Goal: Task Accomplishment & Management: Manage account settings

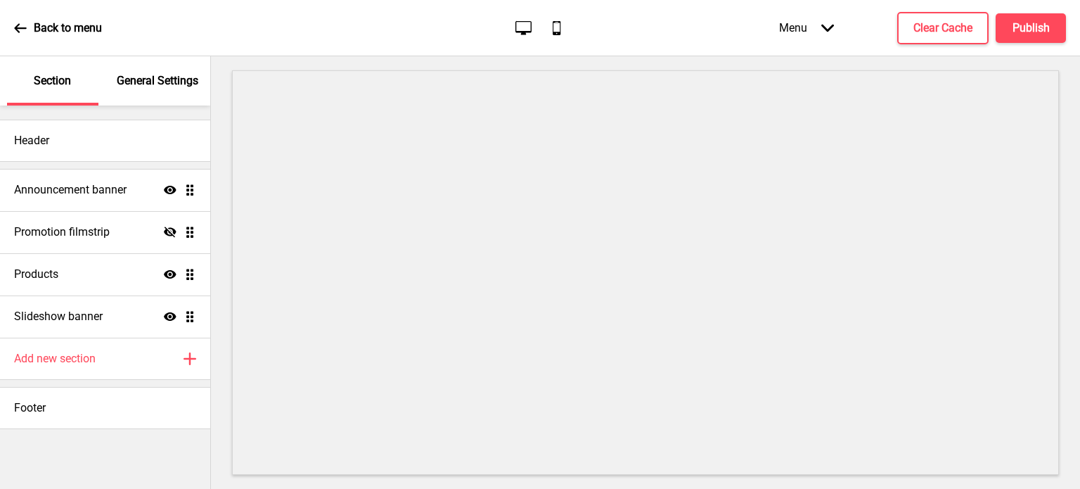
click at [149, 78] on p "General Settings" at bounding box center [158, 80] width 82 height 15
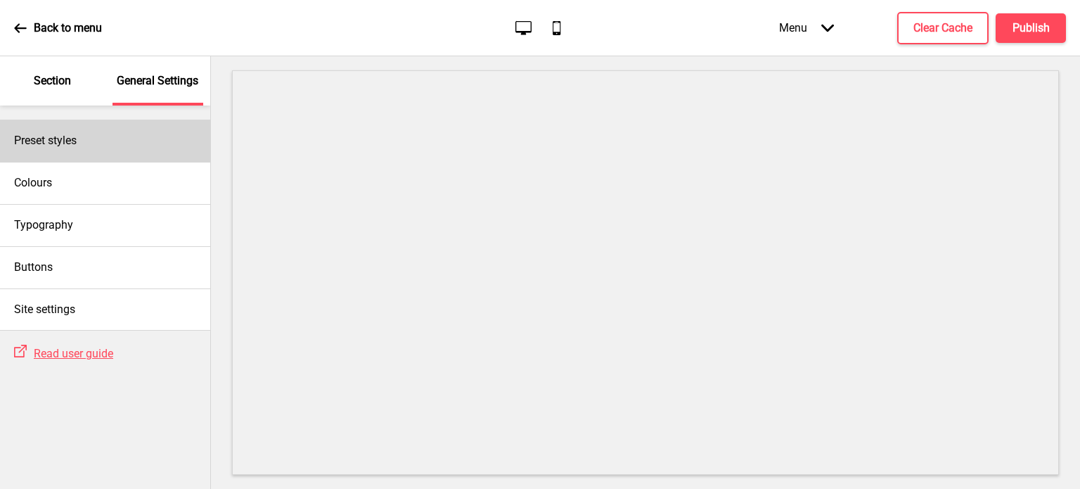
click at [107, 137] on div "Preset styles" at bounding box center [105, 141] width 210 height 42
select select "Custom"
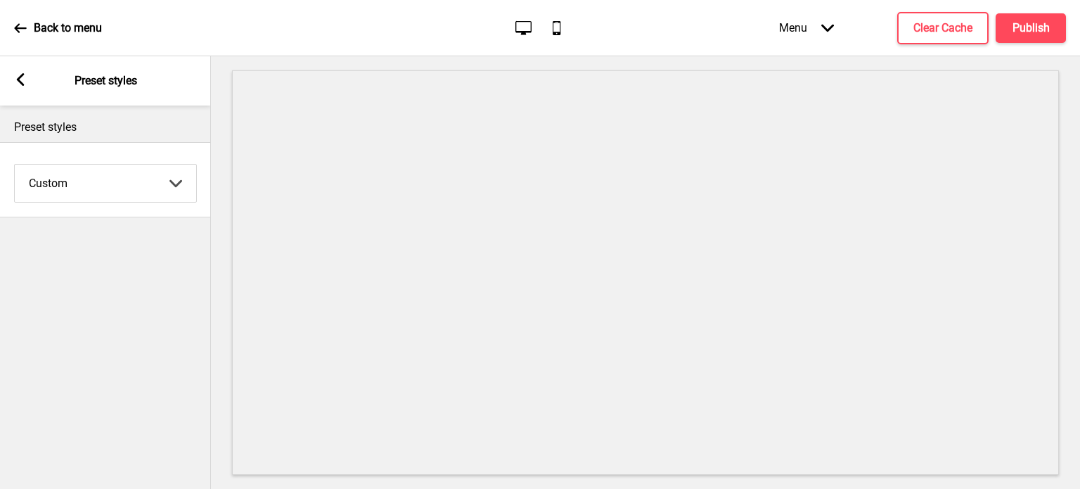
click at [24, 73] on rect at bounding box center [20, 79] width 13 height 13
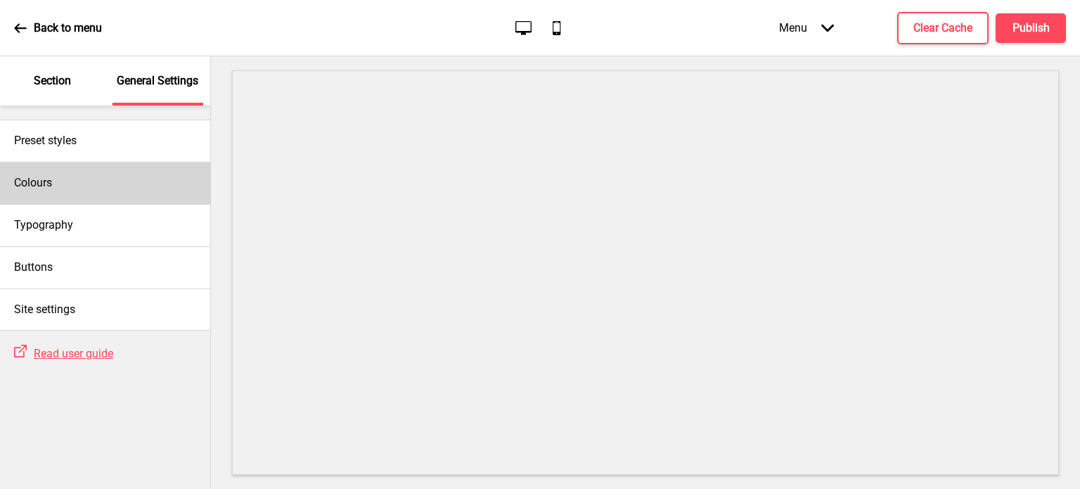
click at [79, 193] on div "Colours" at bounding box center [105, 183] width 210 height 42
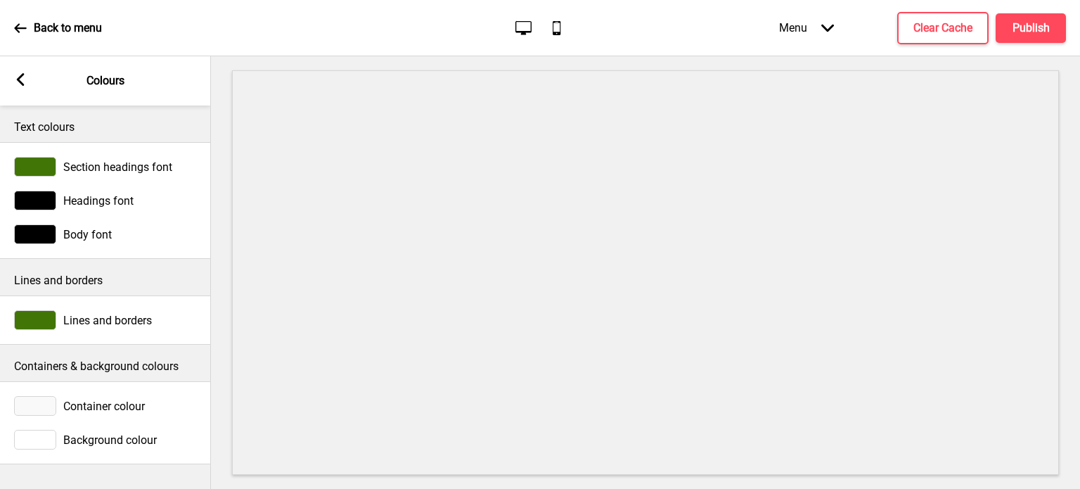
click at [20, 75] on icon at bounding box center [21, 79] width 8 height 13
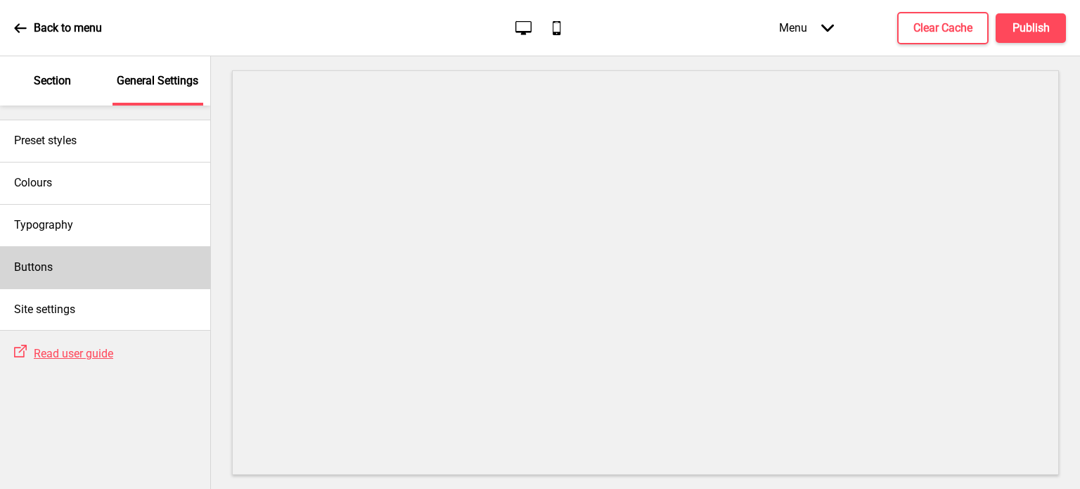
click at [69, 278] on div "Buttons" at bounding box center [105, 267] width 210 height 42
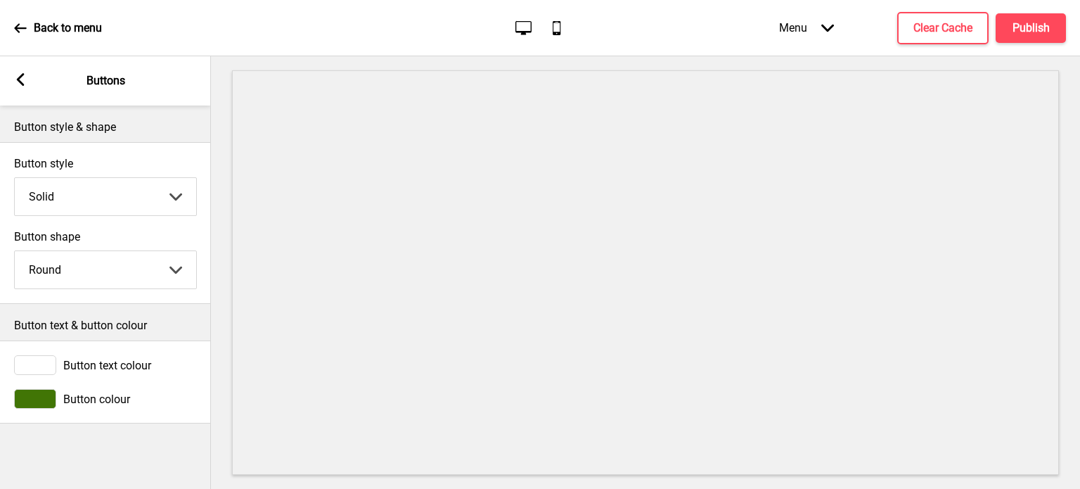
click at [14, 80] on rect at bounding box center [20, 79] width 13 height 13
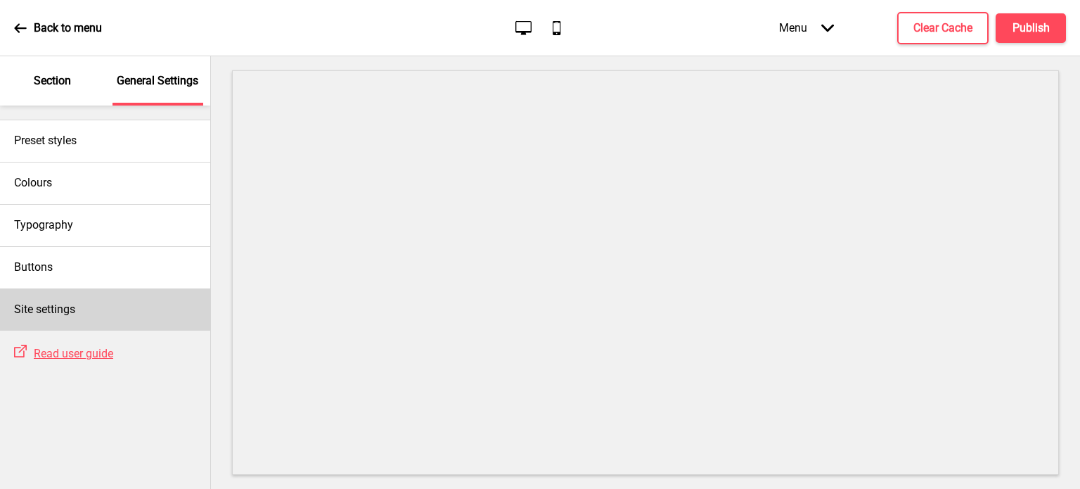
click at [70, 307] on h4 "Site settings" at bounding box center [44, 309] width 61 height 15
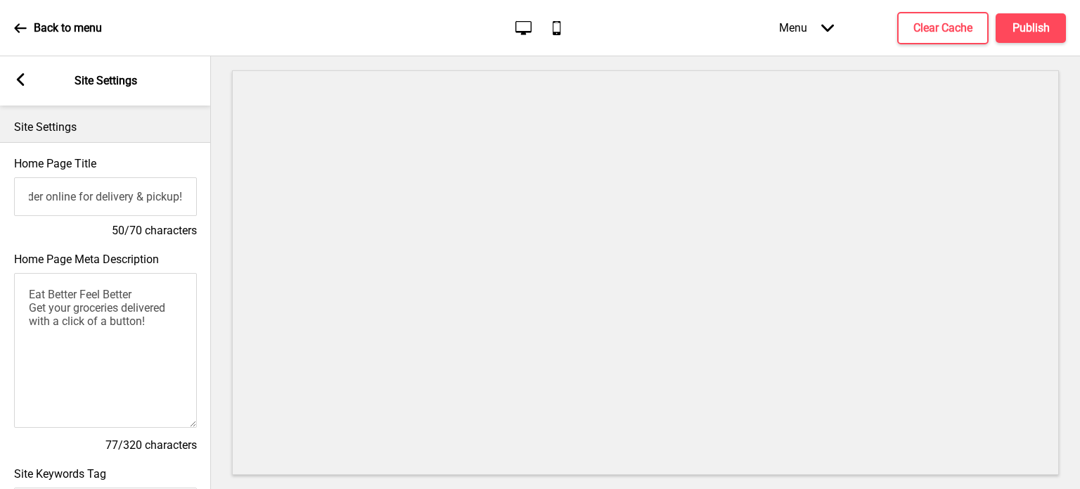
drag, startPoint x: 121, startPoint y: 203, endPoint x: 207, endPoint y: 202, distance: 86.5
click at [207, 202] on div "Home Page Title {{menuName}} - Order online for delivery & pickup! 50/70 charac…" at bounding box center [105, 198] width 211 height 96
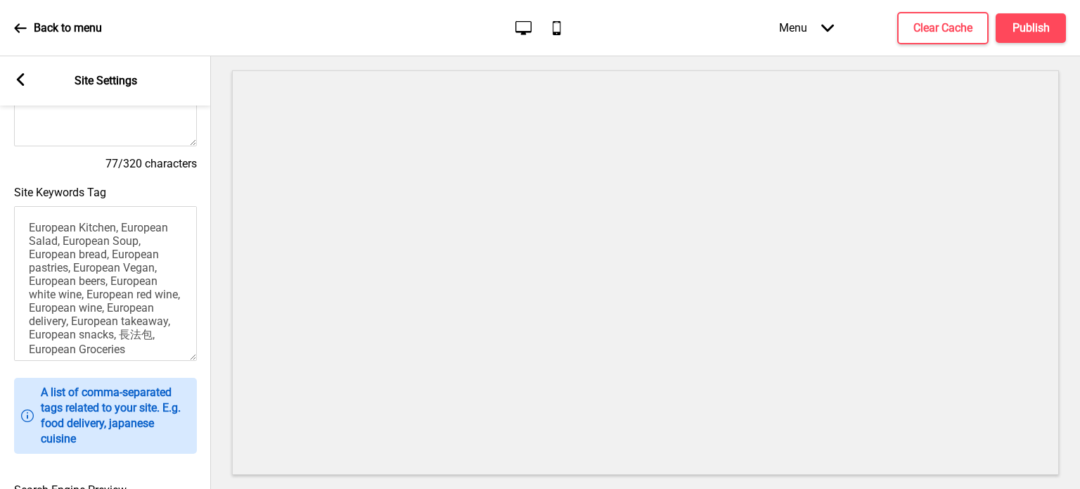
click at [18, 79] on icon at bounding box center [21, 79] width 8 height 13
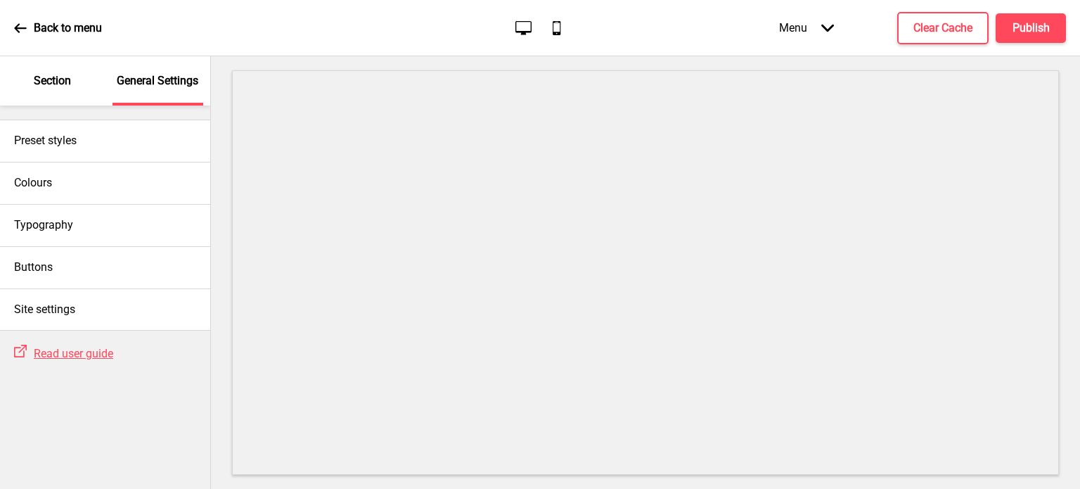
click at [45, 80] on p "Section" at bounding box center [52, 80] width 37 height 15
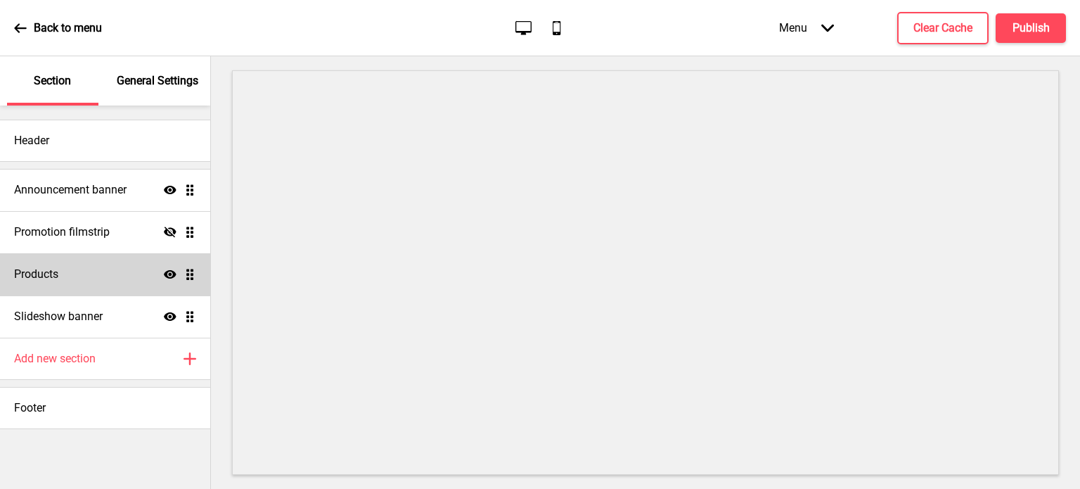
click at [67, 277] on div "Products Show Drag" at bounding box center [105, 274] width 210 height 42
select select "list"
select select "side"
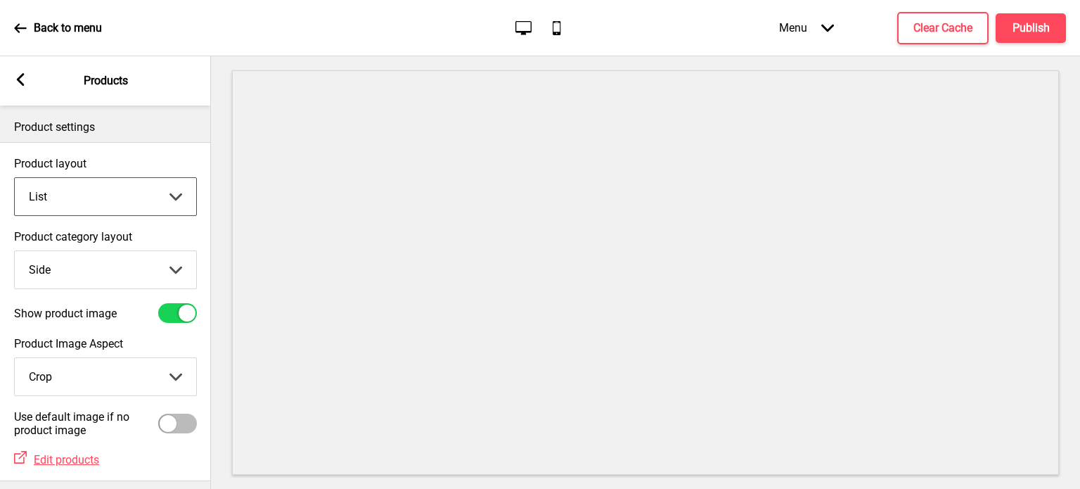
click at [113, 194] on select "Grid List" at bounding box center [105, 196] width 181 height 37
select select "grid"
click at [15, 178] on select "Grid List" at bounding box center [105, 196] width 181 height 37
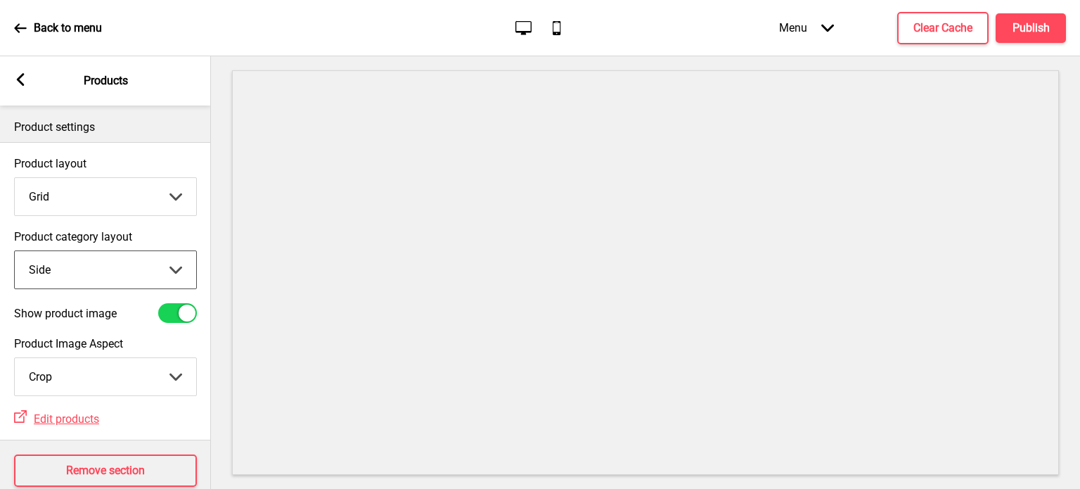
click at [144, 266] on select "Top Side" at bounding box center [105, 269] width 181 height 37
click at [15, 251] on select "Top Side" at bounding box center [105, 269] width 181 height 37
click at [112, 271] on select "Top Side" at bounding box center [105, 269] width 181 height 37
select select "side"
click at [15, 251] on select "Top Side" at bounding box center [105, 269] width 181 height 37
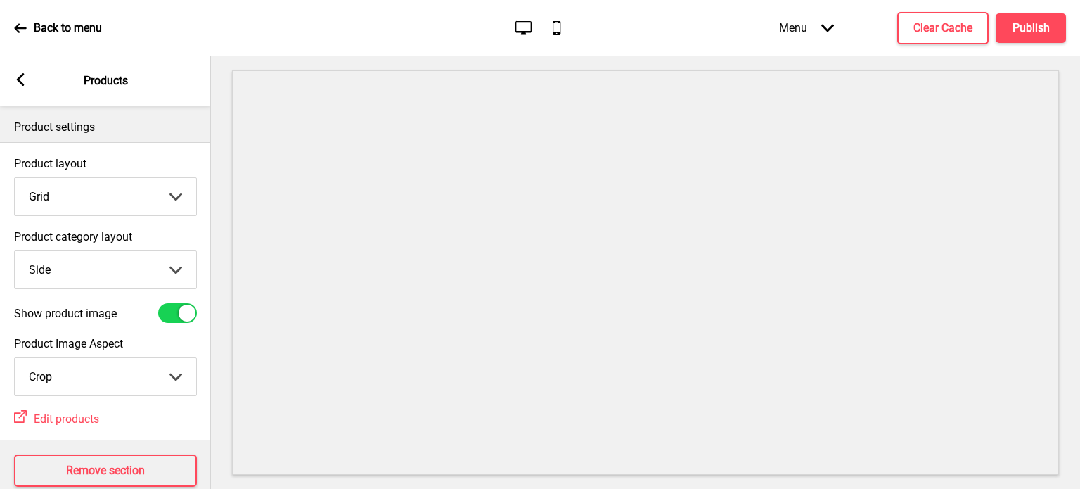
click at [23, 80] on rect at bounding box center [20, 79] width 13 height 13
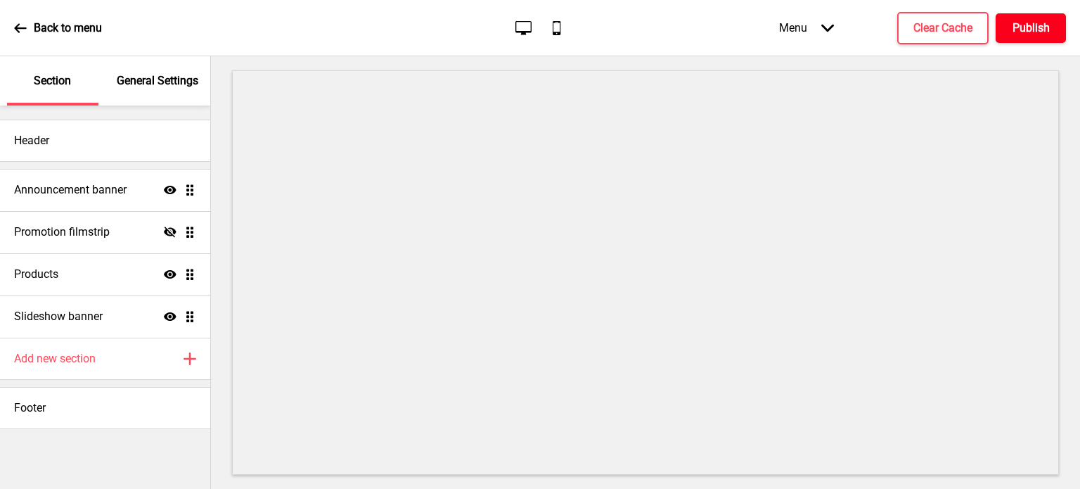
click at [1036, 32] on h4 "Publish" at bounding box center [1030, 27] width 37 height 15
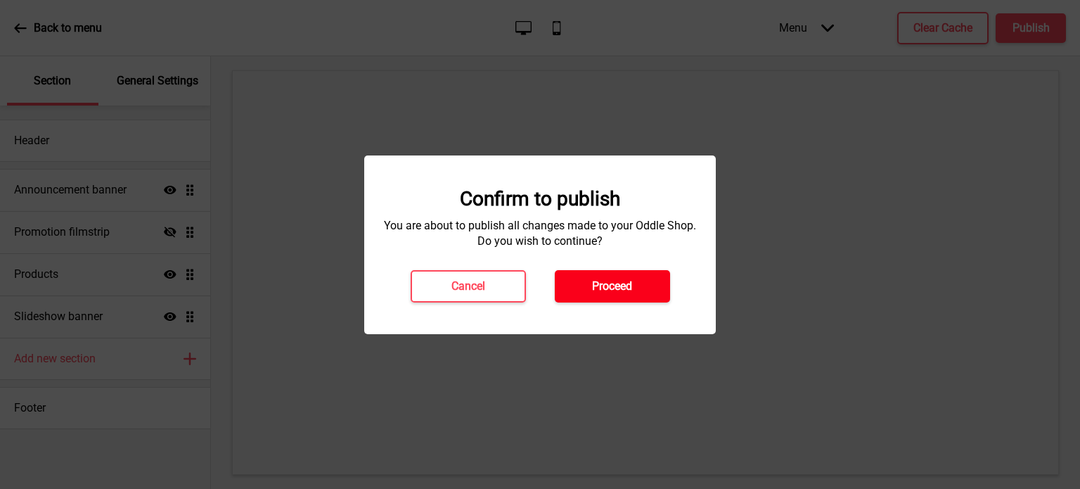
click at [596, 289] on h4 "Proceed" at bounding box center [612, 285] width 40 height 15
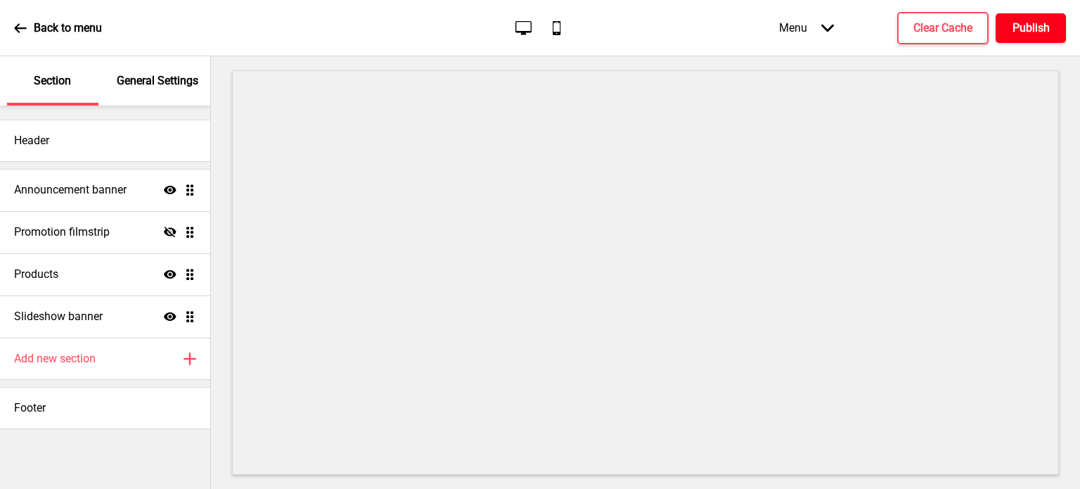
click at [1022, 25] on h4 "Publish" at bounding box center [1030, 27] width 37 height 15
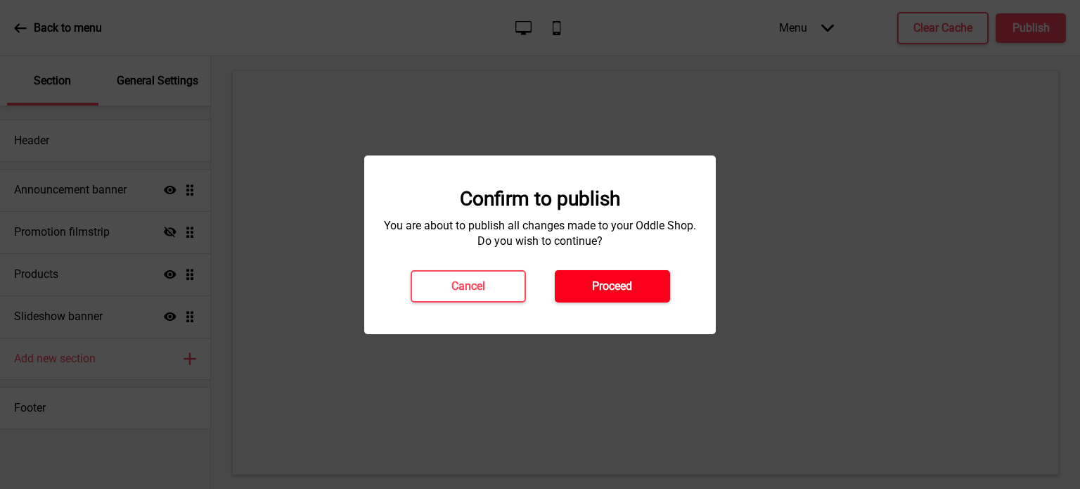
click at [606, 288] on h4 "Proceed" at bounding box center [612, 285] width 40 height 15
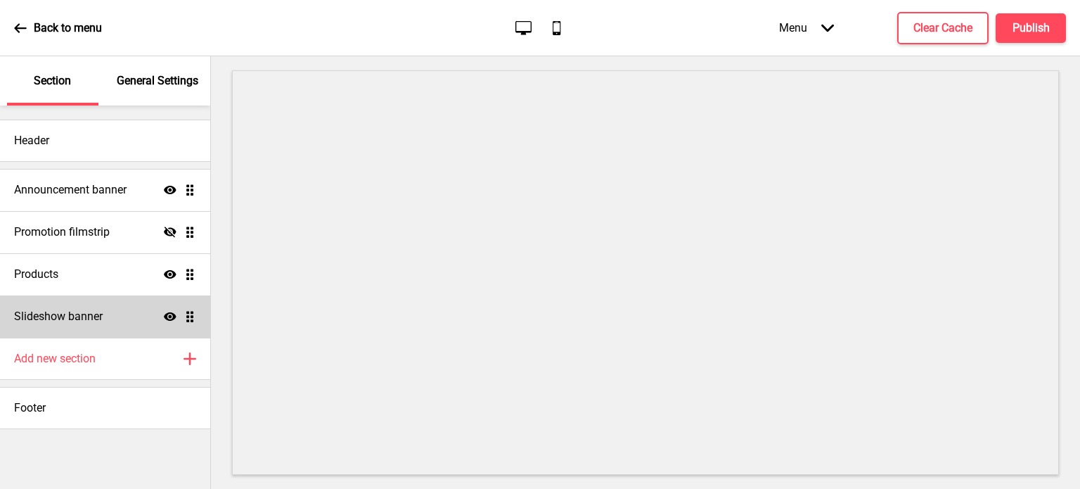
click at [70, 311] on h4 "Slideshow banner" at bounding box center [58, 316] width 89 height 15
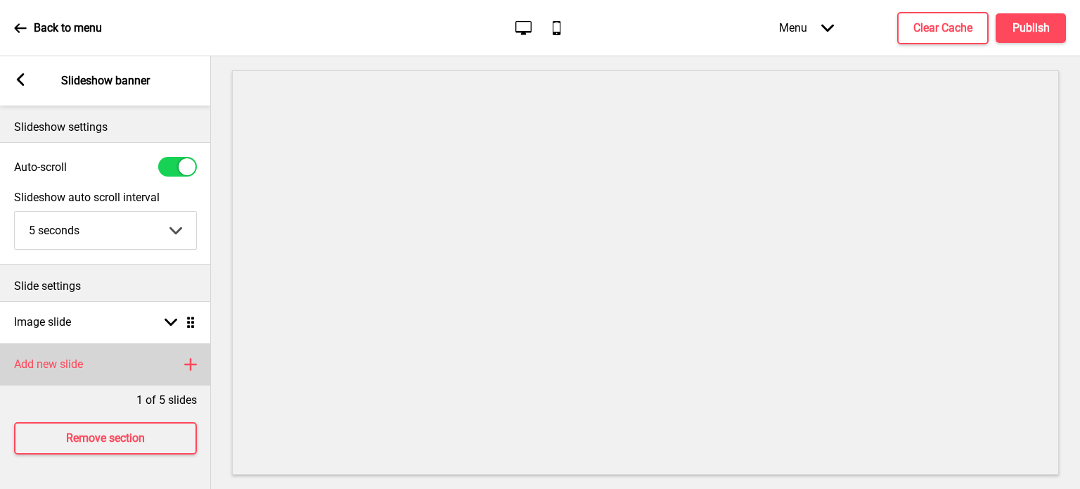
scroll to position [3, 0]
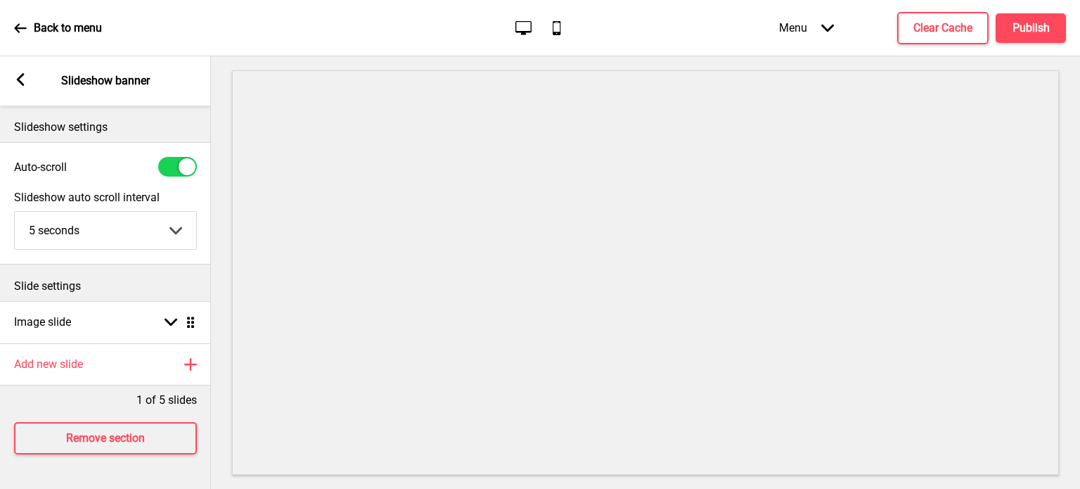
click at [25, 79] on rect at bounding box center [20, 79] width 13 height 13
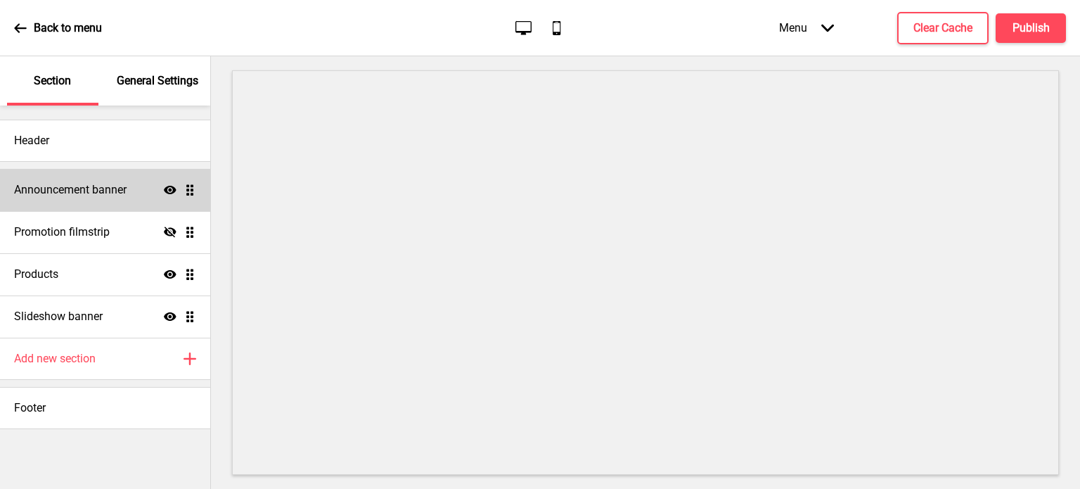
click at [98, 186] on h4 "Announcement banner" at bounding box center [70, 189] width 112 height 15
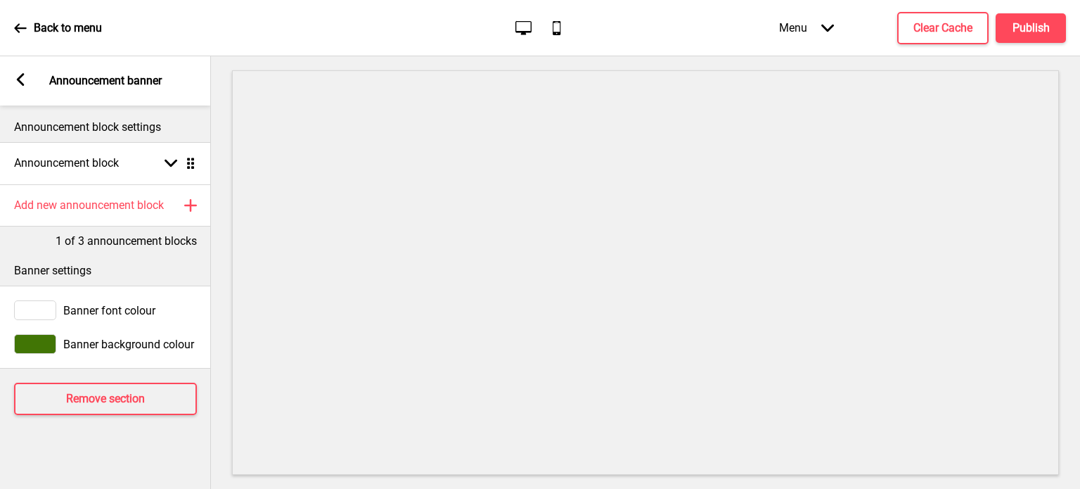
click at [22, 72] on div "Arrow left Announcement banner" at bounding box center [105, 80] width 211 height 49
click at [14, 84] on rect at bounding box center [20, 79] width 13 height 13
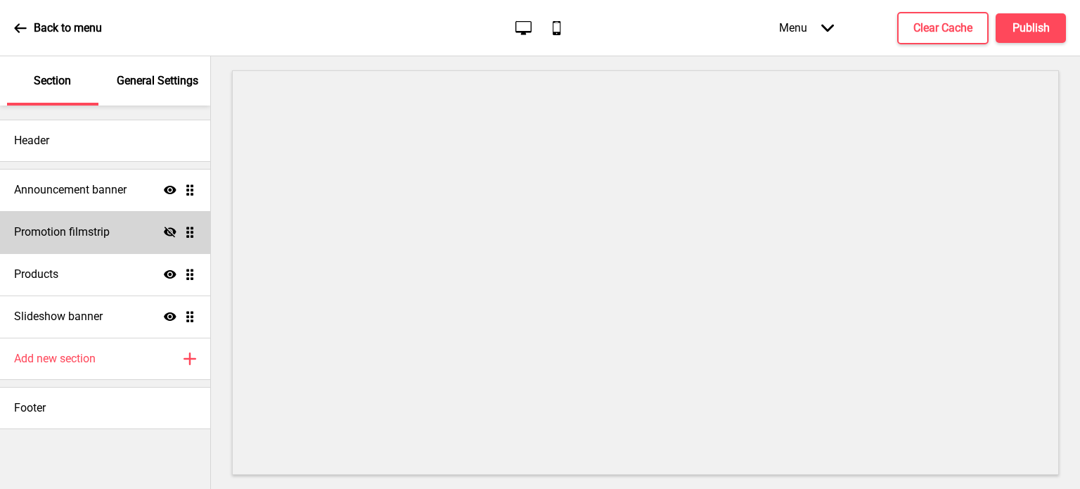
click at [95, 230] on h4 "Promotion filmstrip" at bounding box center [62, 231] width 96 height 15
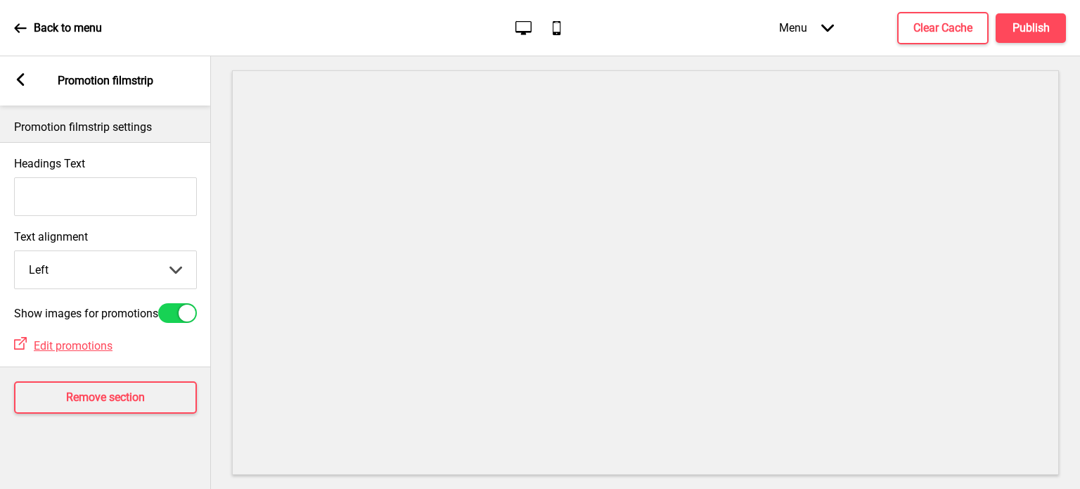
click at [19, 79] on icon at bounding box center [21, 79] width 8 height 13
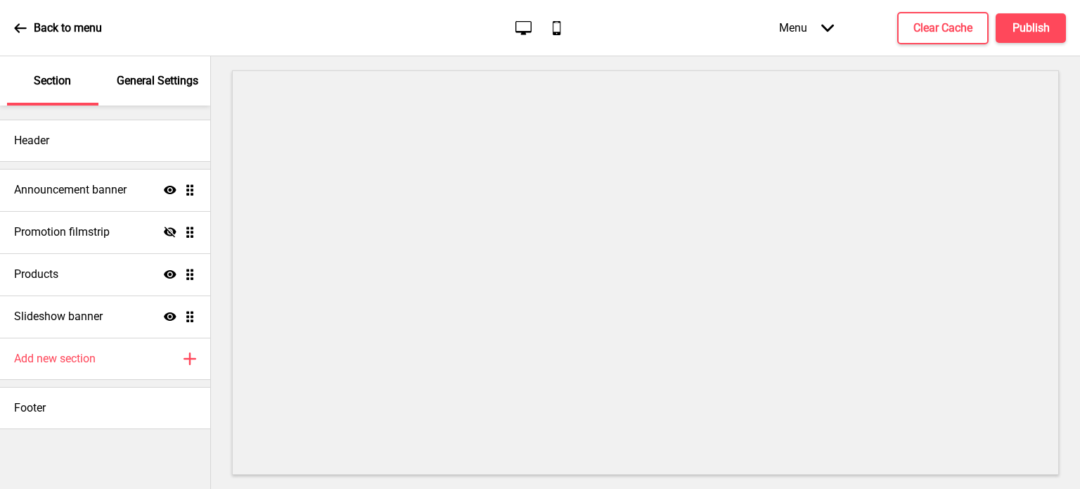
click at [20, 28] on icon at bounding box center [20, 27] width 12 height 9
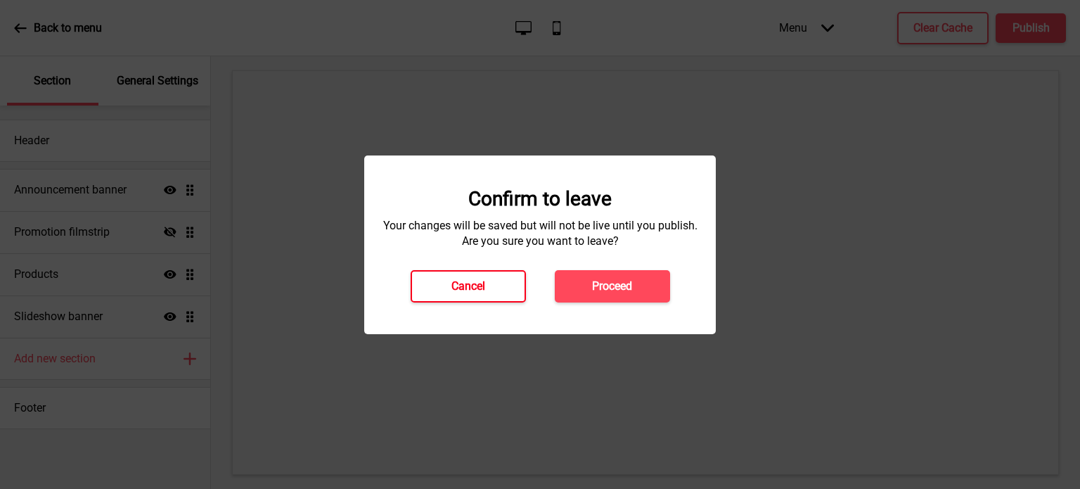
click at [455, 290] on h4 "Cancel" at bounding box center [468, 285] width 34 height 15
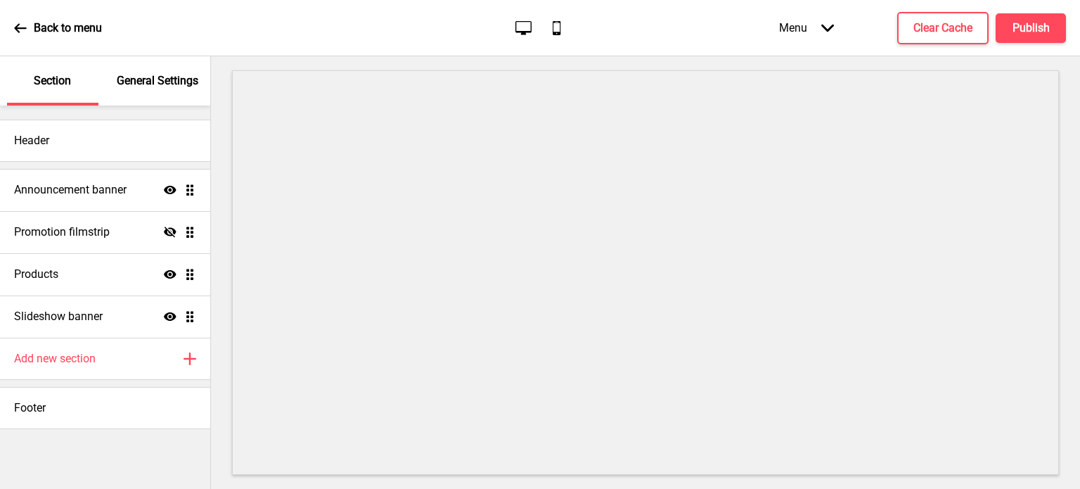
click at [14, 23] on icon at bounding box center [20, 28] width 13 height 13
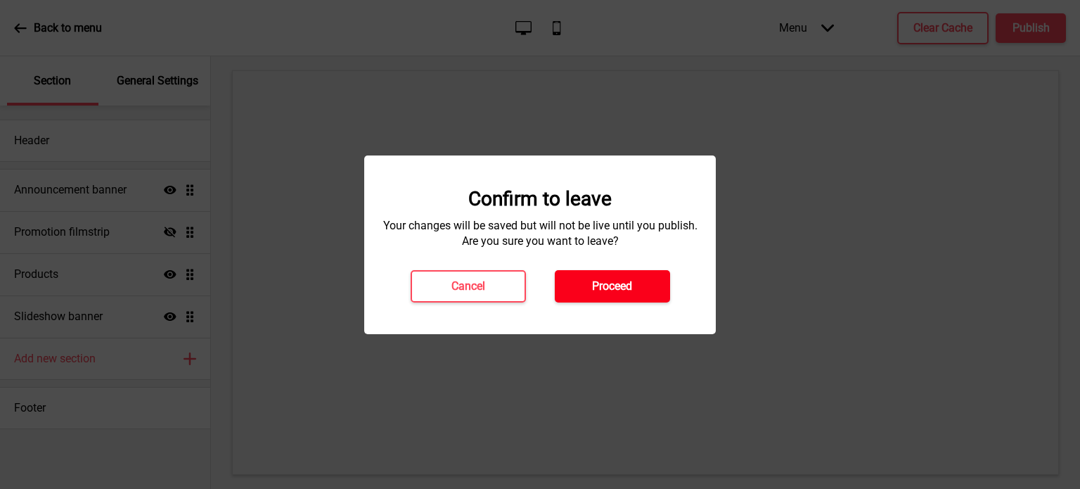
click at [601, 281] on h4 "Proceed" at bounding box center [612, 285] width 40 height 15
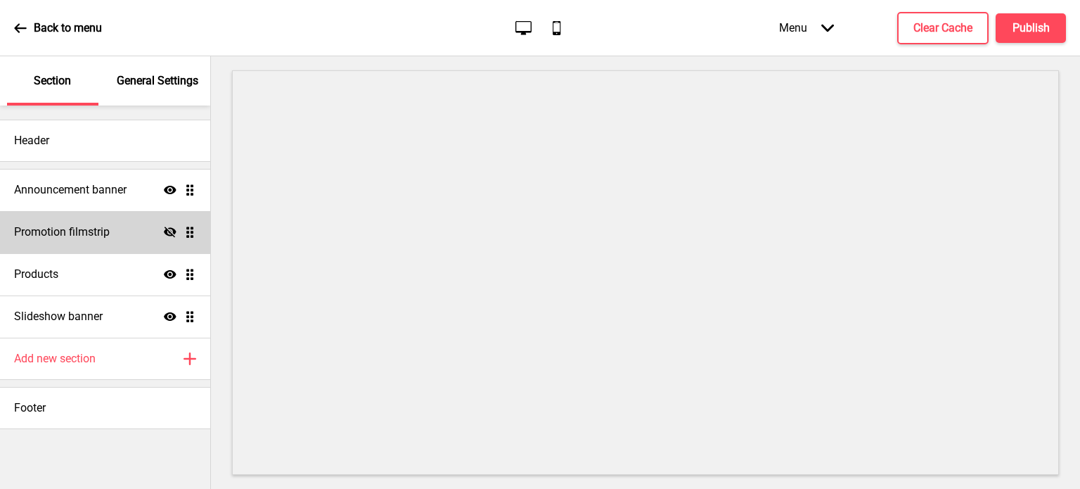
click at [165, 230] on icon at bounding box center [170, 231] width 13 height 11
click at [1029, 37] on button "Publish" at bounding box center [1031, 28] width 70 height 30
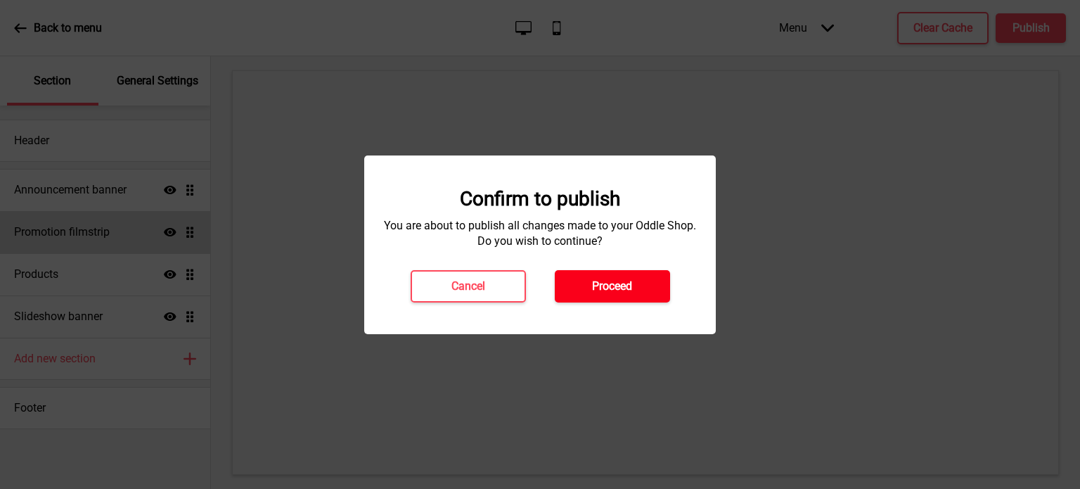
click at [601, 282] on h4 "Proceed" at bounding box center [612, 285] width 40 height 15
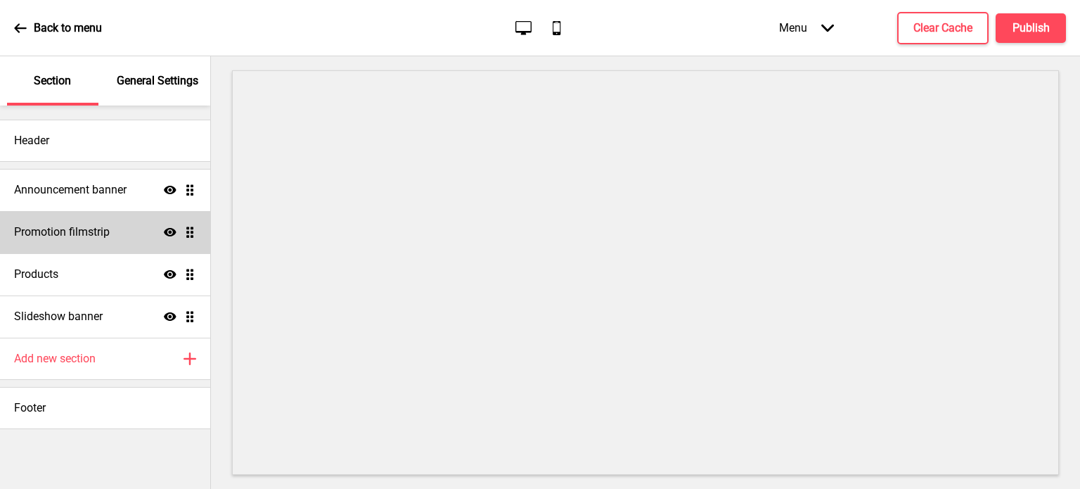
click at [824, 23] on icon "Arrow down" at bounding box center [827, 28] width 13 height 13
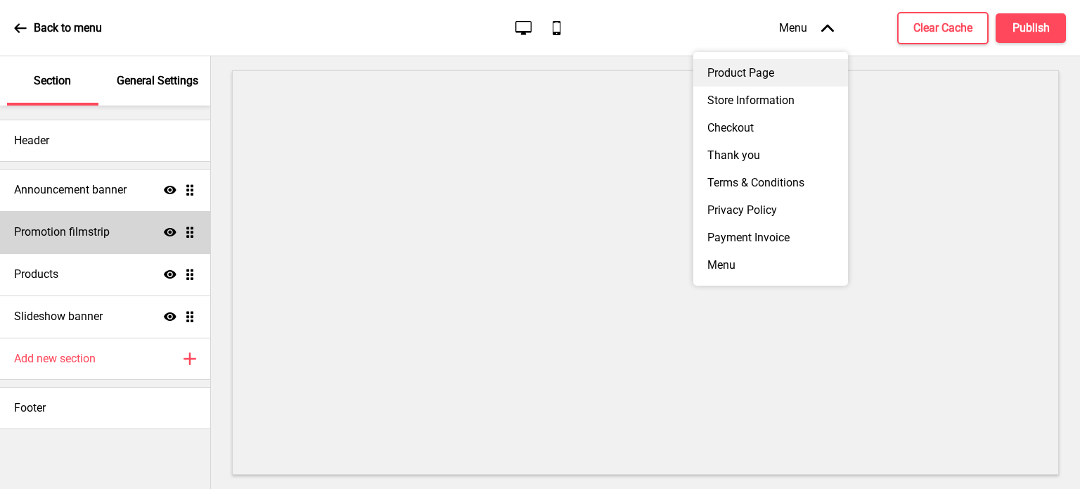
click at [740, 78] on div "Product Page" at bounding box center [770, 72] width 155 height 27
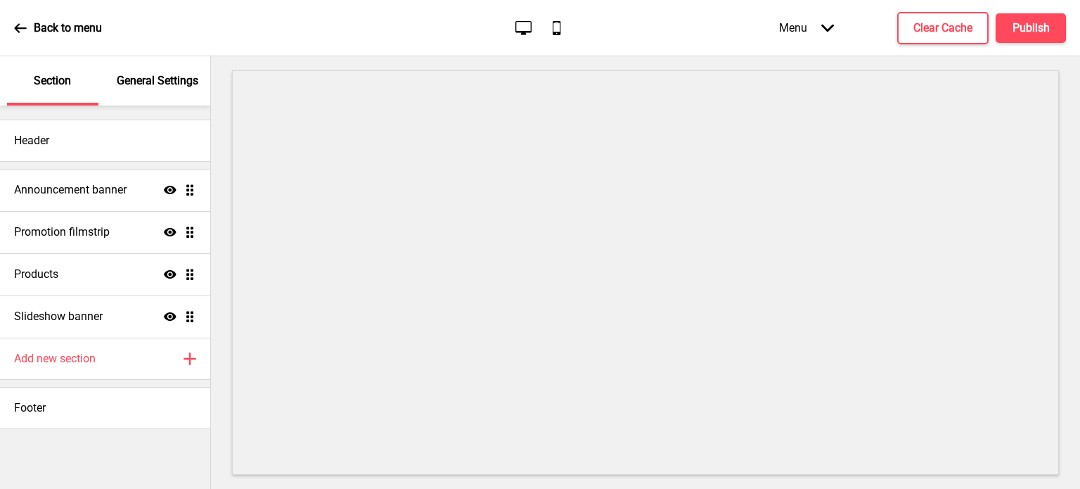
click at [805, 31] on div "Menu Arrow down" at bounding box center [806, 27] width 83 height 41
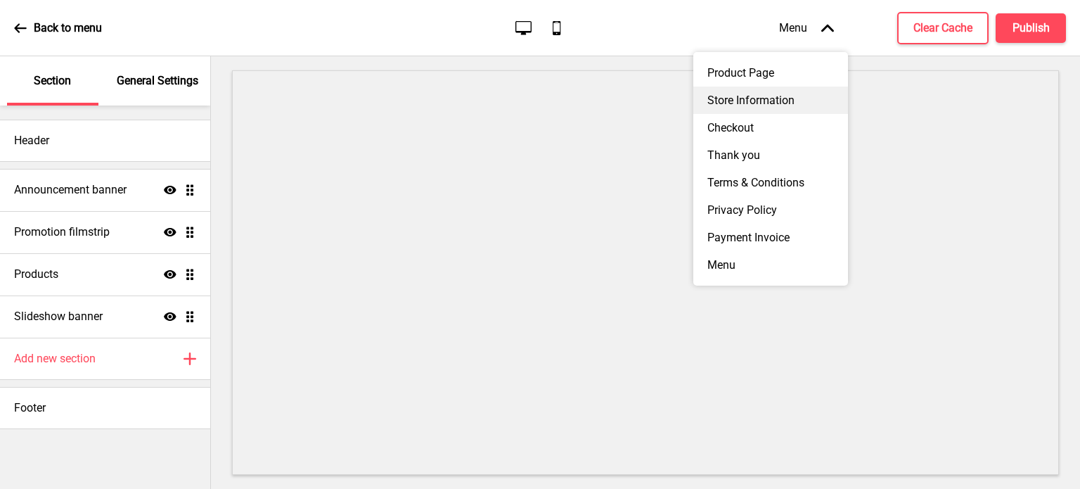
click at [745, 103] on div "Store Information" at bounding box center [770, 99] width 155 height 27
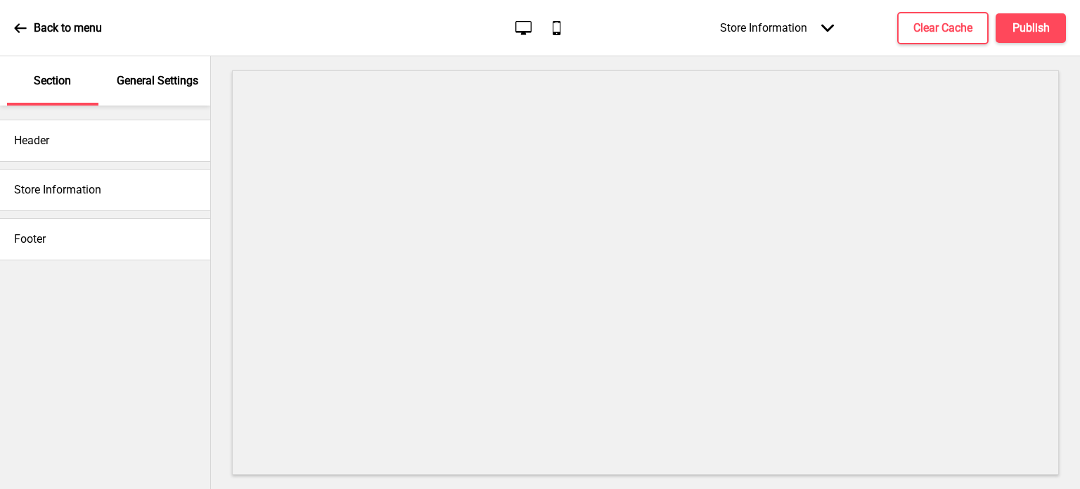
click at [554, 26] on icon "Mobile" at bounding box center [556, 27] width 19 height 19
click at [523, 27] on icon "Desktop" at bounding box center [523, 27] width 19 height 19
click at [766, 30] on div "Store Information Arrow down" at bounding box center [777, 27] width 142 height 41
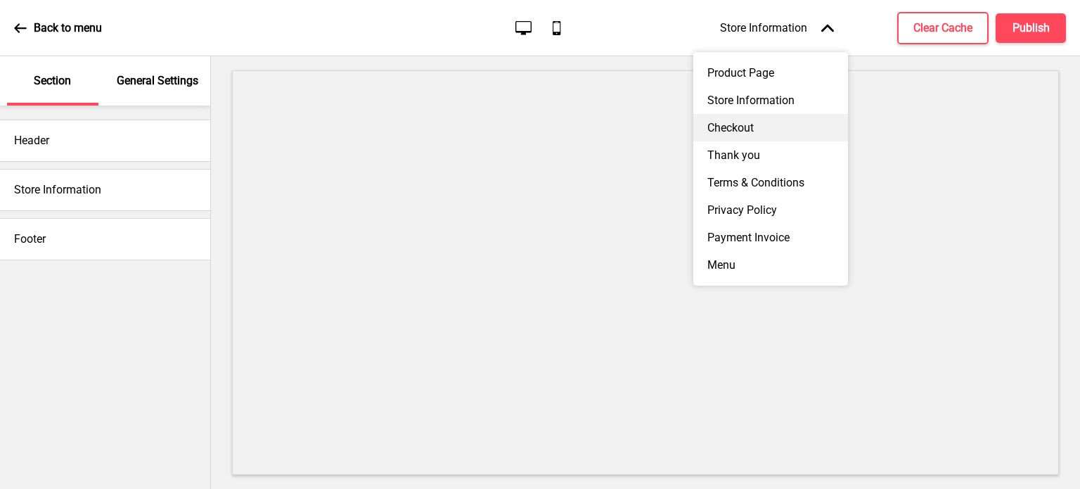
click at [735, 136] on div "Checkout" at bounding box center [770, 127] width 155 height 27
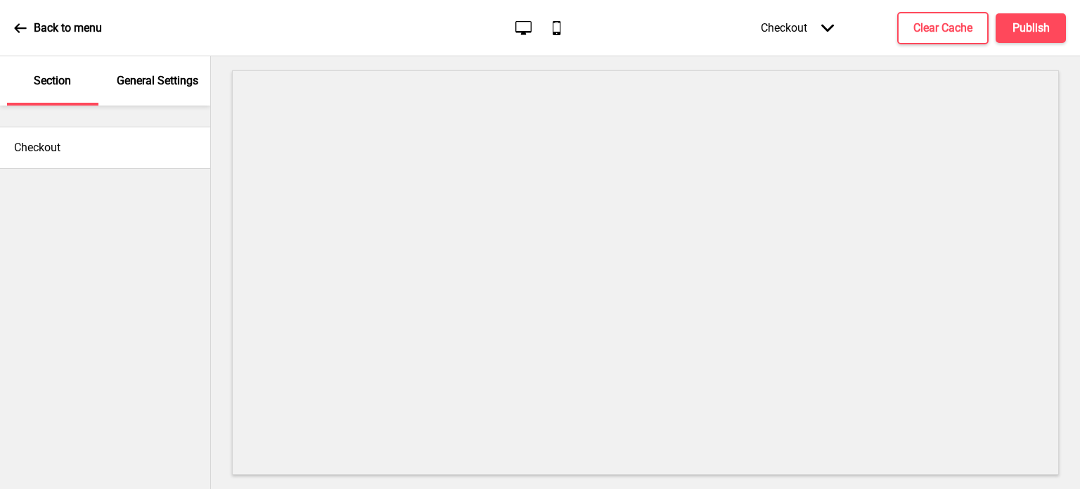
click at [791, 33] on div "Checkout Arrow down" at bounding box center [797, 27] width 101 height 41
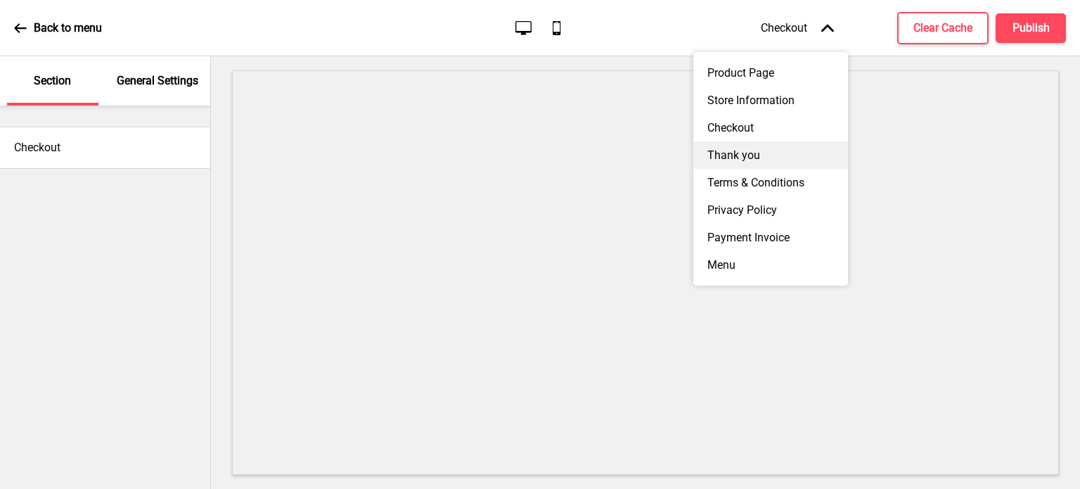
click at [735, 158] on div "Thank you" at bounding box center [770, 154] width 155 height 27
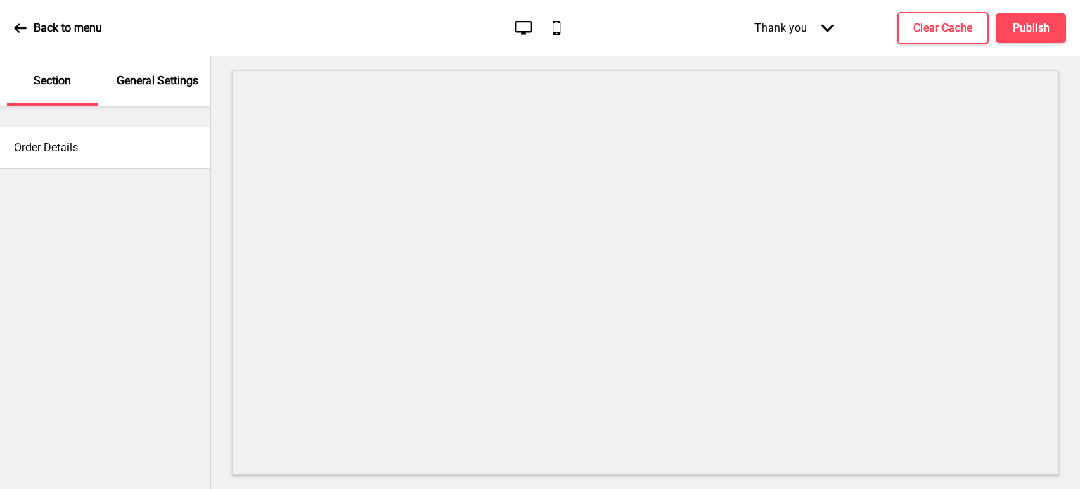
click at [796, 25] on div "Thank you Arrow down" at bounding box center [794, 27] width 108 height 41
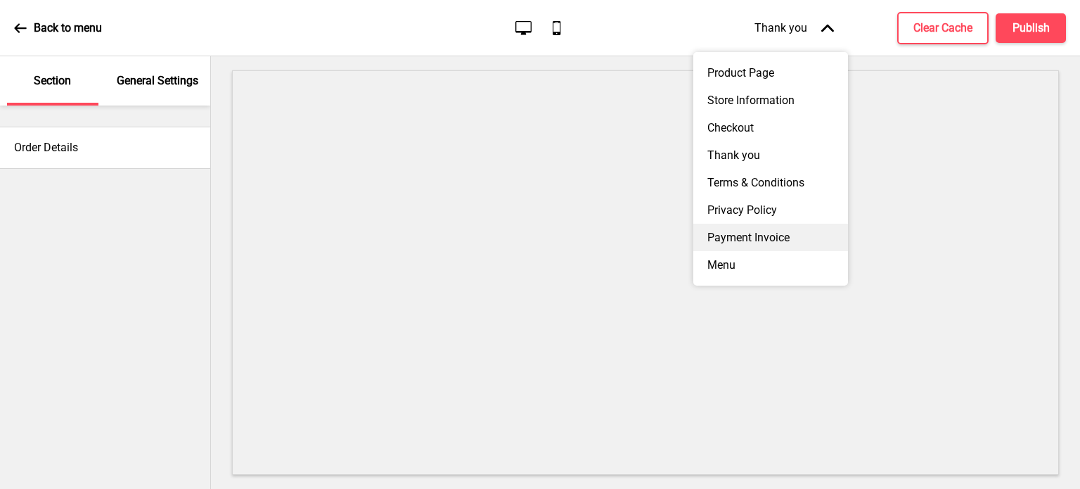
click at [752, 251] on div "Payment Invoice" at bounding box center [770, 237] width 155 height 27
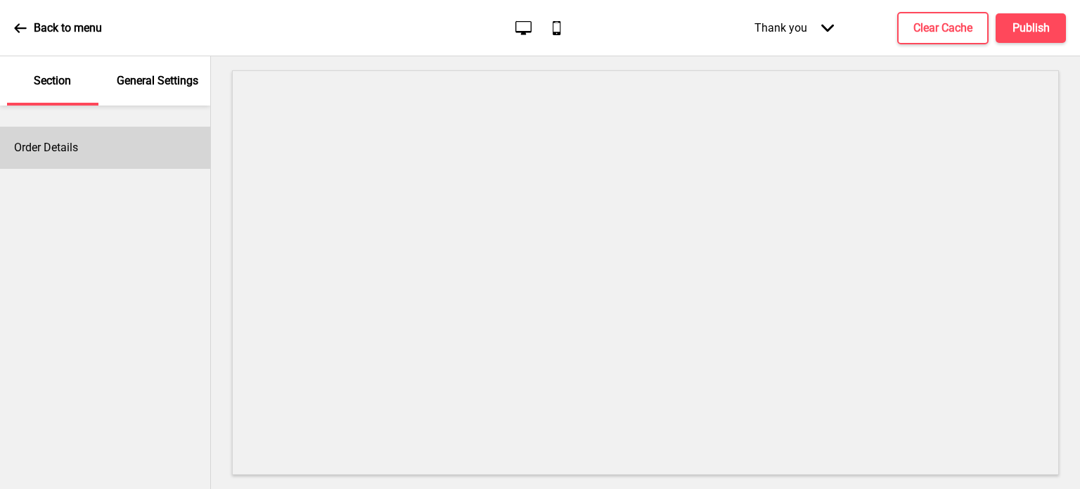
click at [62, 144] on h4 "Order Details" at bounding box center [46, 147] width 64 height 15
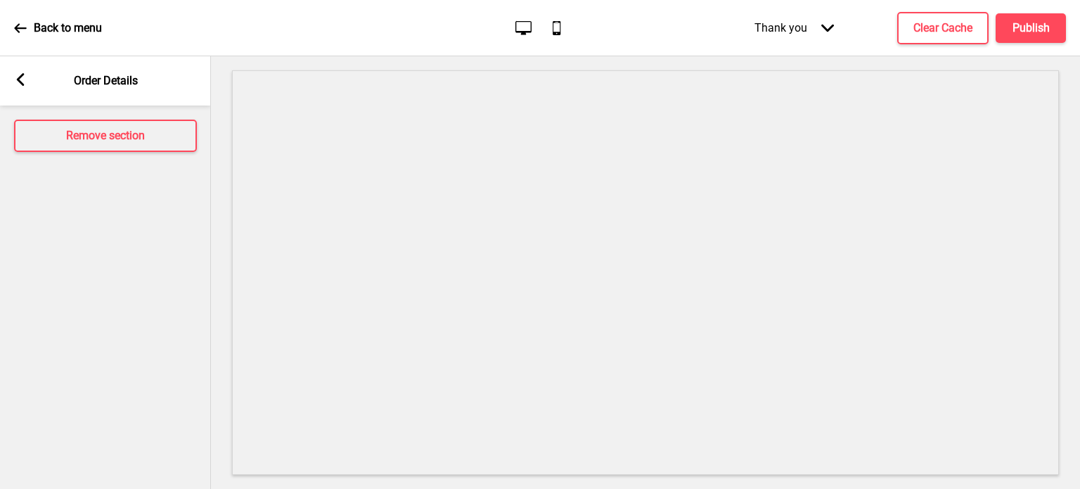
click at [18, 81] on icon at bounding box center [21, 79] width 8 height 13
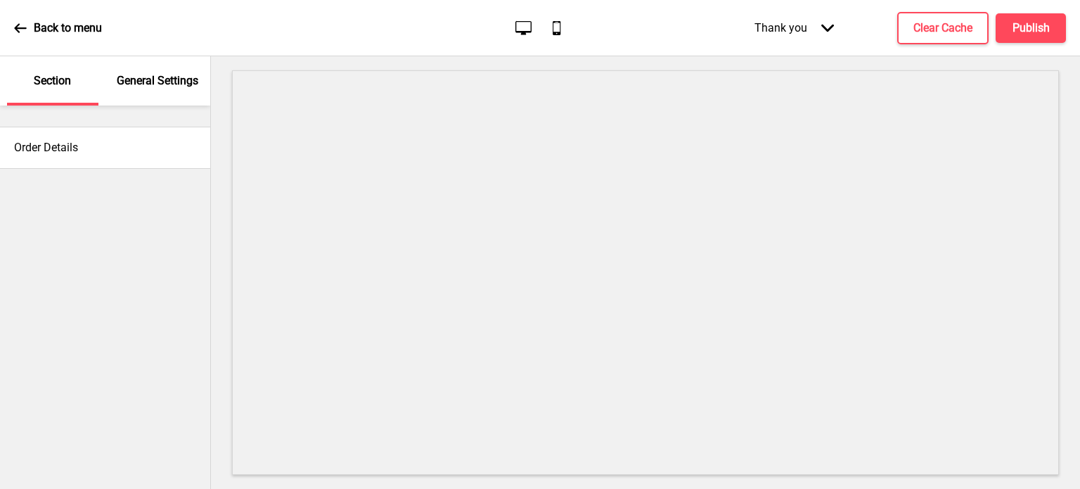
click at [147, 71] on div "General Settings" at bounding box center [157, 80] width 91 height 49
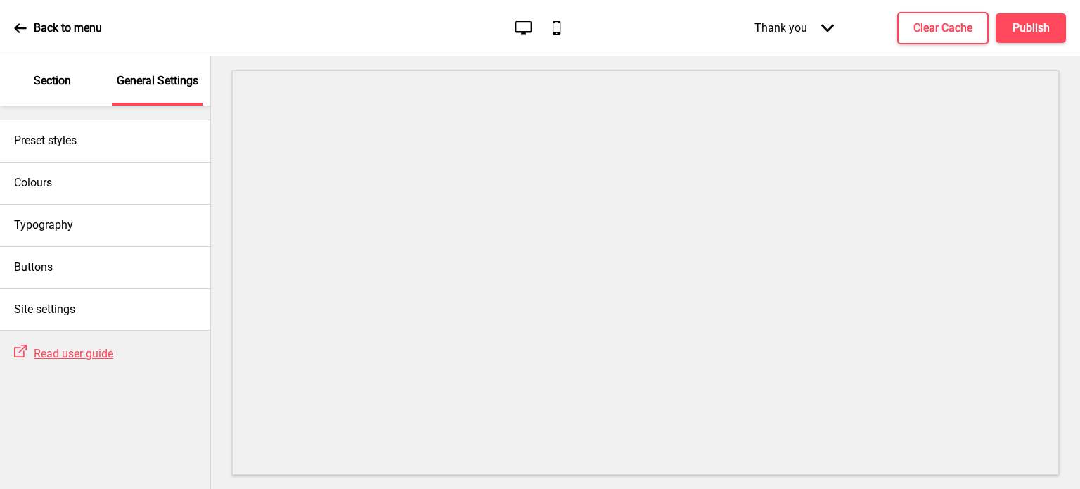
click at [46, 79] on p "Section" at bounding box center [52, 80] width 37 height 15
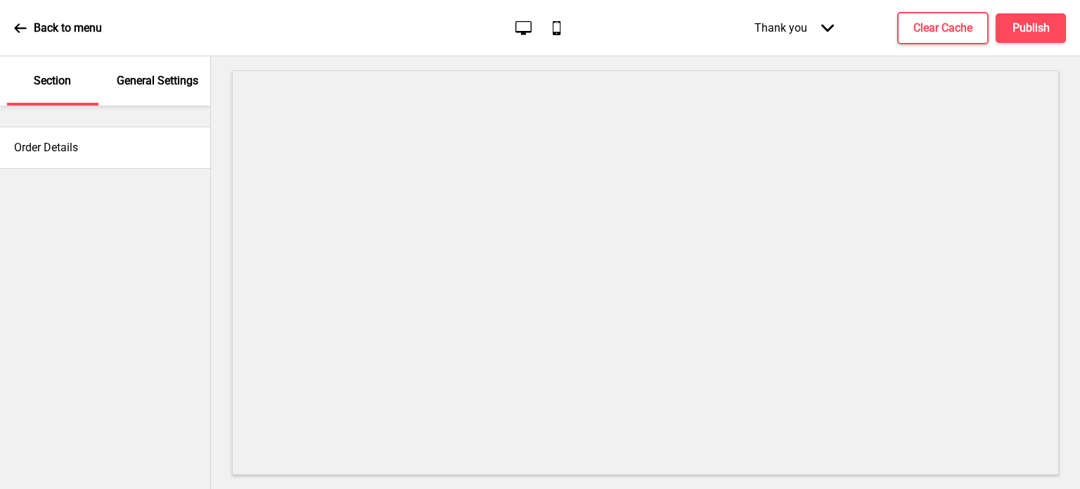
click at [804, 39] on div "Thank you Arrow down" at bounding box center [794, 27] width 108 height 41
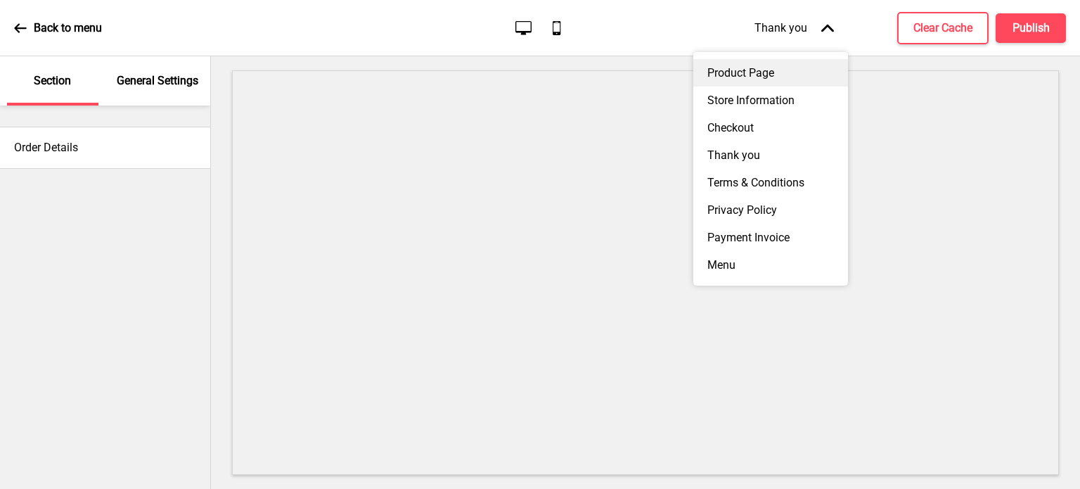
click at [740, 78] on div "Product Page" at bounding box center [770, 72] width 155 height 27
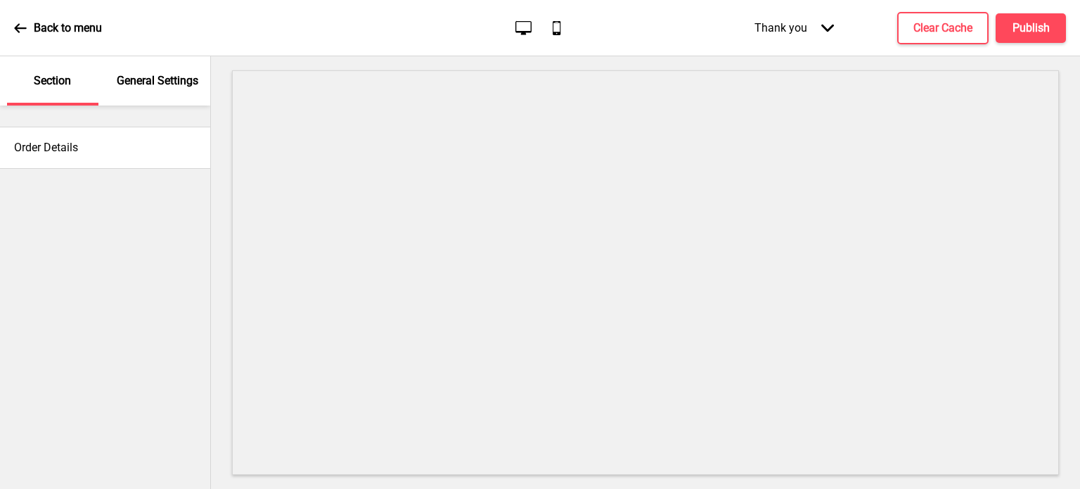
click at [562, 29] on icon "Mobile" at bounding box center [556, 27] width 19 height 19
click at [517, 27] on icon "Desktop" at bounding box center [523, 27] width 19 height 19
click at [1035, 29] on h4 "Publish" at bounding box center [1030, 27] width 37 height 15
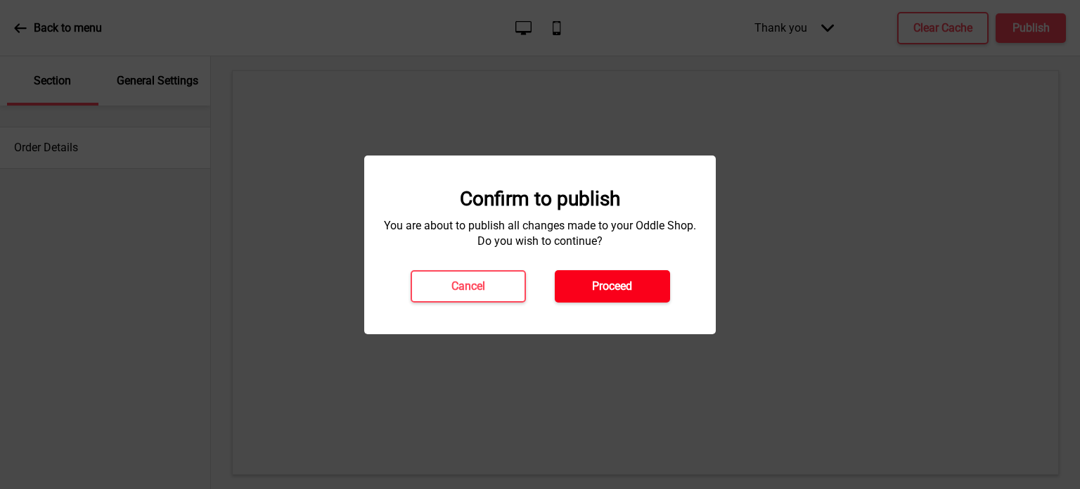
click at [619, 281] on h4 "Proceed" at bounding box center [612, 285] width 40 height 15
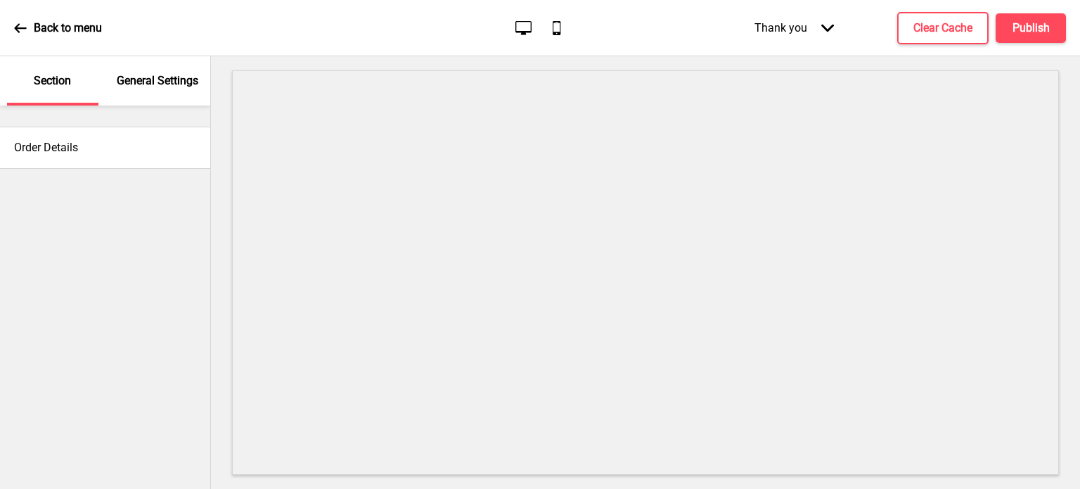
click at [158, 77] on p "General Settings" at bounding box center [158, 80] width 82 height 15
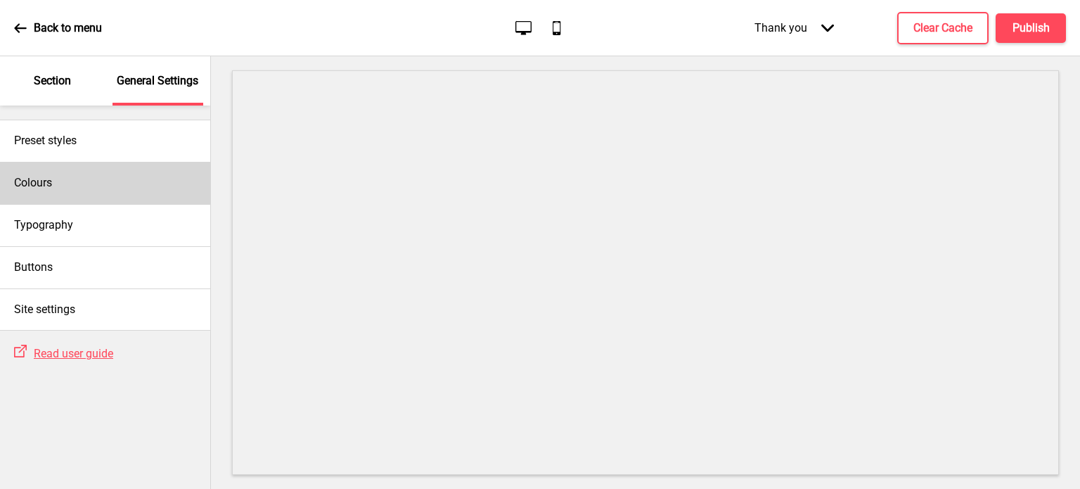
click at [121, 185] on div "Colours" at bounding box center [105, 183] width 210 height 42
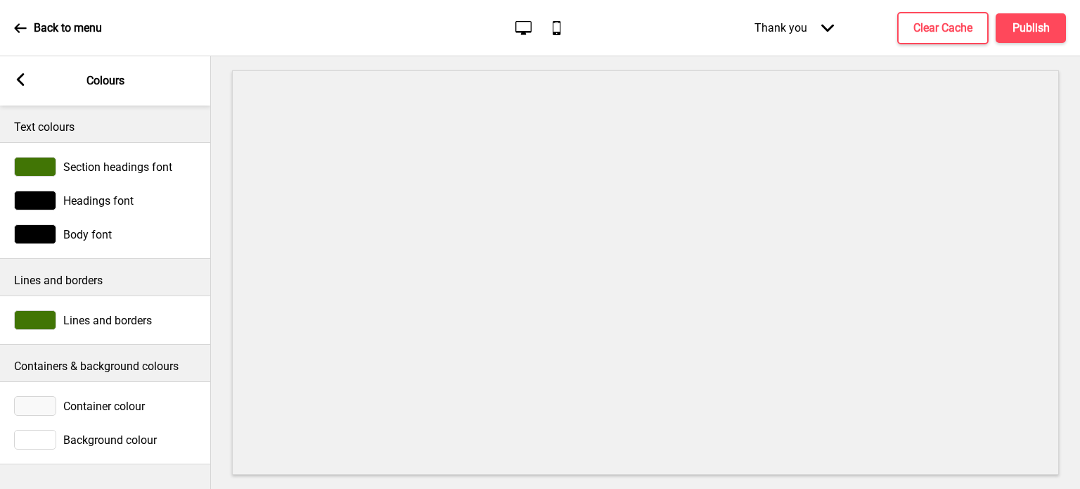
click at [34, 233] on div at bounding box center [35, 234] width 42 height 20
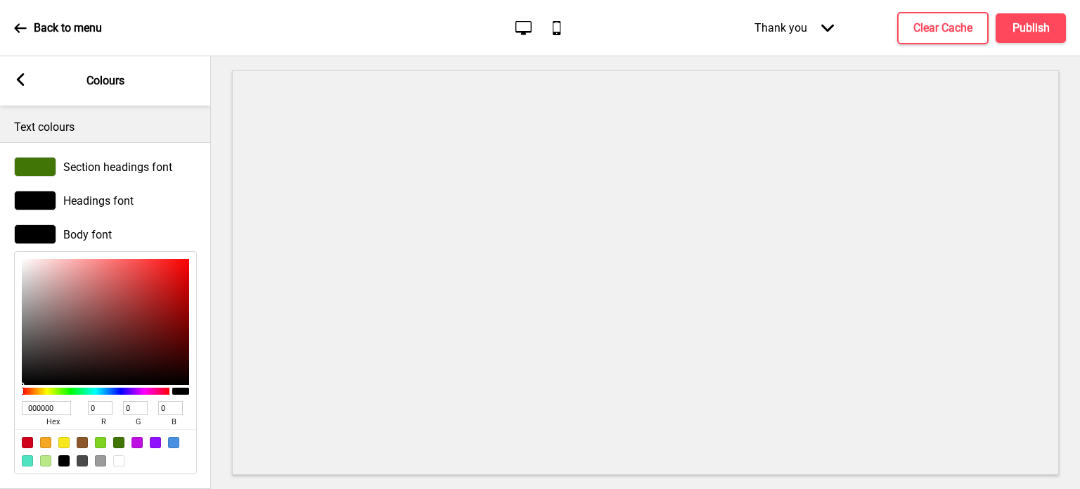
click at [34, 233] on div at bounding box center [35, 234] width 42 height 20
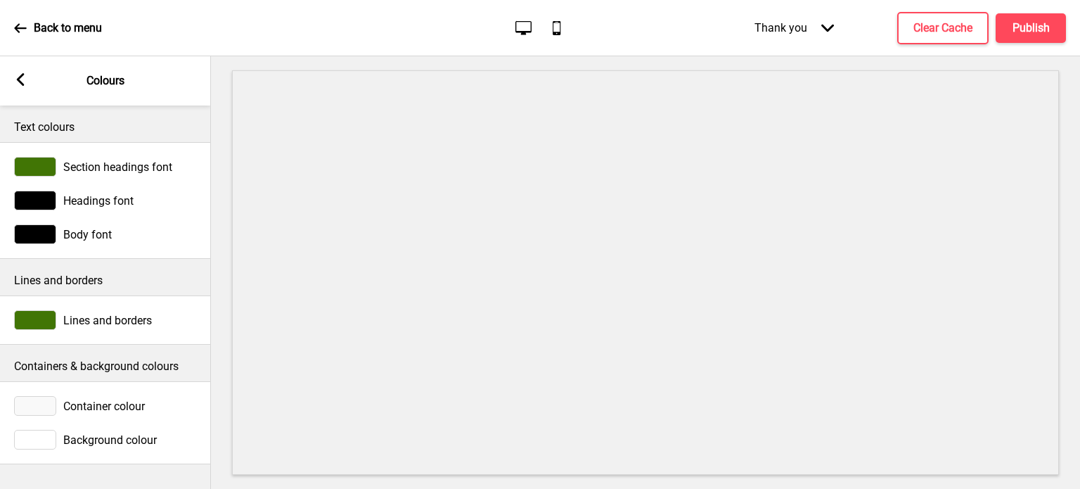
click at [34, 207] on div at bounding box center [35, 201] width 42 height 20
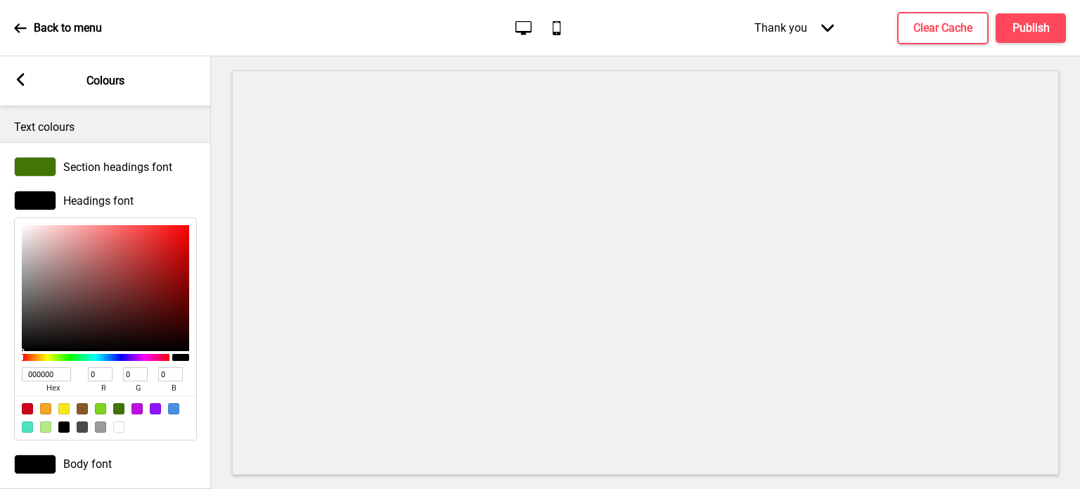
click at [34, 207] on div at bounding box center [35, 201] width 42 height 20
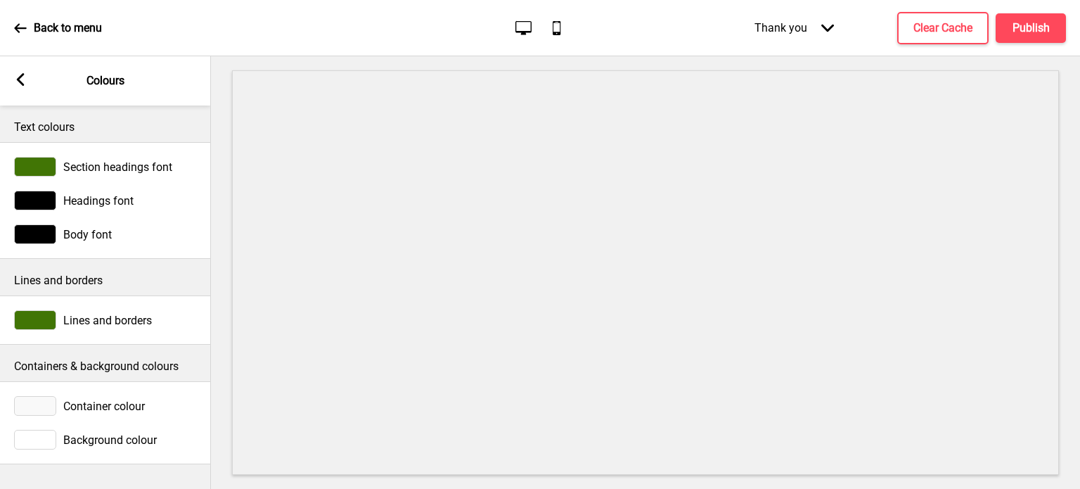
click at [22, 80] on rect at bounding box center [20, 79] width 13 height 13
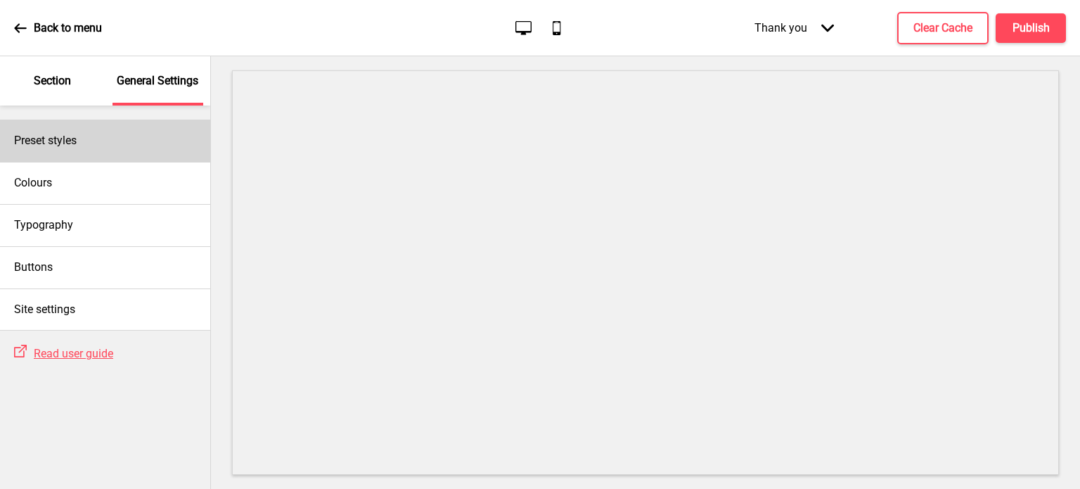
click at [86, 137] on div "Preset styles" at bounding box center [105, 141] width 210 height 42
select select "Custom"
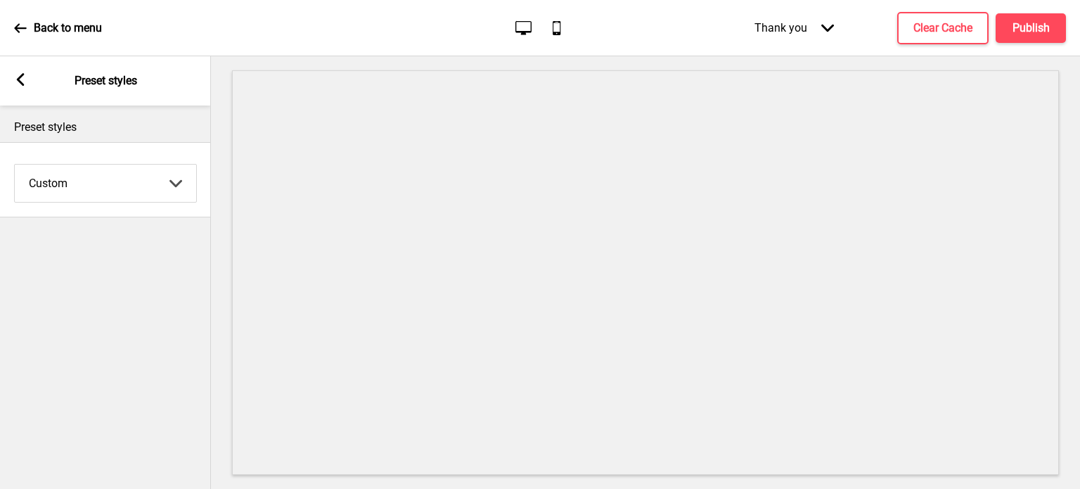
click at [17, 78] on rect at bounding box center [20, 79] width 13 height 13
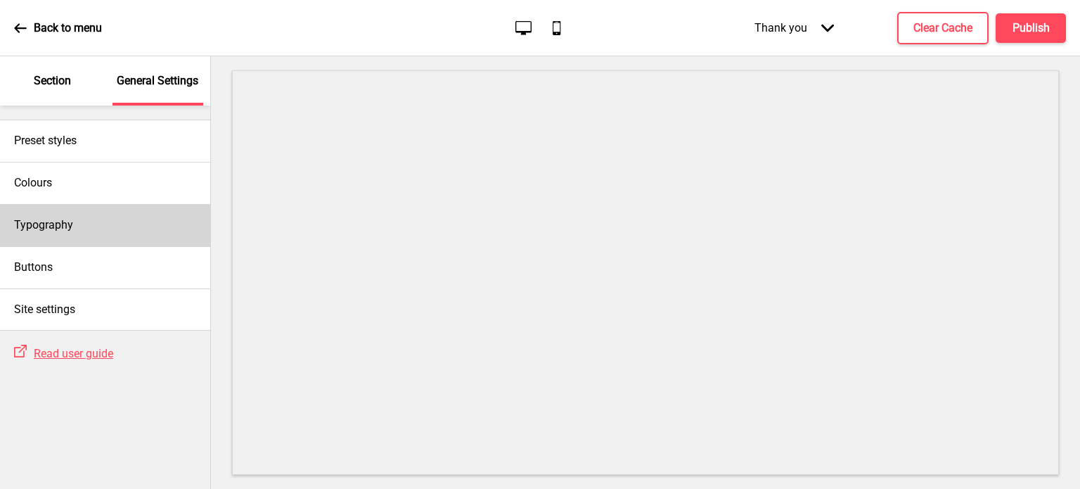
click at [84, 224] on div "Typography" at bounding box center [105, 225] width 210 height 42
select select "Ubuntu"
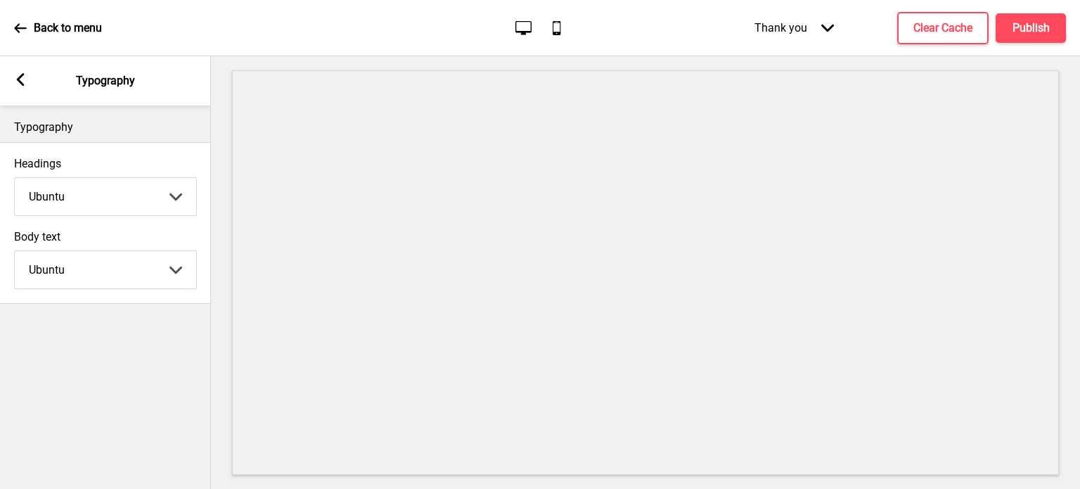
click at [22, 76] on icon at bounding box center [21, 79] width 8 height 13
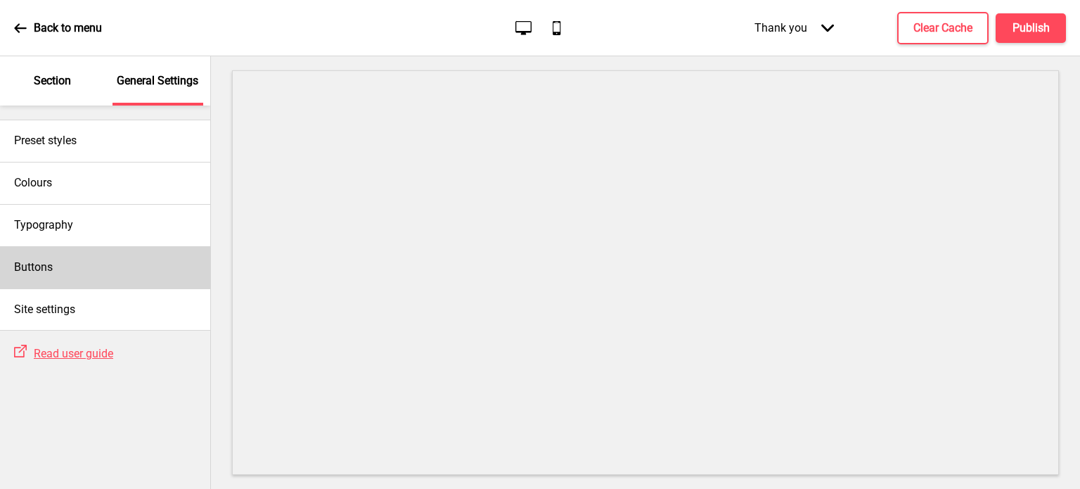
click at [76, 274] on div "Buttons" at bounding box center [105, 267] width 210 height 42
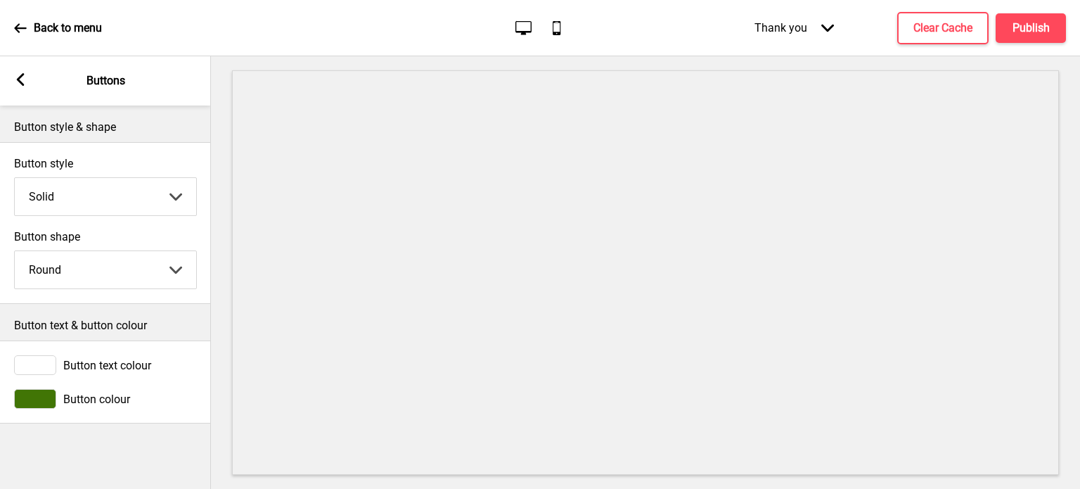
click at [22, 23] on icon at bounding box center [20, 28] width 13 height 13
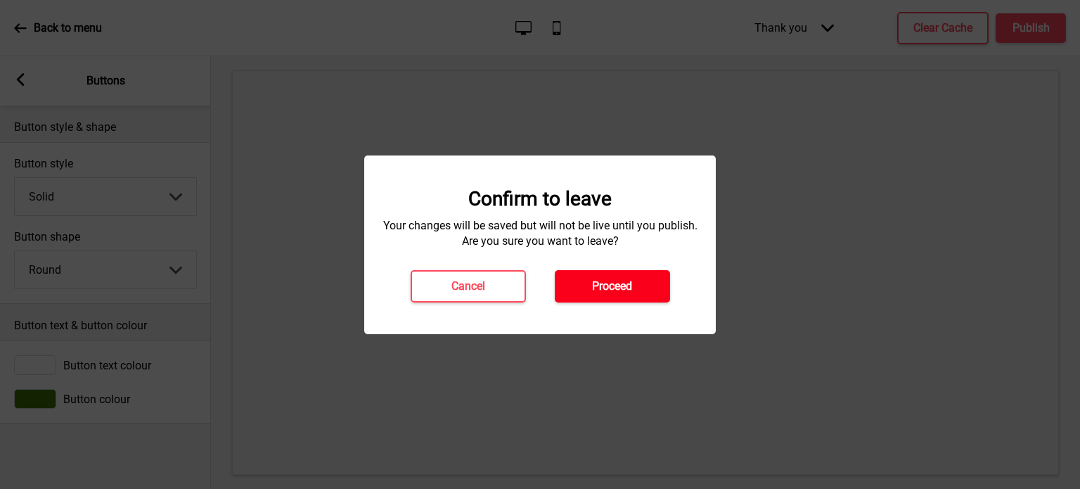
click at [600, 288] on h4 "Proceed" at bounding box center [612, 285] width 40 height 15
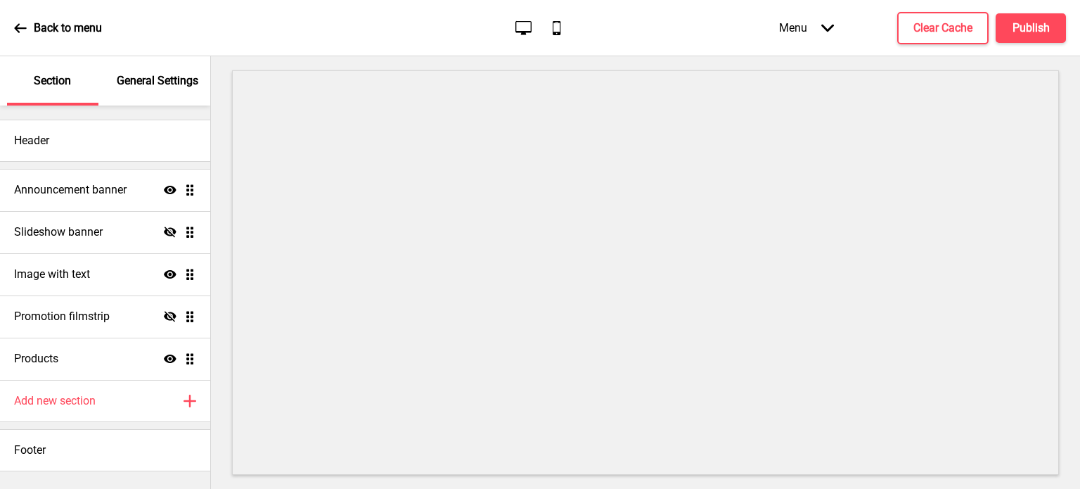
click at [161, 82] on p "General Settings" at bounding box center [158, 80] width 82 height 15
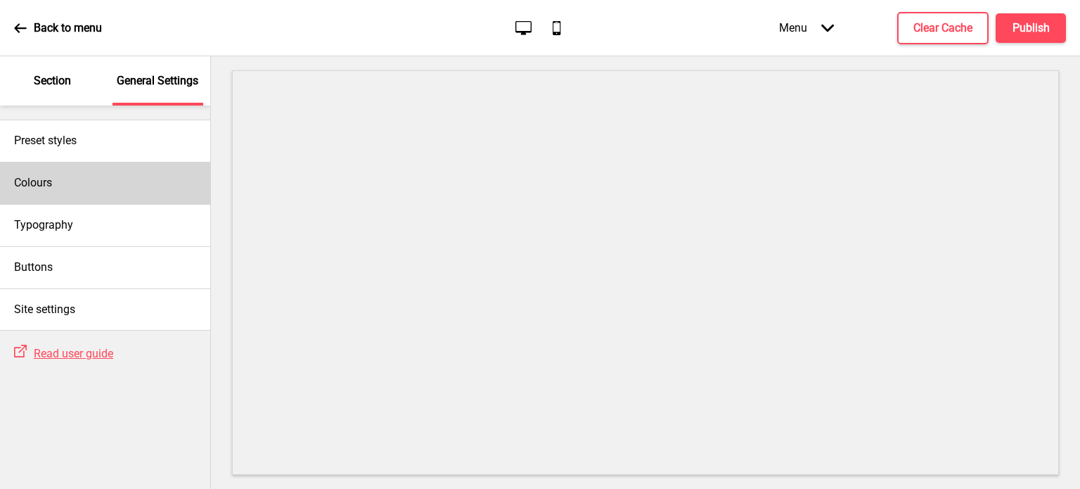
click at [87, 174] on div "Colours" at bounding box center [105, 183] width 210 height 42
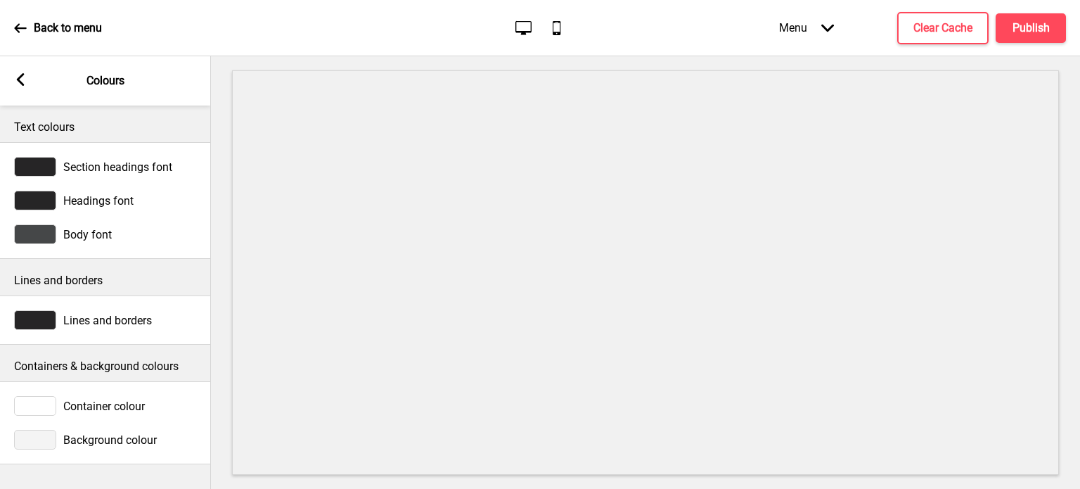
click at [33, 171] on div at bounding box center [35, 167] width 42 height 20
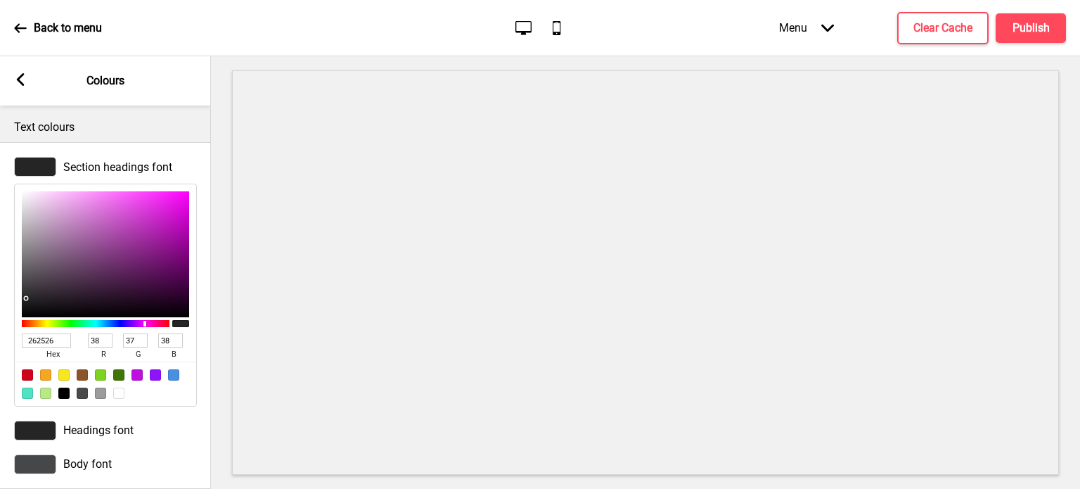
click at [42, 340] on input "262526" at bounding box center [46, 340] width 49 height 14
paste input "60967c"
type input "60967c"
type input "96"
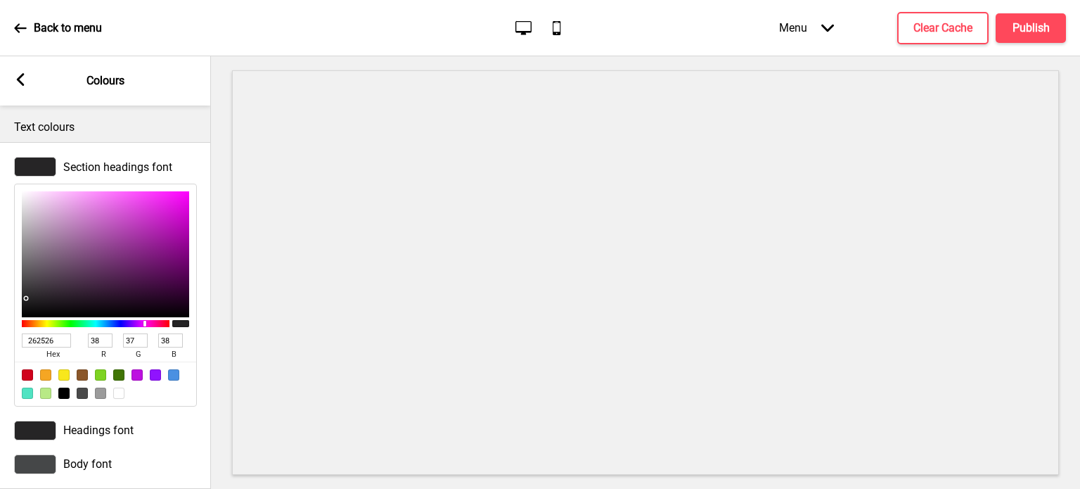
type input "150"
type input "124"
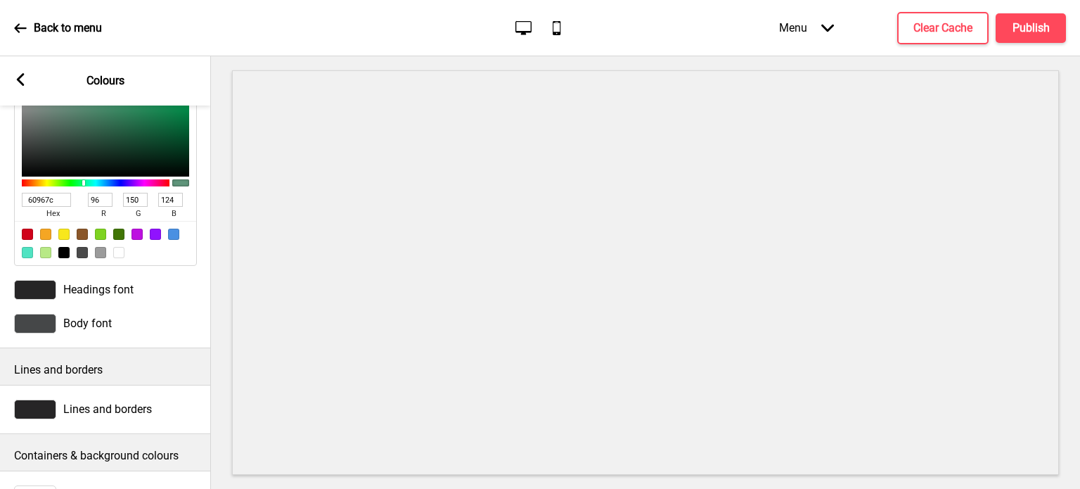
scroll to position [232, 0]
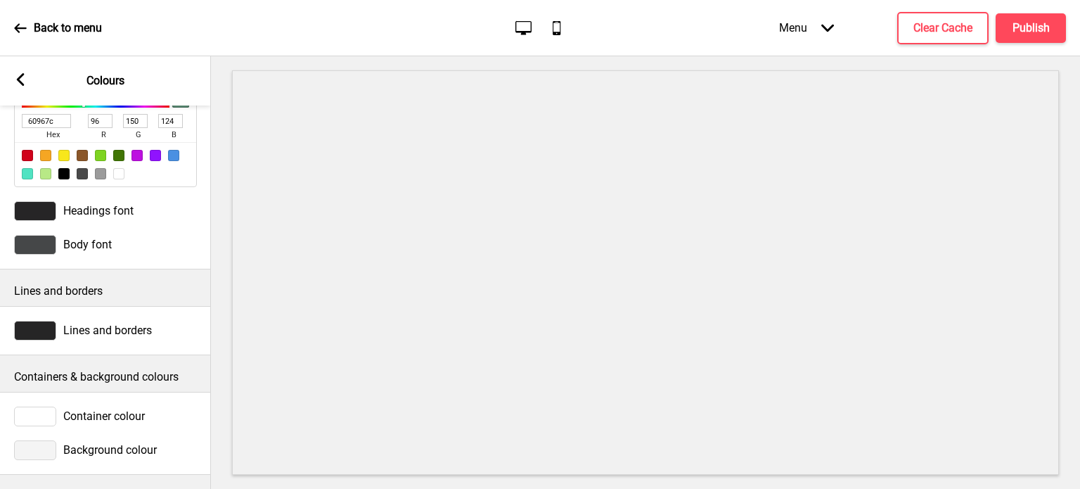
type input "60967C"
click at [560, 27] on icon at bounding box center [557, 28] width 8 height 14
click at [532, 25] on icon "Desktop" at bounding box center [523, 27] width 19 height 19
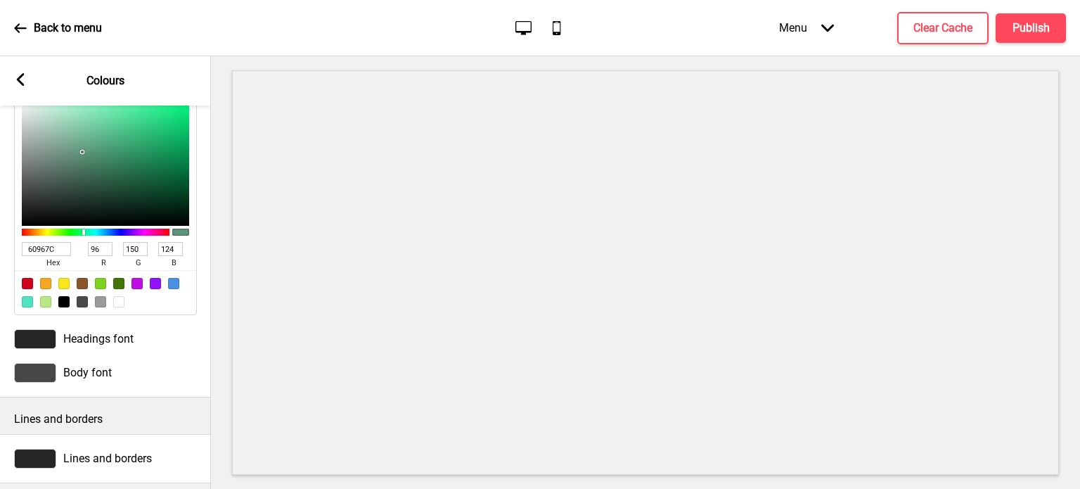
click at [198, 303] on div "Section headings font 60967C hex 96 r 150 g 124 b 100 a" at bounding box center [105, 190] width 211 height 264
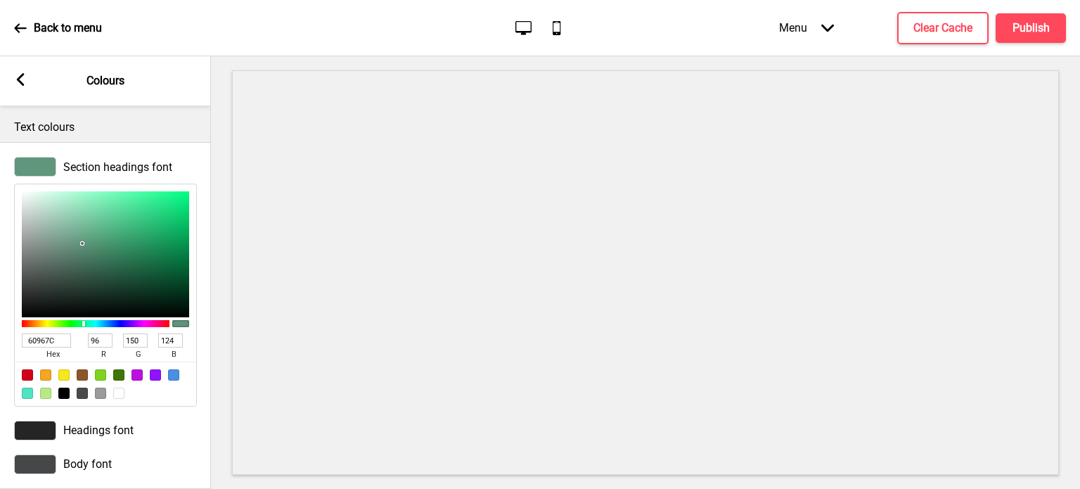
click at [36, 171] on div at bounding box center [35, 167] width 42 height 20
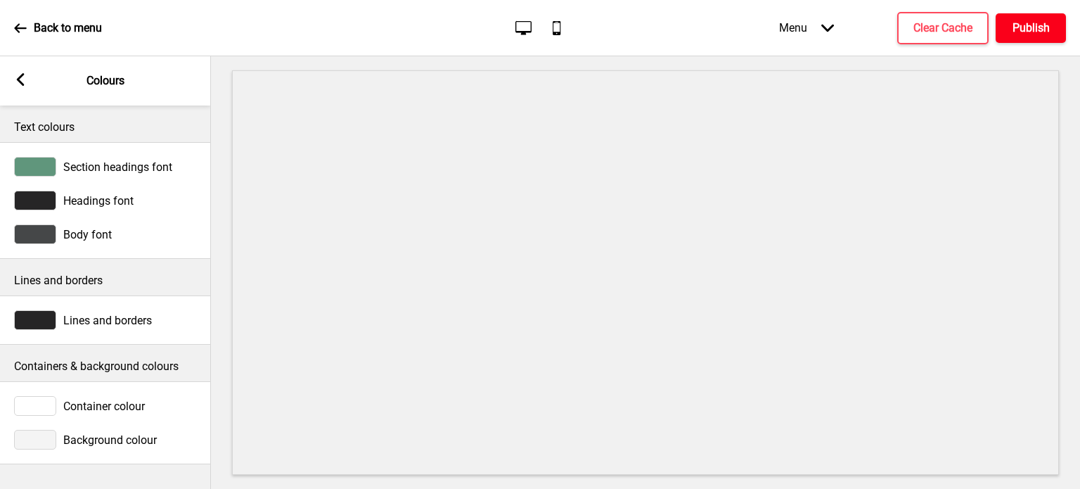
click at [1016, 22] on h4 "Publish" at bounding box center [1030, 27] width 37 height 15
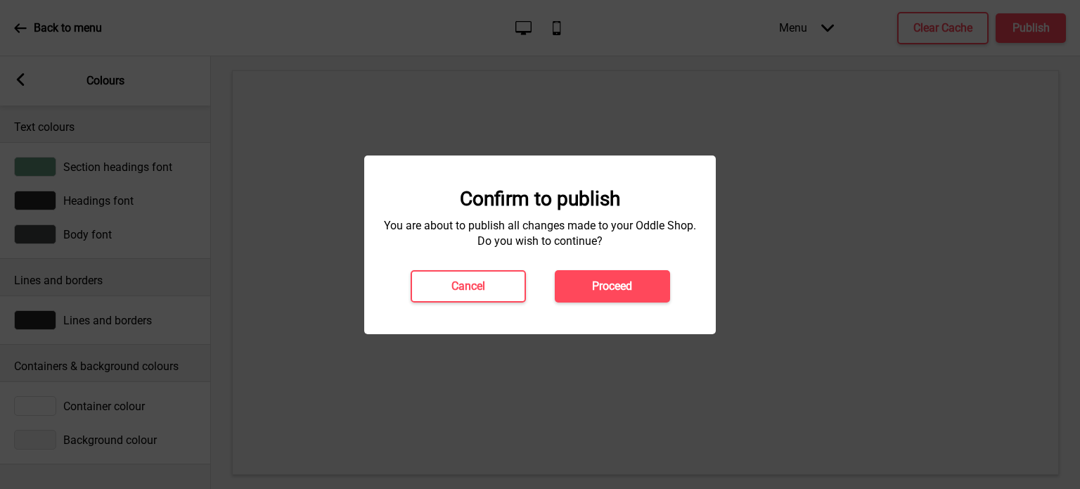
click at [619, 274] on button "Proceed" at bounding box center [612, 286] width 115 height 32
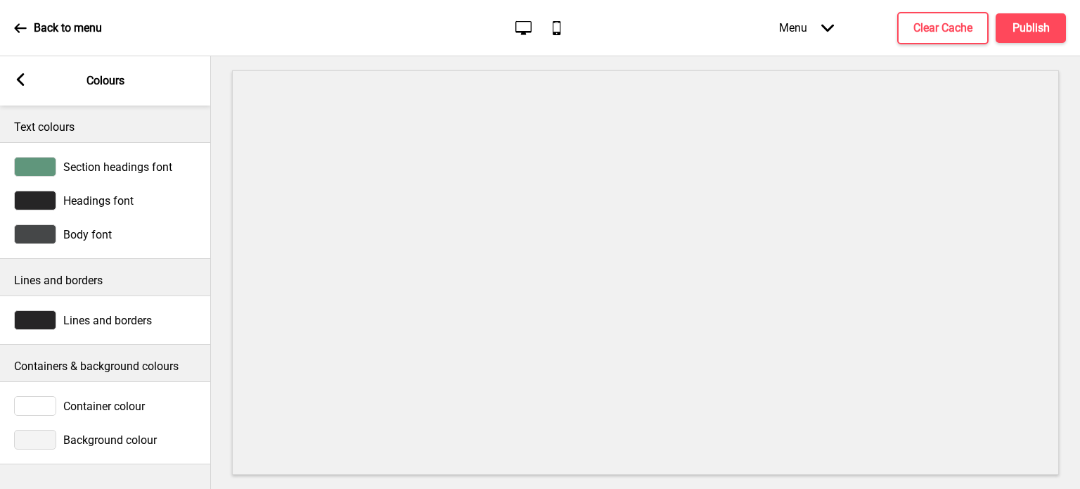
click at [30, 319] on div at bounding box center [35, 320] width 42 height 20
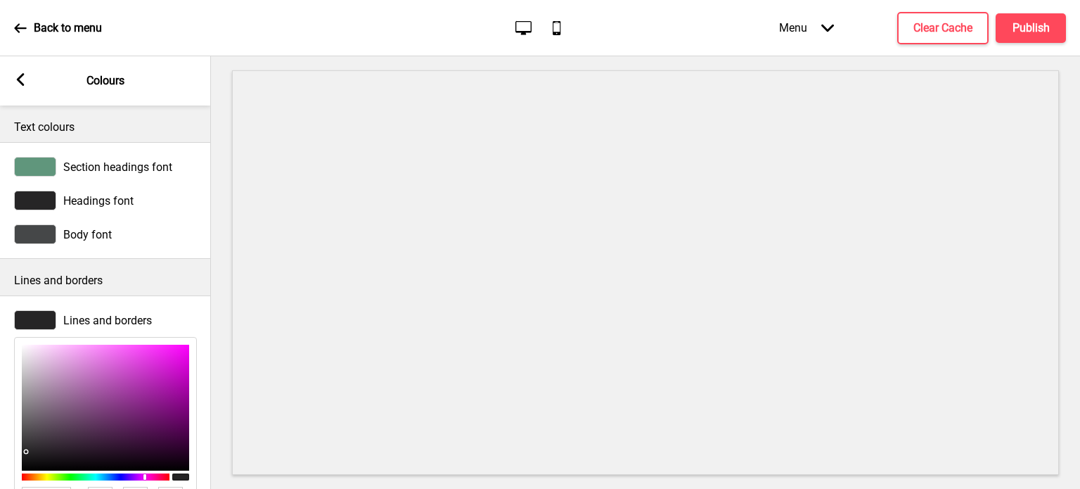
scroll to position [211, 0]
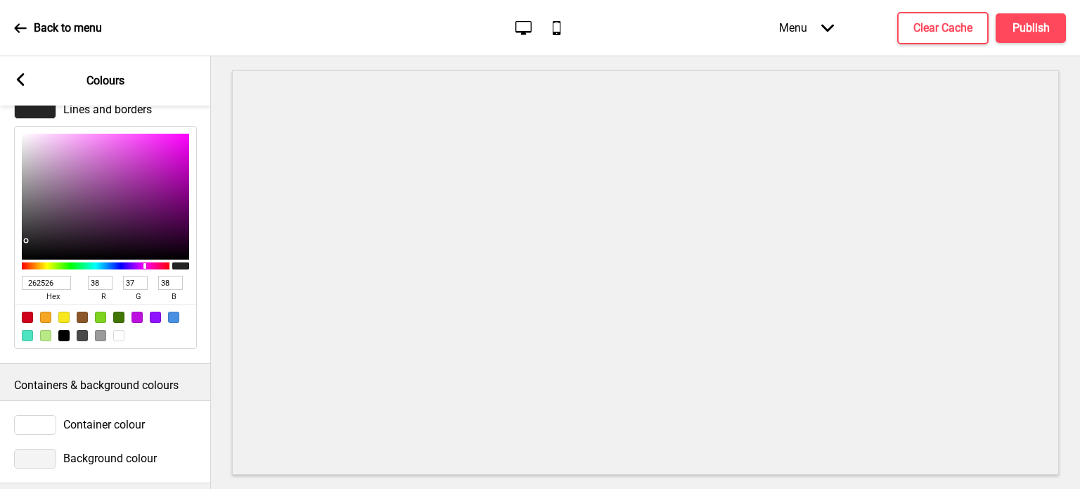
click at [44, 285] on input "262526" at bounding box center [46, 283] width 49 height 14
paste input "60967c"
type input "60967c"
type input "96"
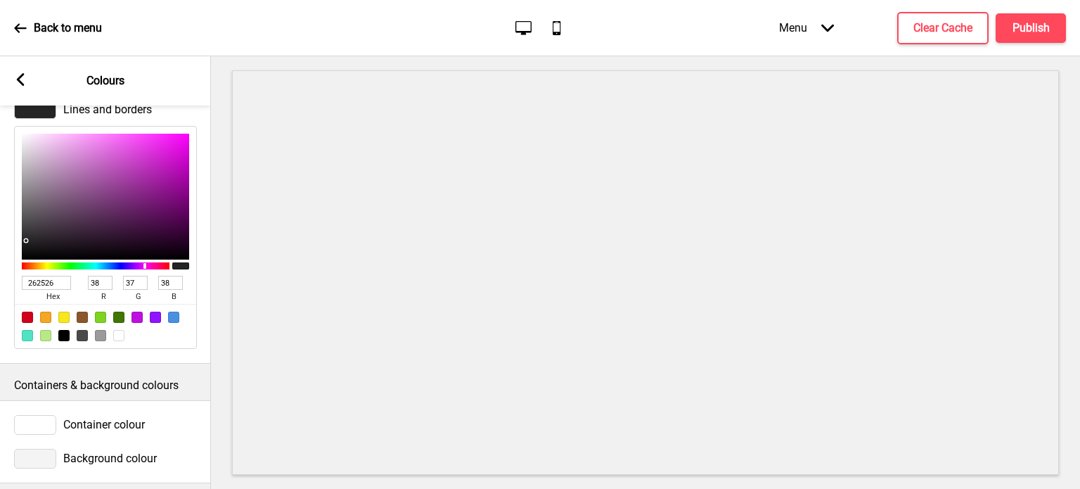
type input "150"
type input "124"
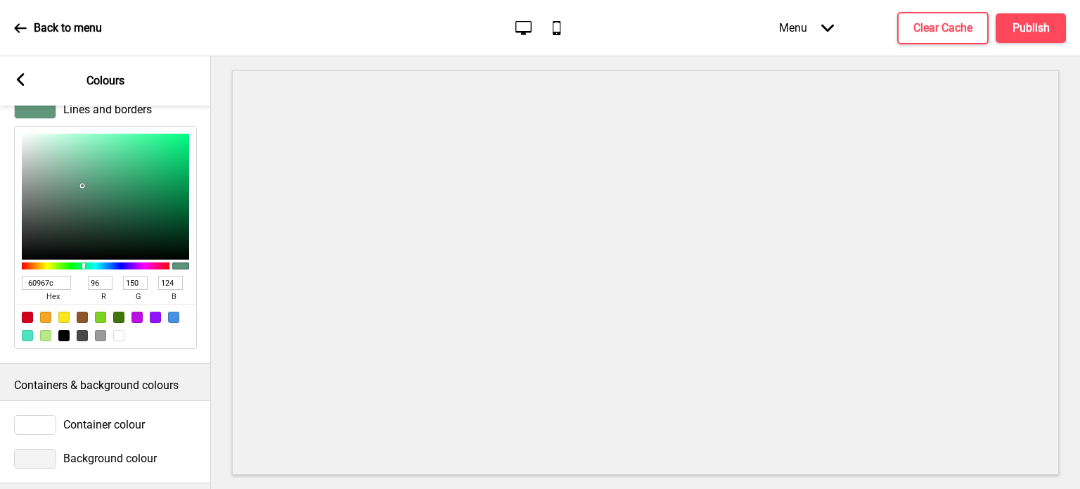
type input "60967C"
click at [4, 322] on div "Lines and borders 60967C hex 96 r 150 g 124 b 100 a" at bounding box center [105, 224] width 211 height 264
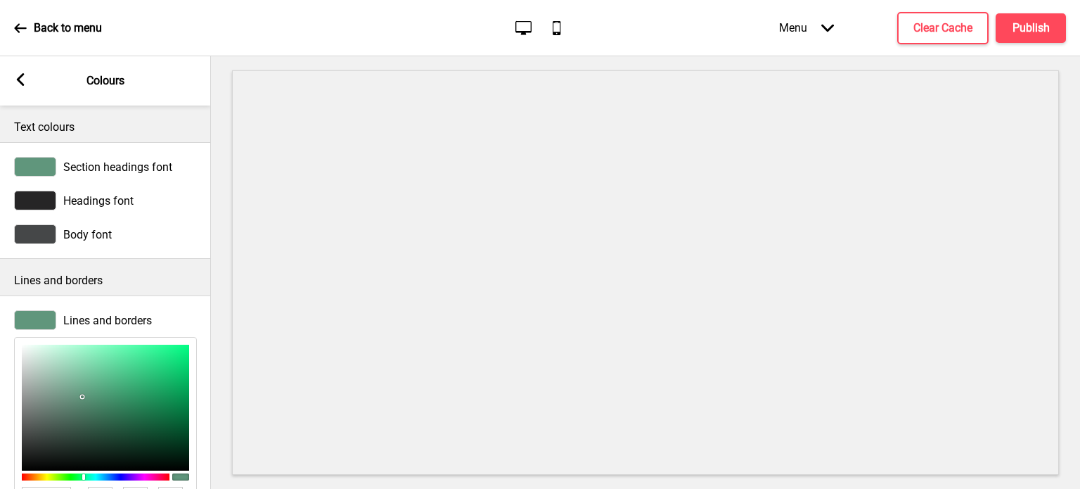
click at [27, 315] on div at bounding box center [35, 320] width 42 height 20
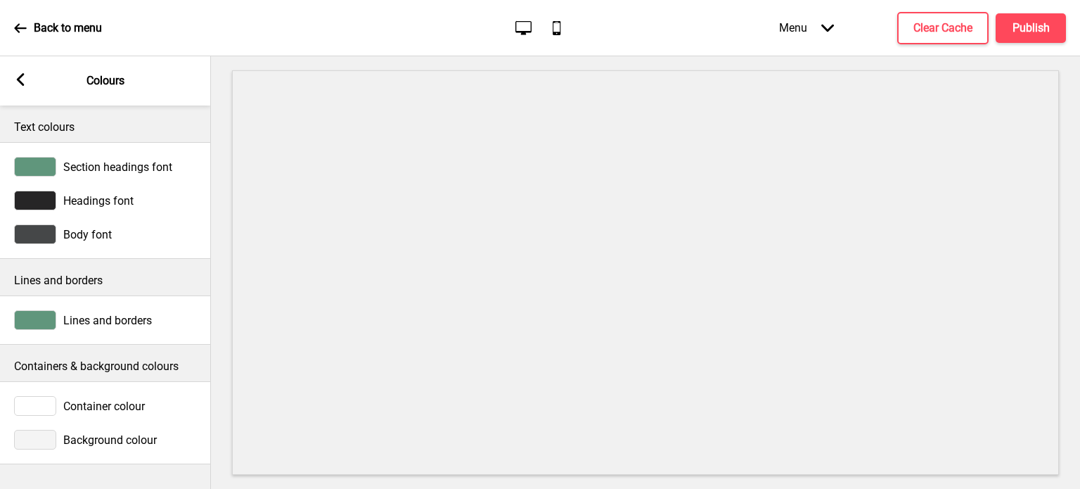
click at [22, 77] on rect at bounding box center [20, 79] width 13 height 13
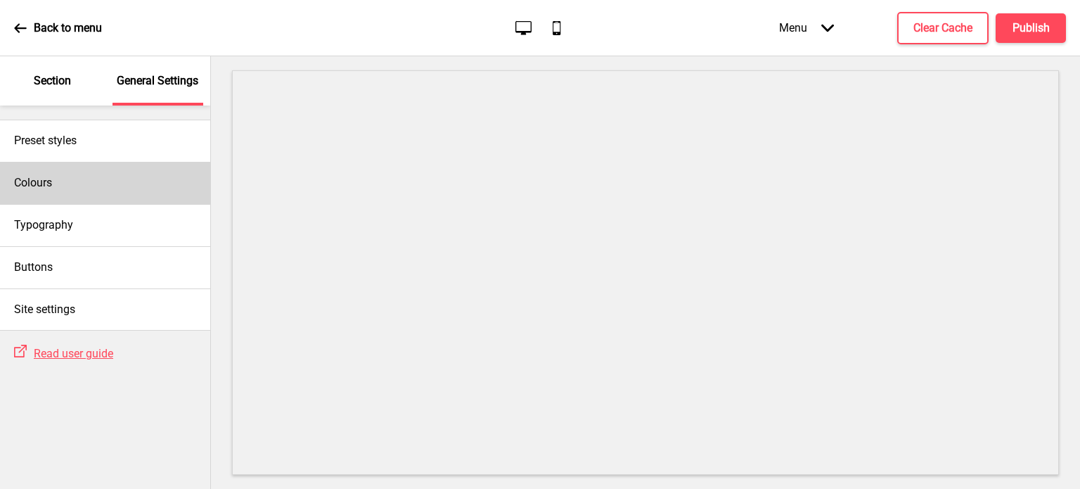
click at [46, 181] on h4 "Colours" at bounding box center [33, 182] width 38 height 15
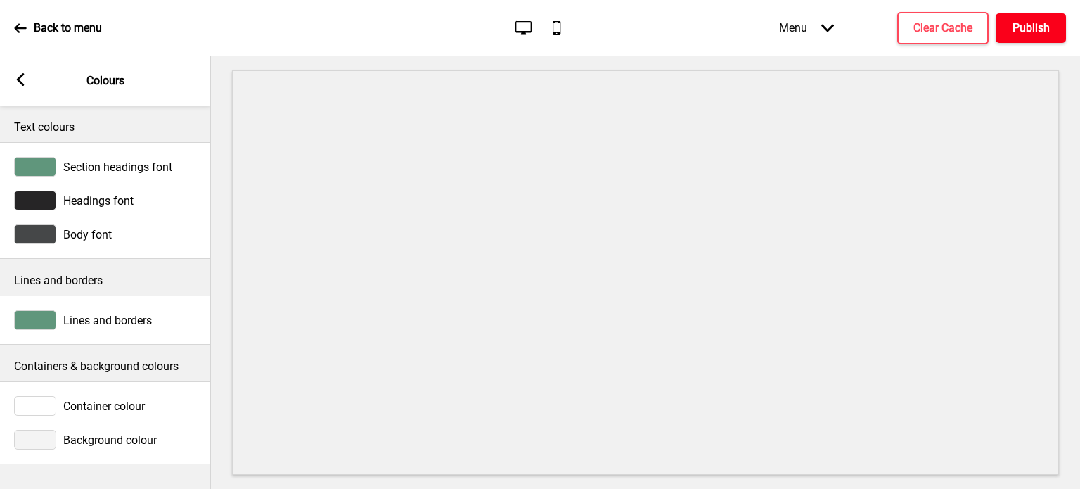
click at [1031, 24] on h4 "Publish" at bounding box center [1030, 27] width 37 height 15
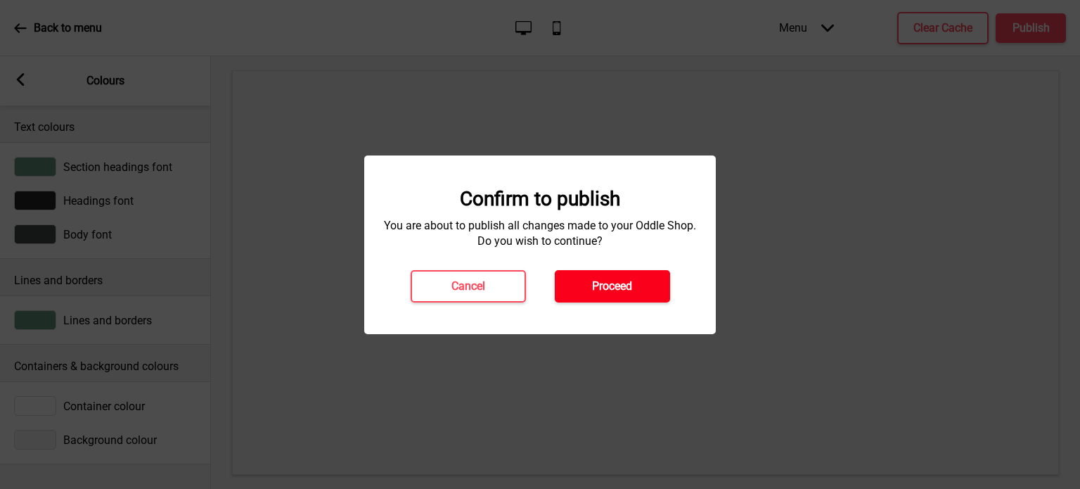
click at [605, 281] on h4 "Proceed" at bounding box center [612, 285] width 40 height 15
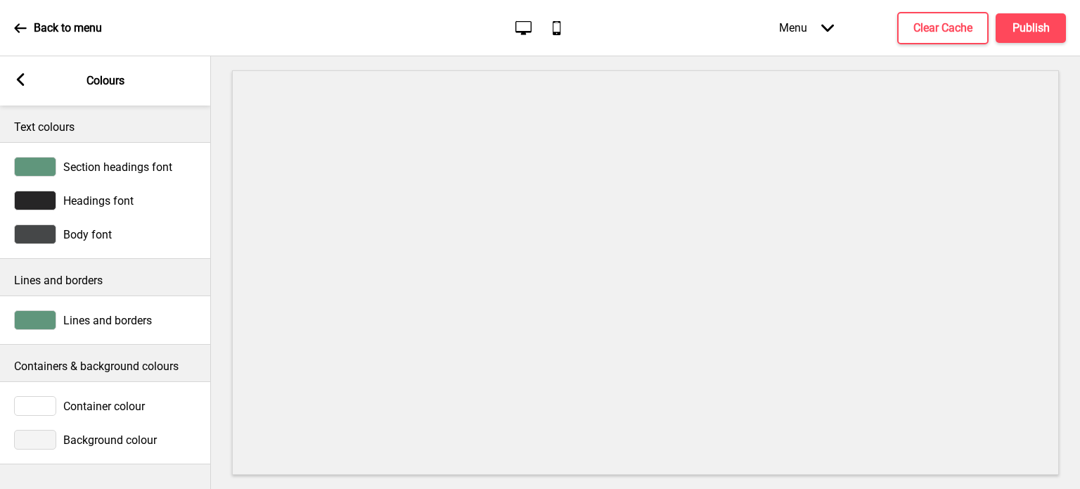
click at [30, 188] on div "Headings font" at bounding box center [105, 201] width 211 height 34
click at [30, 195] on div at bounding box center [35, 201] width 42 height 20
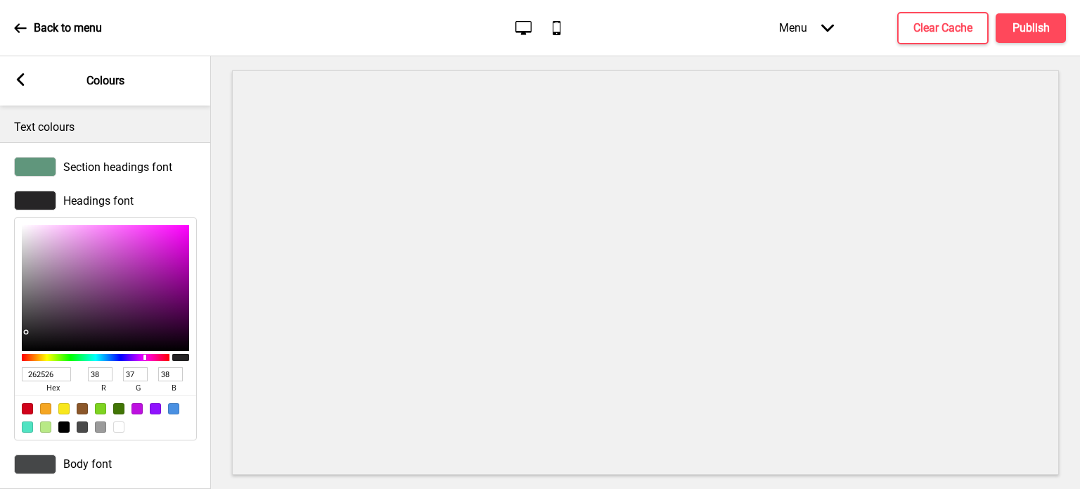
click at [30, 195] on div at bounding box center [35, 201] width 42 height 20
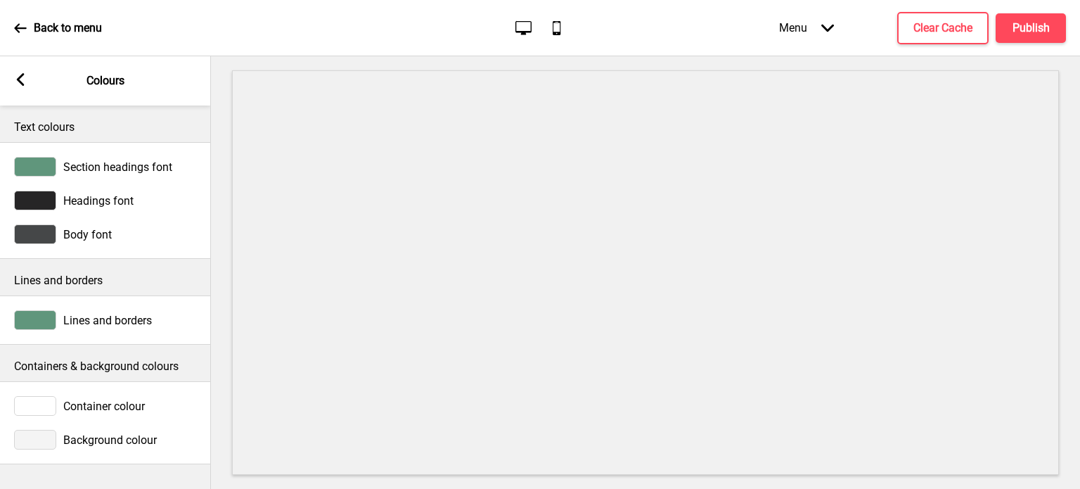
click at [31, 237] on div at bounding box center [35, 234] width 42 height 20
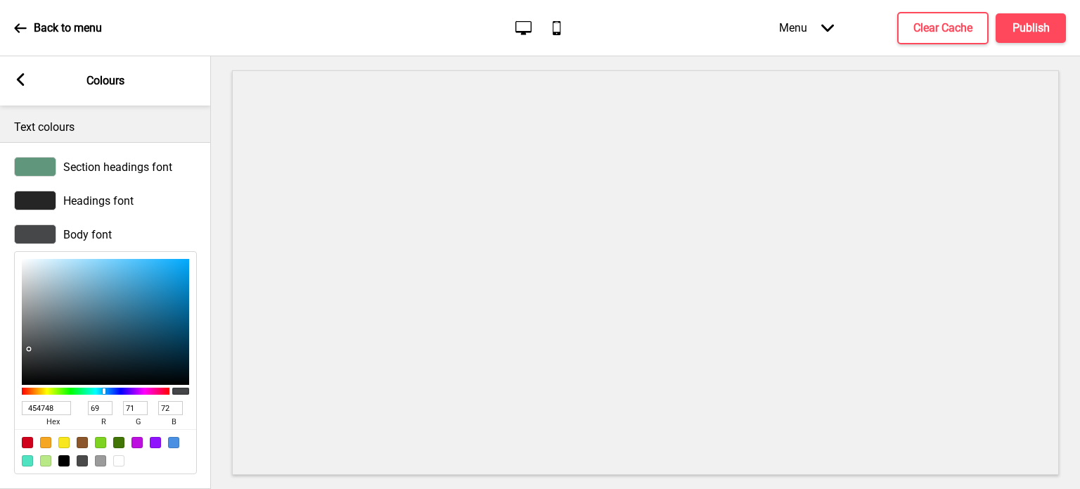
click at [31, 237] on div at bounding box center [35, 234] width 42 height 20
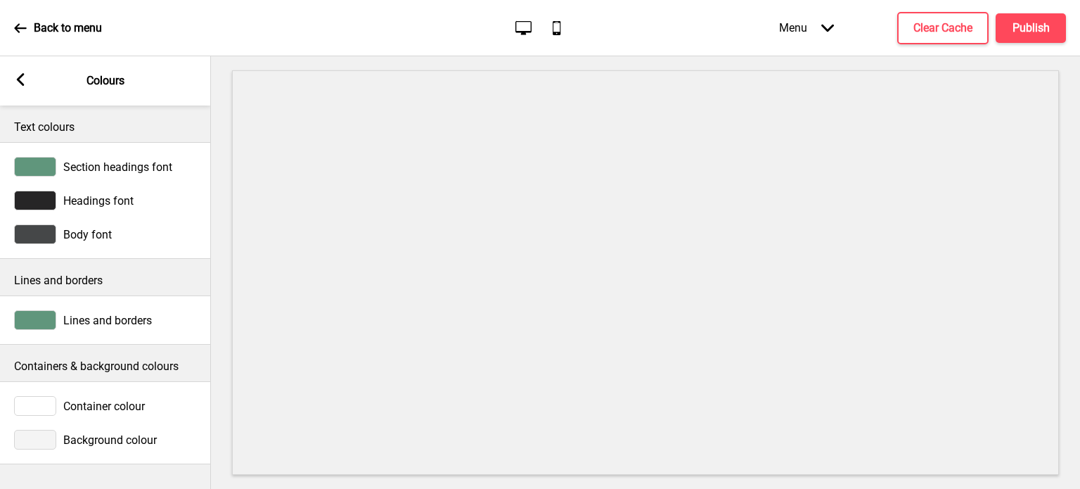
click at [33, 200] on div at bounding box center [35, 201] width 42 height 20
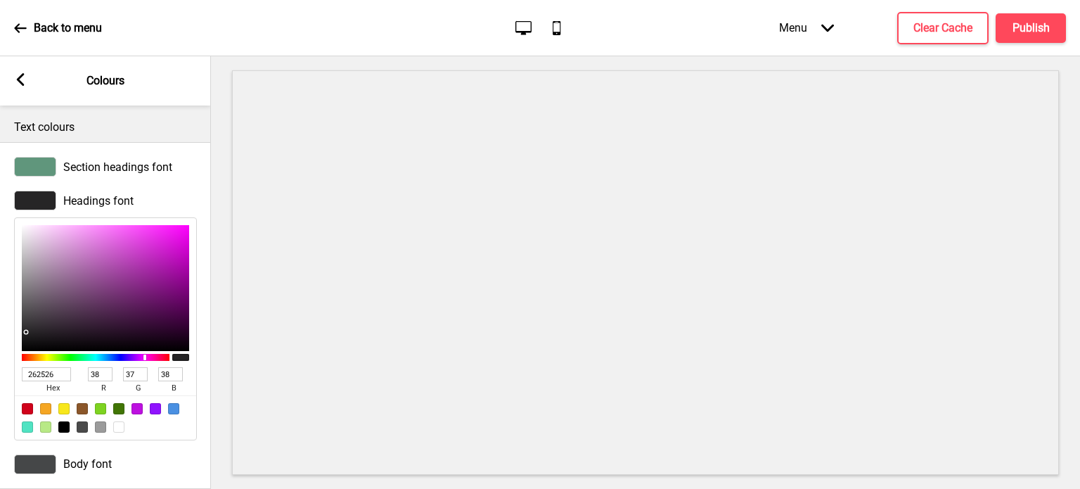
click at [33, 200] on div at bounding box center [35, 201] width 42 height 20
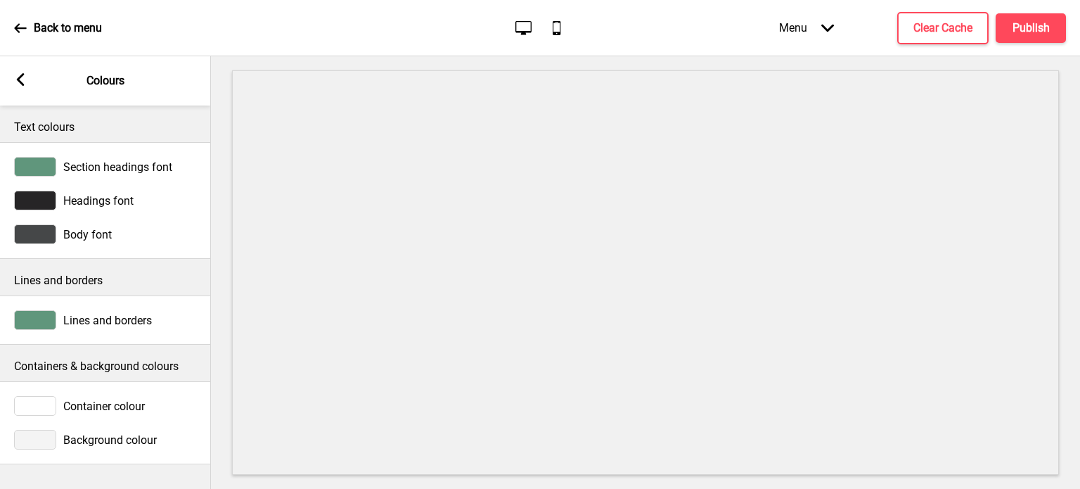
click at [33, 200] on div at bounding box center [35, 201] width 42 height 20
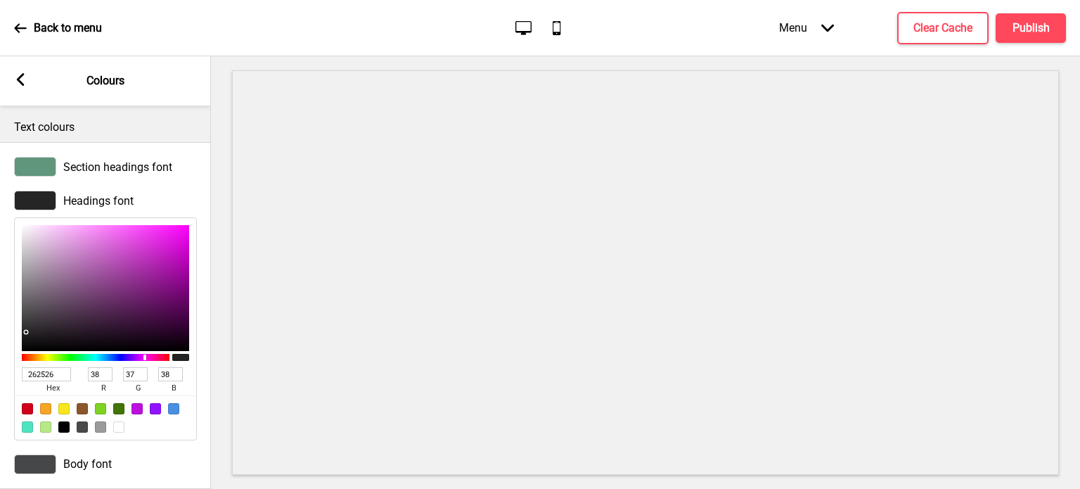
click at [50, 374] on input "262526" at bounding box center [46, 374] width 49 height 14
type input "000"
type input "0"
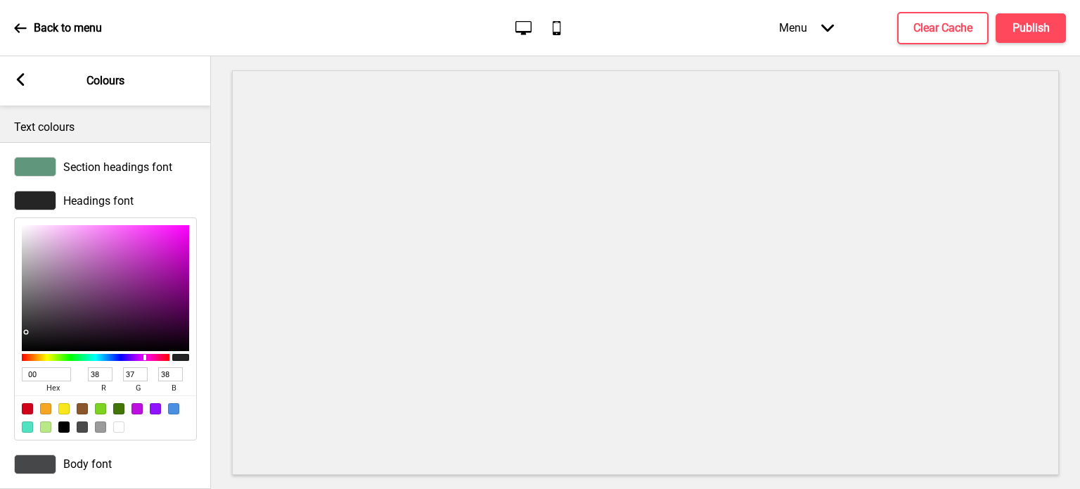
type input "0"
type input "000000"
click at [29, 196] on div at bounding box center [35, 201] width 42 height 20
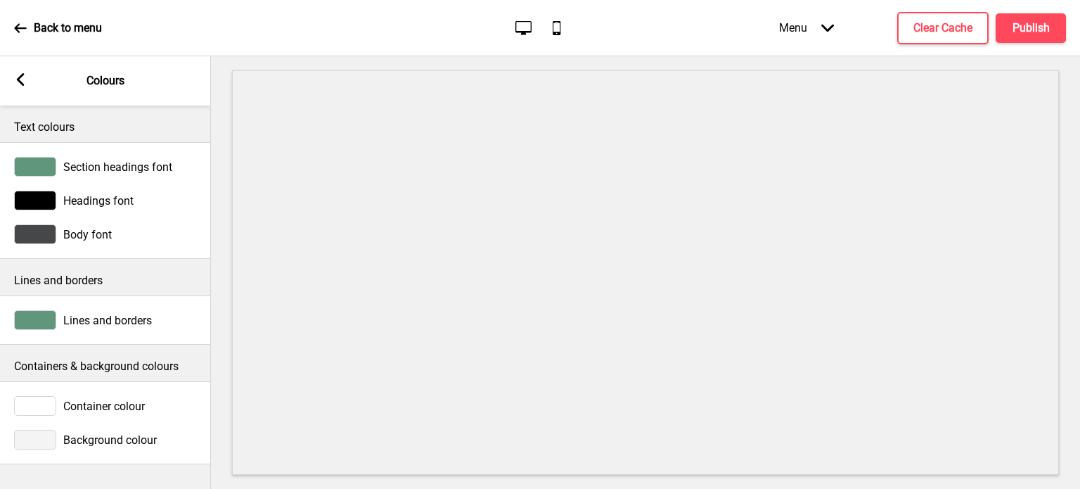
click at [25, 236] on div at bounding box center [35, 234] width 42 height 20
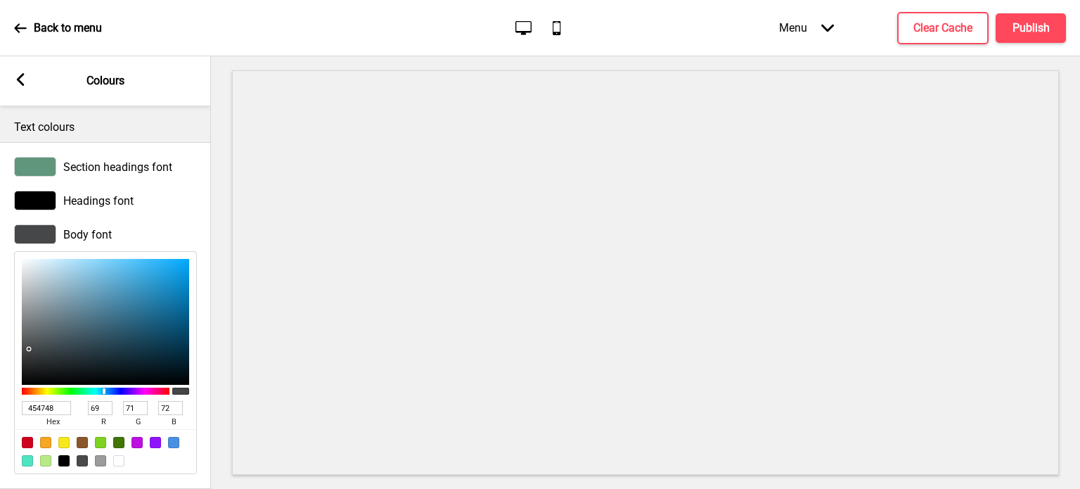
click at [37, 413] on input "454748" at bounding box center [46, 408] width 49 height 14
type input "000"
type input "0"
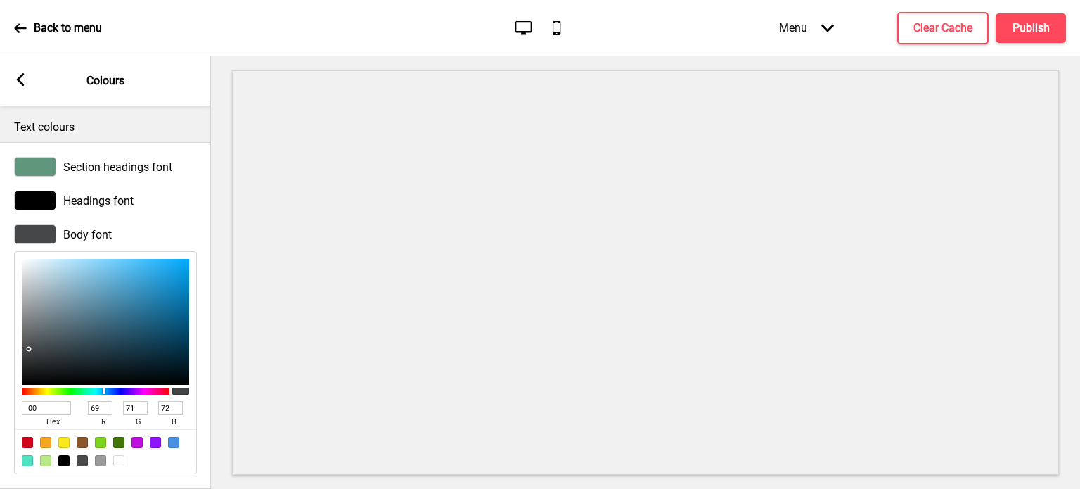
type input "0"
type input "000000"
click at [30, 231] on div at bounding box center [35, 234] width 42 height 20
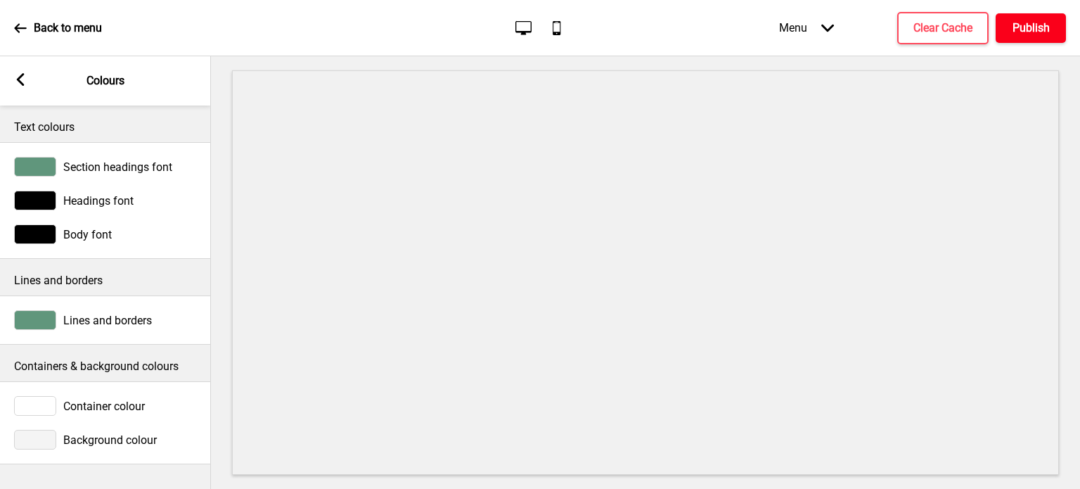
click at [1027, 25] on h4 "Publish" at bounding box center [1030, 27] width 37 height 15
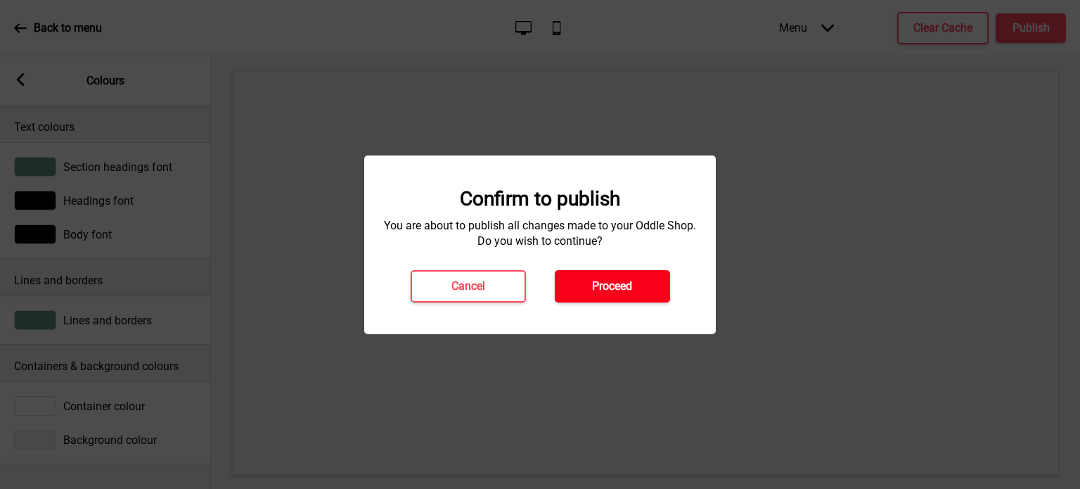
click at [617, 278] on h4 "Proceed" at bounding box center [612, 285] width 40 height 15
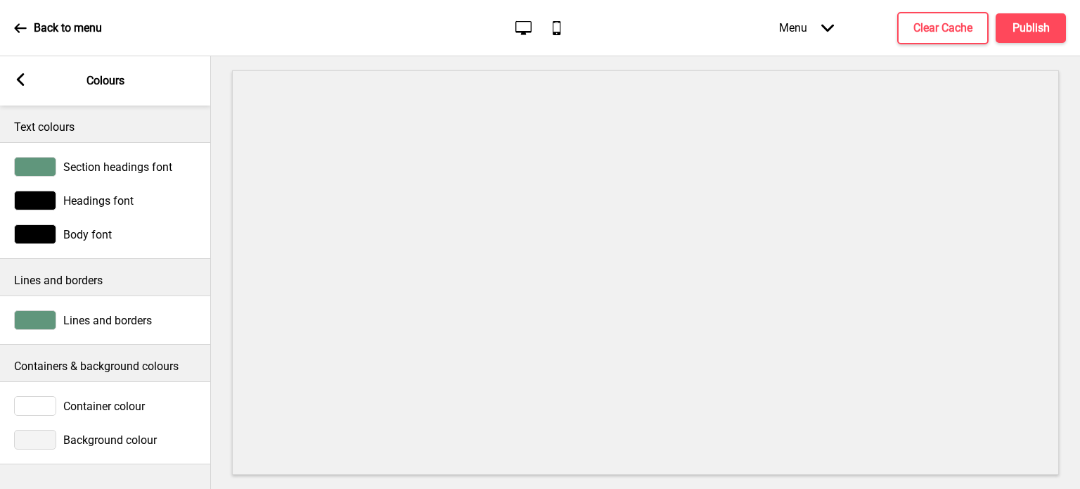
click at [8, 79] on div "Arrow left Colours" at bounding box center [105, 80] width 211 height 49
click at [11, 78] on div "Arrow left Colours" at bounding box center [105, 80] width 211 height 49
click at [24, 76] on rect at bounding box center [20, 79] width 13 height 13
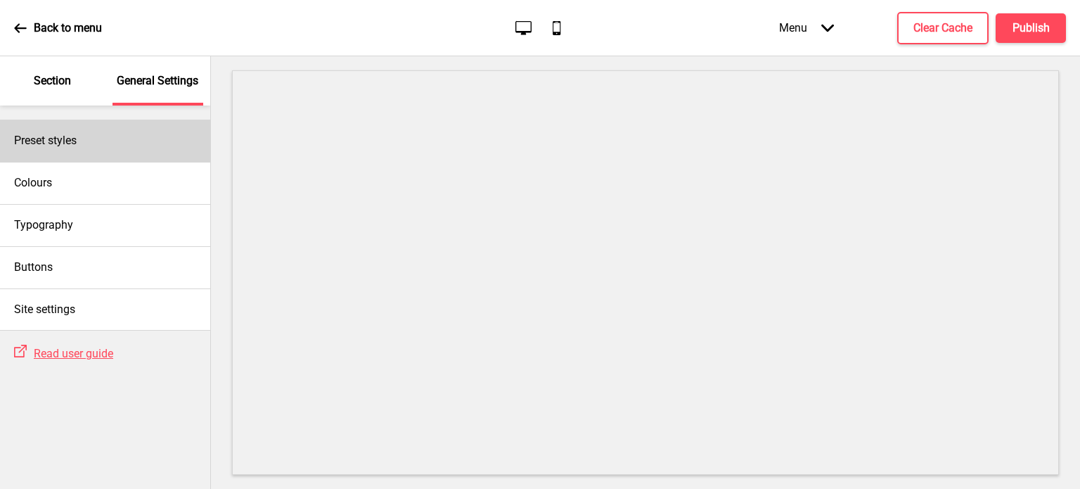
click at [73, 147] on h4 "Preset styles" at bounding box center [45, 140] width 63 height 15
select select "Custom"
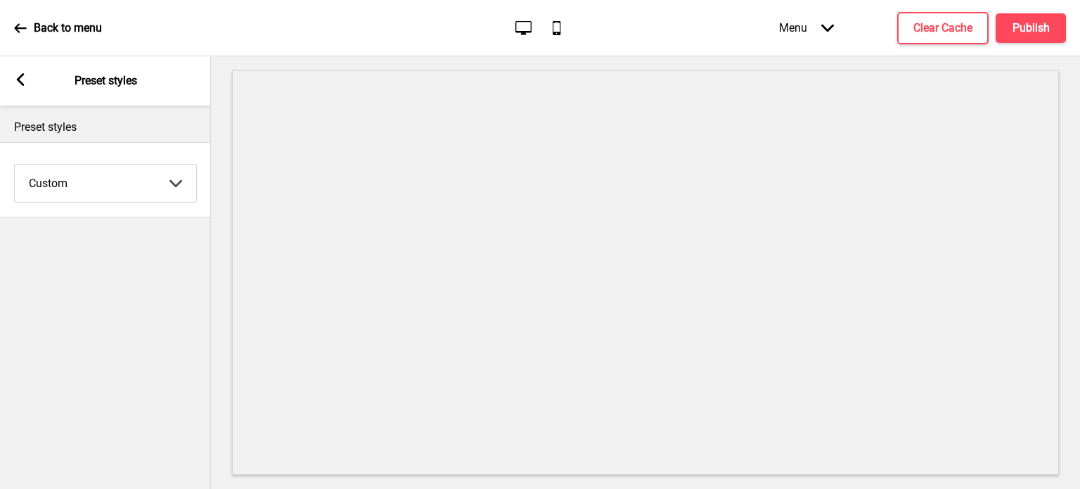
click at [135, 191] on select "Coffee Contrast Dark Earth Marine Minimalist Modern Oddle Pastel Yellow Fruits …" at bounding box center [105, 183] width 181 height 37
click at [138, 188] on select "Coffee Contrast Dark Earth Marine Minimalist Modern Oddle Pastel Yellow Fruits …" at bounding box center [105, 183] width 181 height 37
click at [17, 80] on icon at bounding box center [21, 79] width 8 height 13
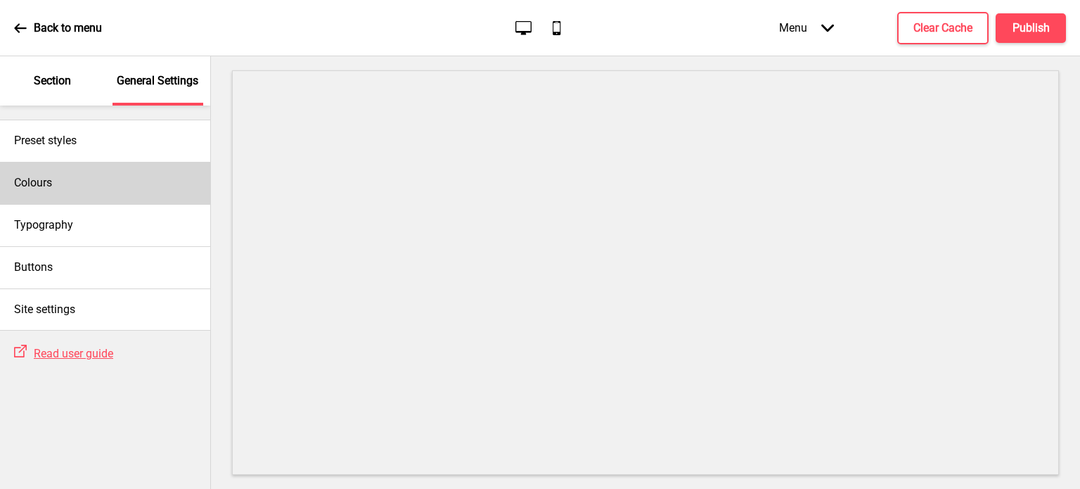
click at [98, 179] on div "Colours" at bounding box center [105, 183] width 210 height 42
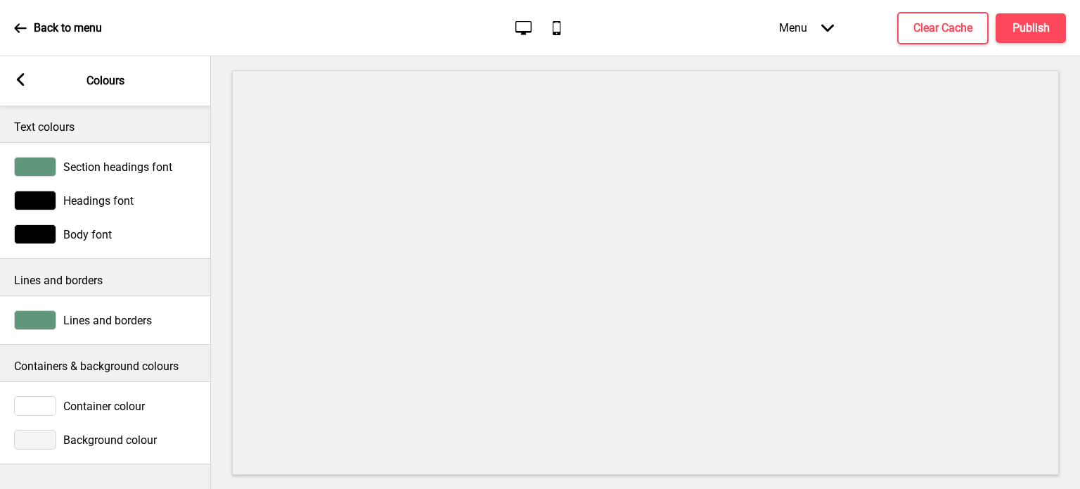
click at [24, 79] on rect at bounding box center [20, 79] width 13 height 13
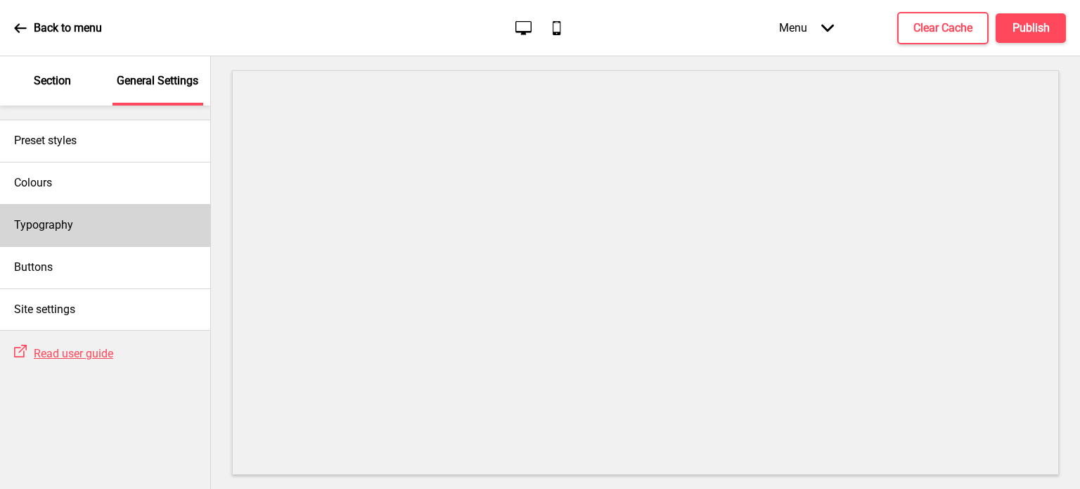
click at [75, 226] on div "Typography" at bounding box center [105, 225] width 210 height 42
select select "Cabin"
select select "Signika"
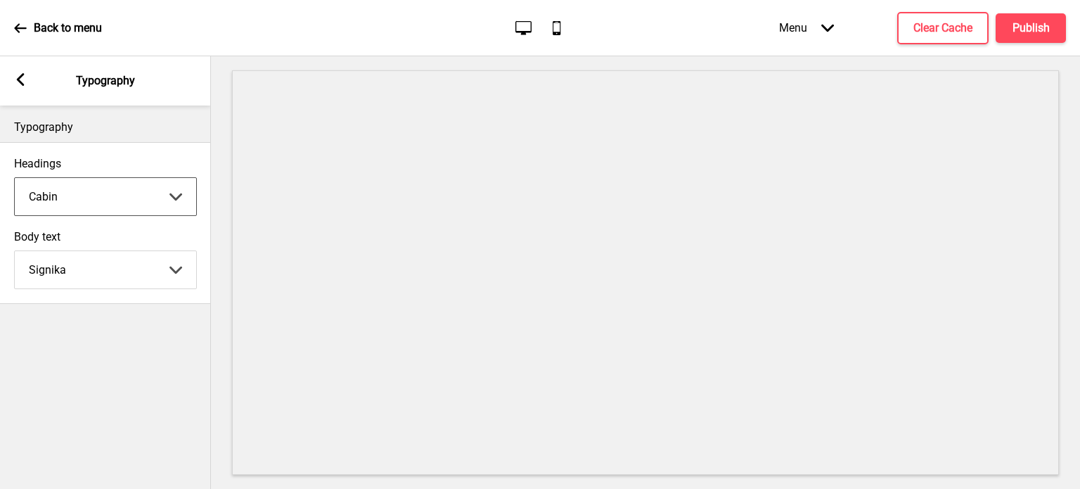
click at [143, 205] on select "Abhaya Libre Abril Fatface Adobe Garamond Pro Arimo Arsenal Arvo Berkshire Swas…" at bounding box center [105, 196] width 181 height 37
select select "Ubuntu"
click at [15, 178] on select "Abhaya Libre Abril Fatface Adobe Garamond Pro Arimo Arsenal Arvo Berkshire Swas…" at bounding box center [105, 196] width 181 height 37
click at [110, 274] on select "Abhaya Libre Abril Fatface Adobe Garamond Pro Arimo Arsenal Arvo Berkshire Swas…" at bounding box center [105, 269] width 181 height 37
select select "Vollkorn"
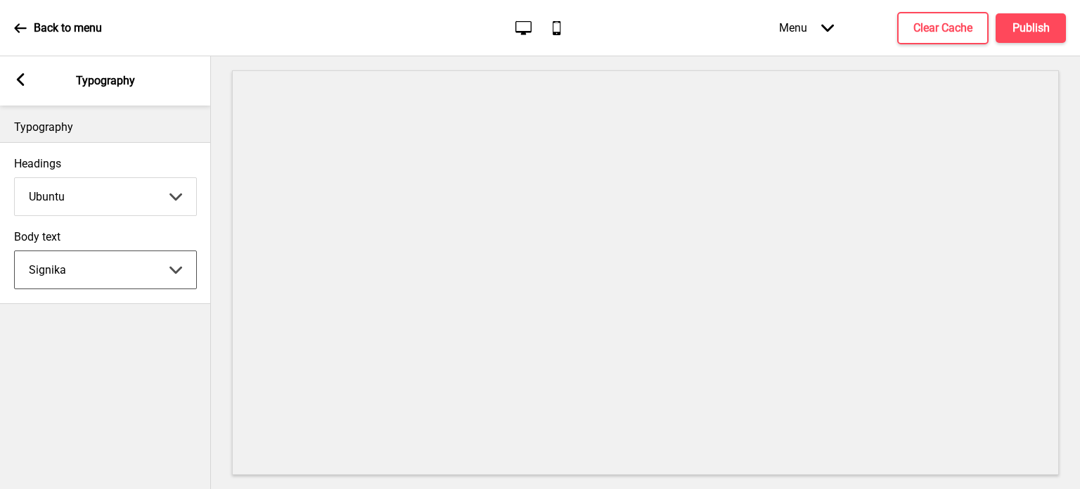
click at [15, 251] on select "Abhaya Libre Abril Fatface Adobe Garamond Pro Arimo Arsenal Arvo Berkshire Swas…" at bounding box center [105, 269] width 181 height 37
click at [110, 382] on div "Typography Headings Ubuntu Abhaya Libre Abril Fatface Adobe Garamond Pro Arimo …" at bounding box center [105, 296] width 211 height 383
click at [13, 75] on div "Arrow left Typography" at bounding box center [105, 80] width 211 height 49
click at [28, 75] on div "Arrow left Typography" at bounding box center [105, 80] width 211 height 49
click at [20, 79] on rect at bounding box center [20, 79] width 13 height 13
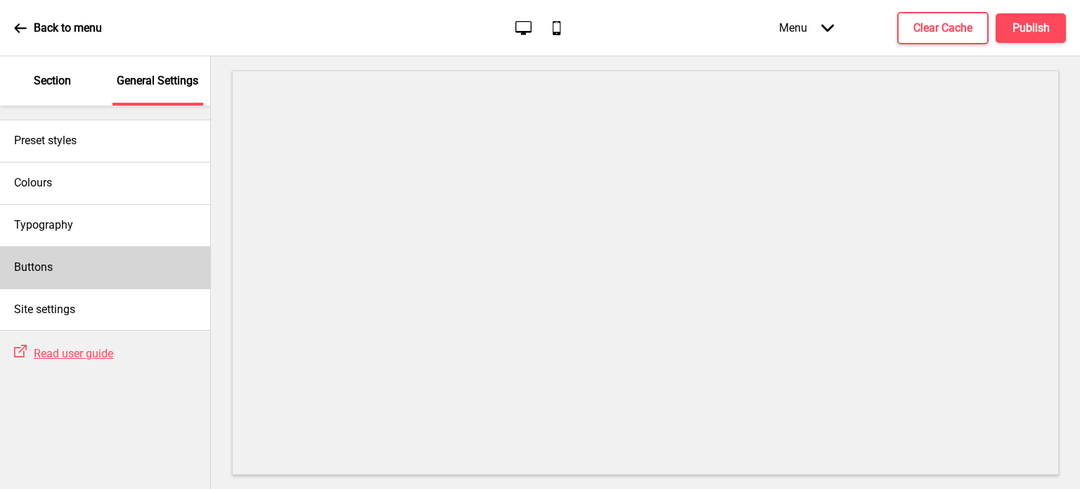
click at [87, 259] on div "Buttons" at bounding box center [105, 267] width 210 height 42
select select "outline"
select select "pill"
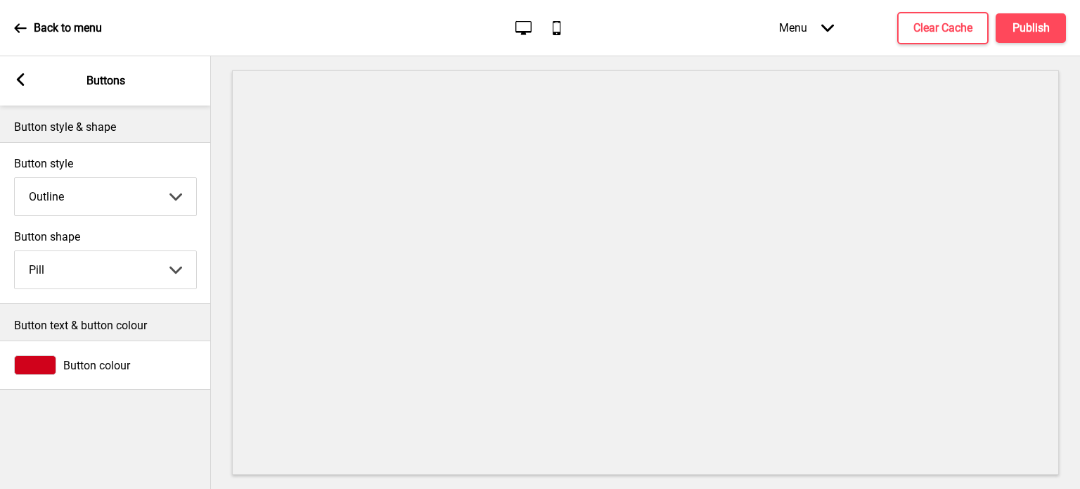
click at [110, 194] on select "Solid Outline Raised" at bounding box center [105, 196] width 181 height 37
select select "solid"
click at [15, 178] on select "Solid Outline Raised" at bounding box center [105, 196] width 181 height 37
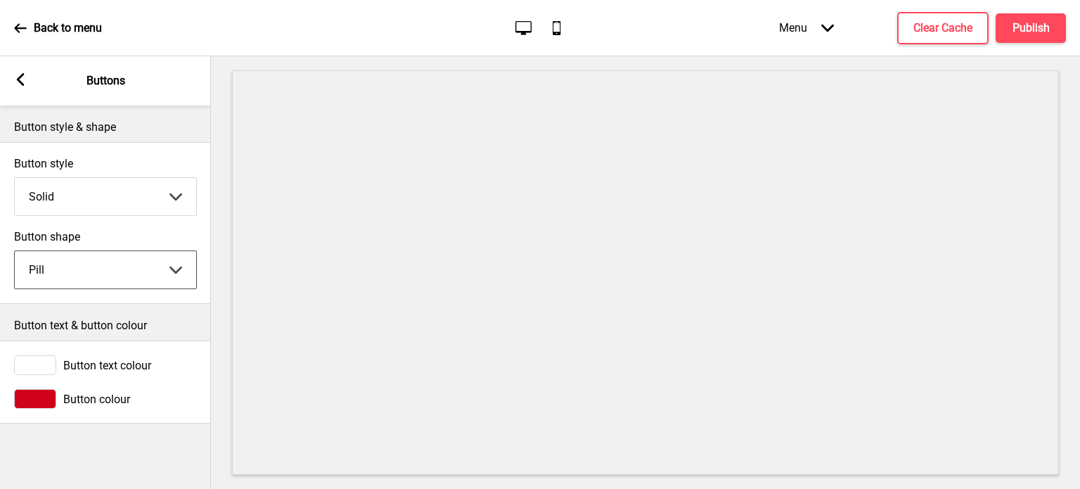
click at [99, 274] on select "Round Square Pill" at bounding box center [105, 269] width 181 height 37
select select "round"
click at [15, 251] on select "Round Square Pill" at bounding box center [105, 269] width 181 height 37
click at [29, 399] on div at bounding box center [35, 399] width 42 height 20
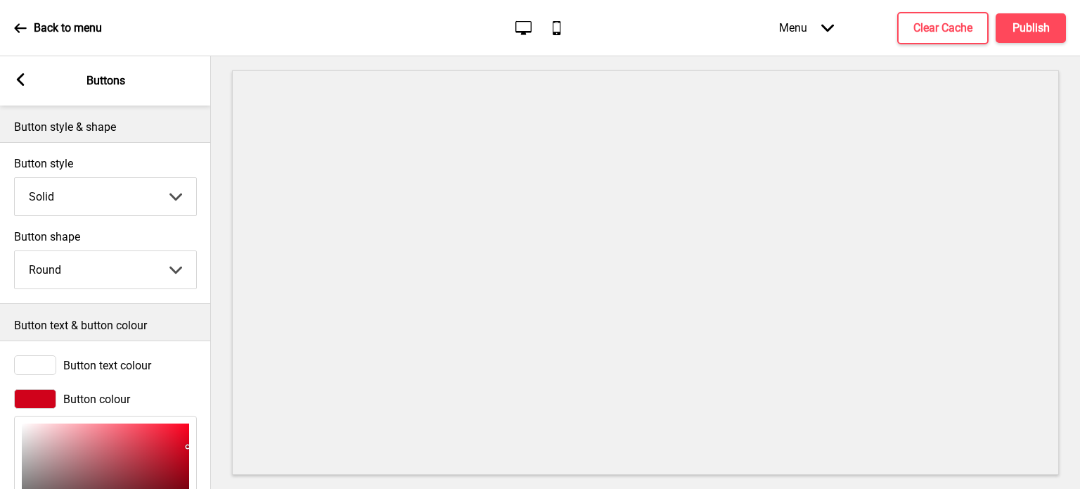
click at [30, 395] on div at bounding box center [35, 399] width 42 height 20
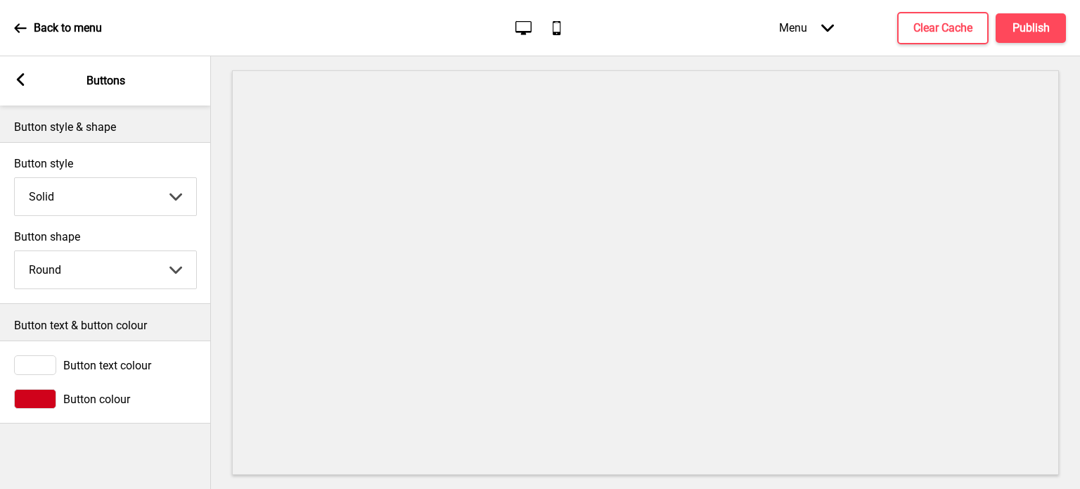
click at [27, 397] on div at bounding box center [35, 399] width 42 height 20
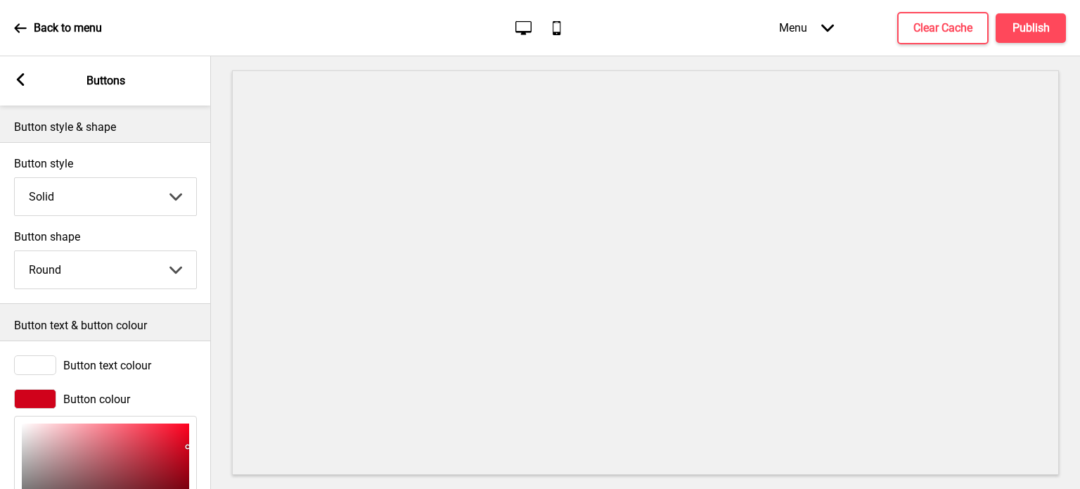
scroll to position [166, 0]
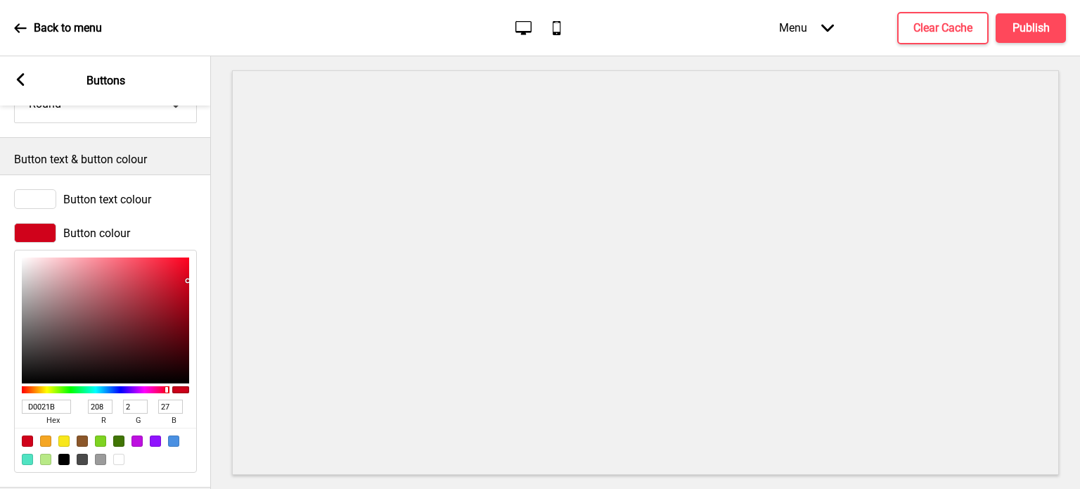
click at [51, 406] on input "D0021B" at bounding box center [46, 406] width 49 height 14
paste input "bb4a3e"
type input "bb4a3e"
type input "187"
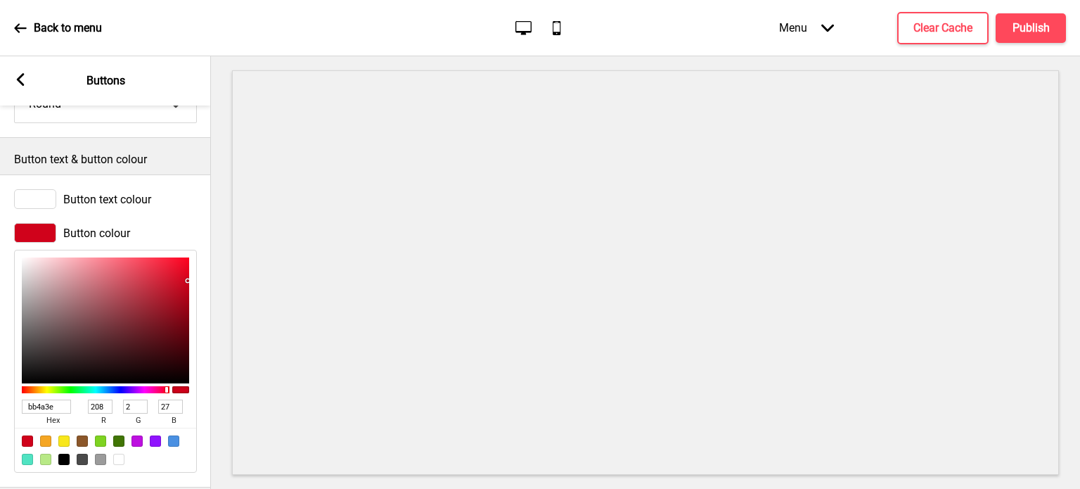
type input "74"
type input "62"
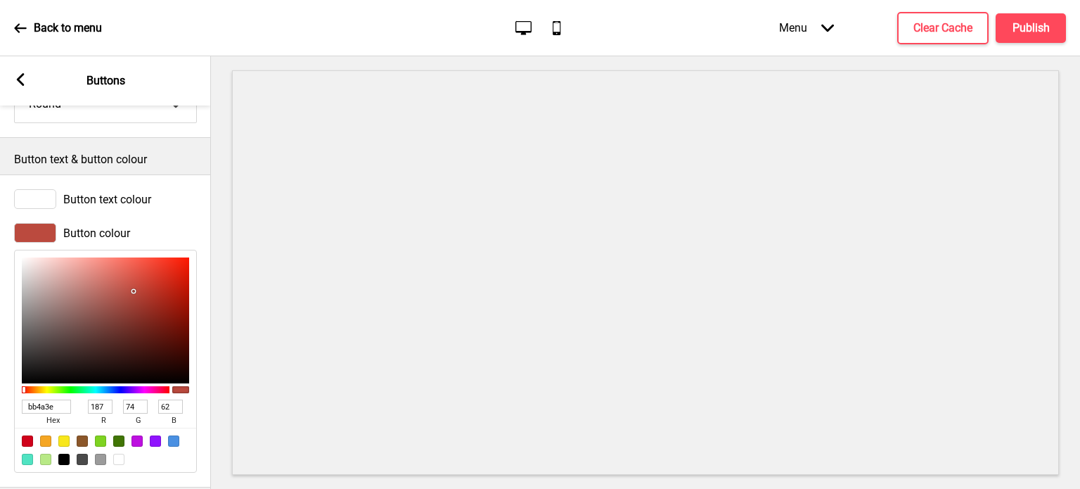
type input "BB4A3E"
click at [32, 229] on div at bounding box center [35, 233] width 42 height 20
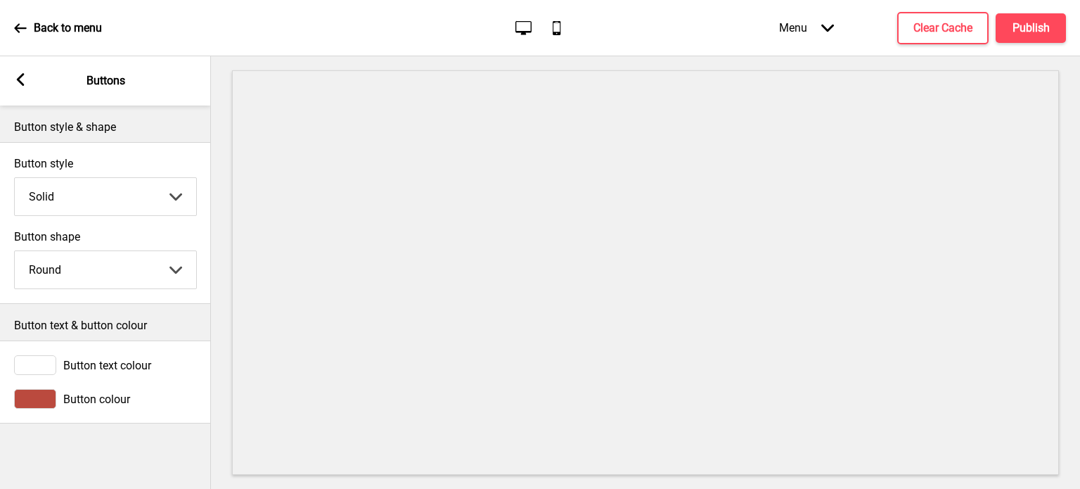
scroll to position [0, 0]
click at [19, 25] on icon at bounding box center [20, 28] width 13 height 13
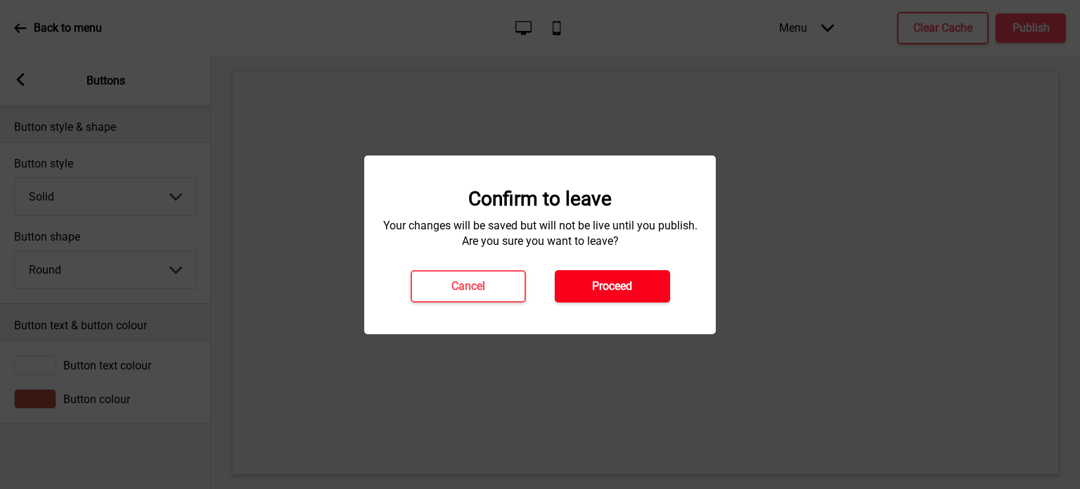
click at [623, 285] on h4 "Proceed" at bounding box center [612, 285] width 40 height 15
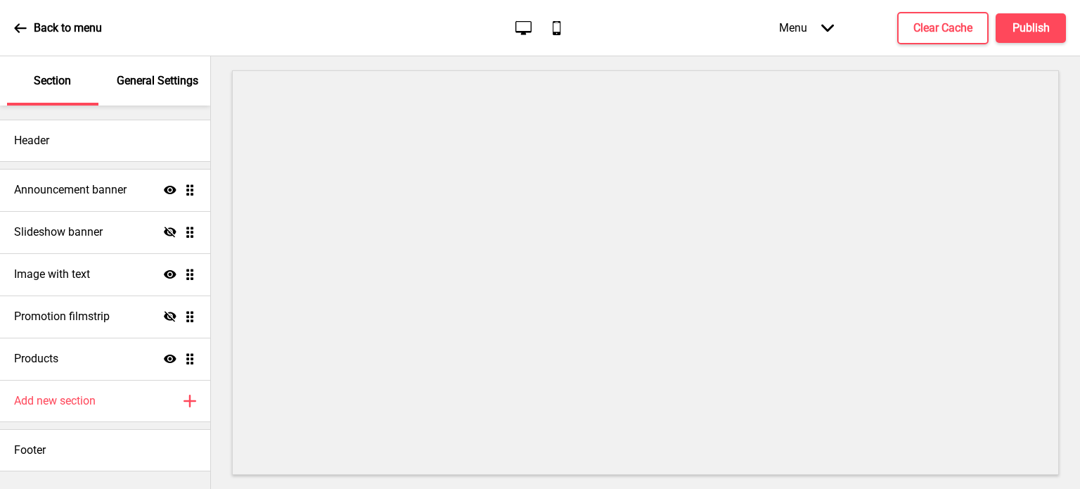
click at [144, 78] on p "General Settings" at bounding box center [158, 80] width 82 height 15
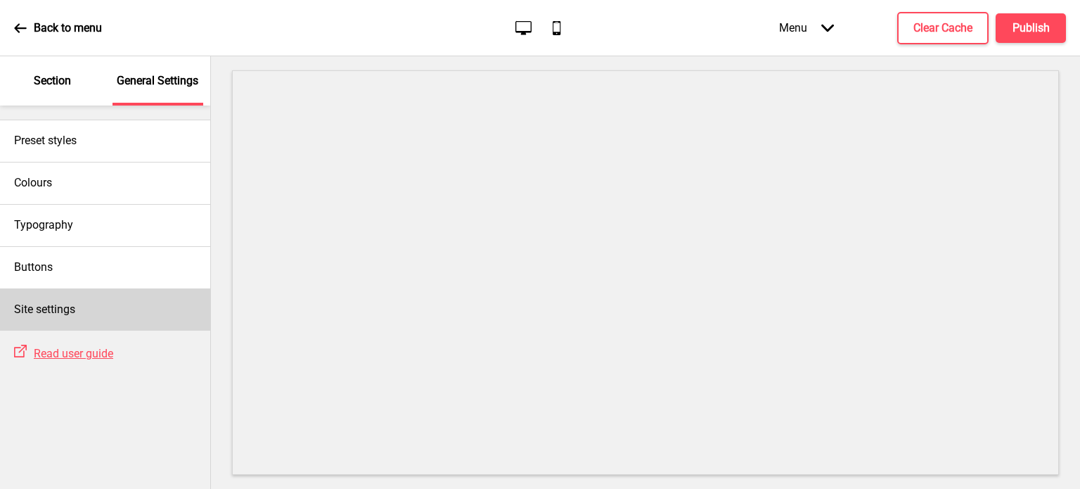
click at [60, 312] on h4 "Site settings" at bounding box center [44, 309] width 61 height 15
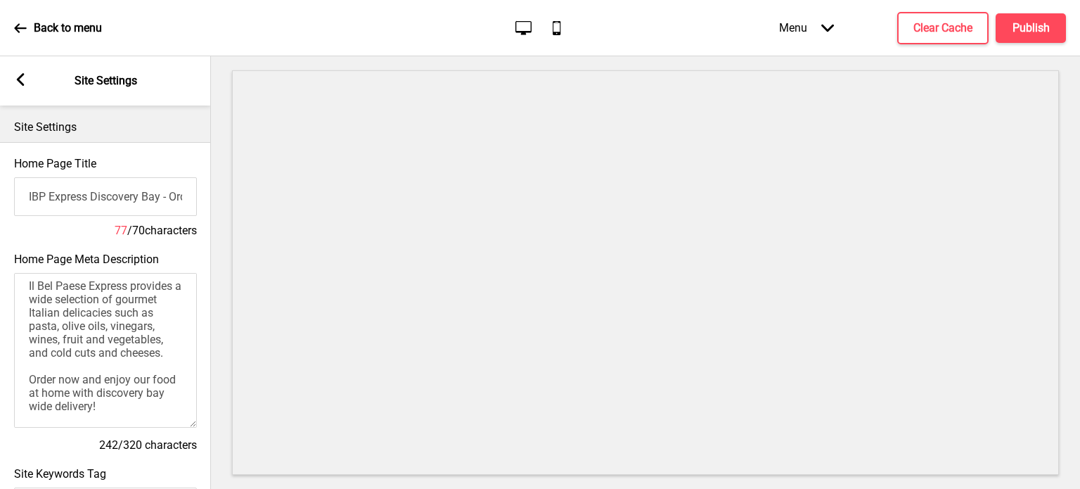
click at [65, 197] on input "IBP Express Discovery Bay - Order online for discovery bay delivery & pickup!" at bounding box center [105, 196] width 183 height 39
drag, startPoint x: 113, startPoint y: 200, endPoint x: 198, endPoint y: 200, distance: 85.1
click at [198, 200] on div "Home Page Title IBP Express Discovery Bay - Order online for discovery bay deli…" at bounding box center [105, 198] width 211 height 96
click at [148, 199] on input "IBP Express Discovery Bay - Order online for discovery bay delivery & pickup!" at bounding box center [105, 196] width 183 height 39
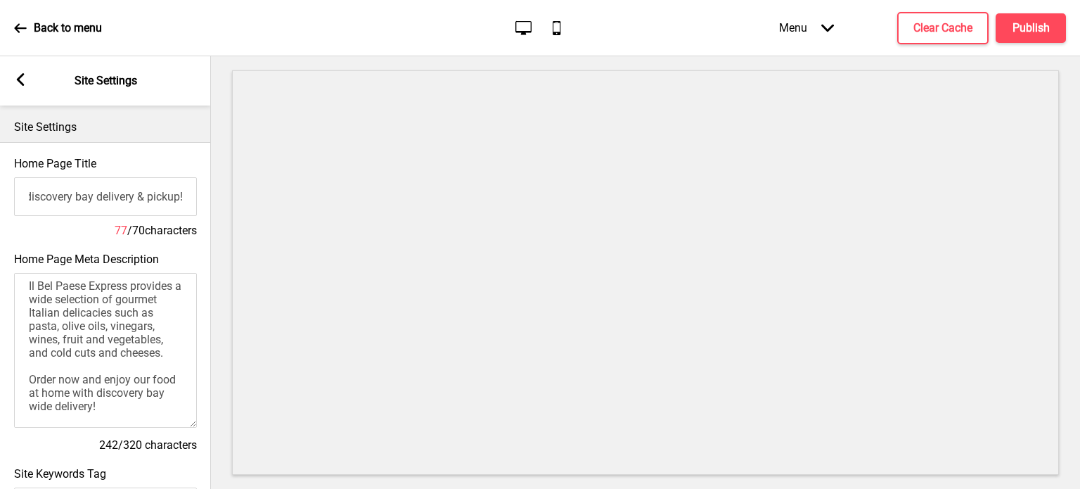
scroll to position [0, 0]
drag, startPoint x: 130, startPoint y: 198, endPoint x: 0, endPoint y: 200, distance: 130.1
click at [0, 200] on div "Home Page Title IBP Express Discovery Bay - Order online for discovery bay deli…" at bounding box center [105, 198] width 211 height 96
click at [98, 200] on input "IBP Express Discovery Bay - Order online for discovery bay delivery & pickup!" at bounding box center [105, 196] width 183 height 39
click at [84, 199] on input "IBP Express Discovery Bay - Order online for discovery bay delivery & pickup!" at bounding box center [105, 196] width 183 height 39
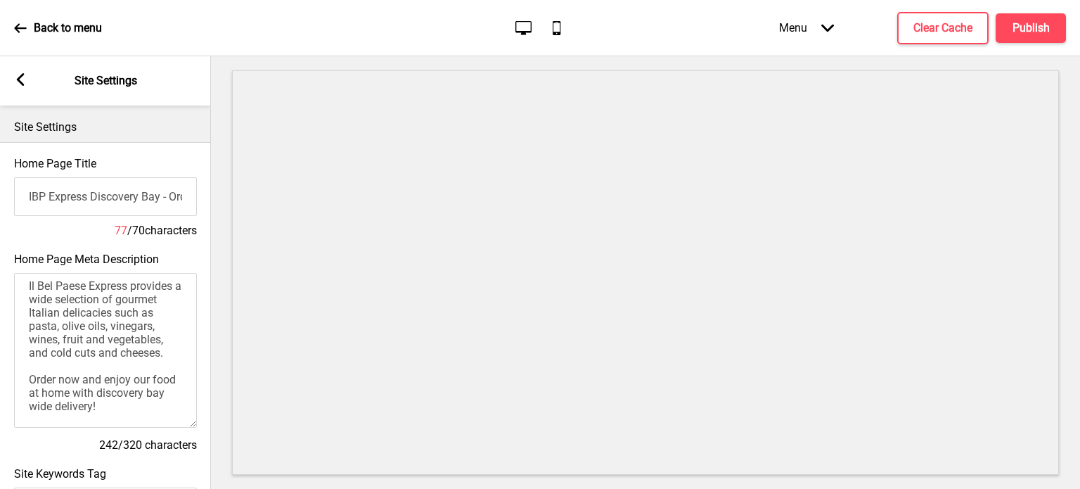
click at [117, 193] on input "IBP Express Discovery Bay - Order online for discovery bay delivery & pickup!" at bounding box center [105, 196] width 183 height 39
drag, startPoint x: 28, startPoint y: 199, endPoint x: 94, endPoint y: 200, distance: 66.1
click at [94, 200] on input "IBP Express Discovery Bay - Order online for discovery bay delivery & pickup!" at bounding box center [105, 196] width 183 height 39
click at [128, 200] on input "IBP Express Discovery Bay - Order online for discovery bay delivery & pickup!" at bounding box center [105, 196] width 183 height 39
drag, startPoint x: 48, startPoint y: 200, endPoint x: 152, endPoint y: 200, distance: 104.1
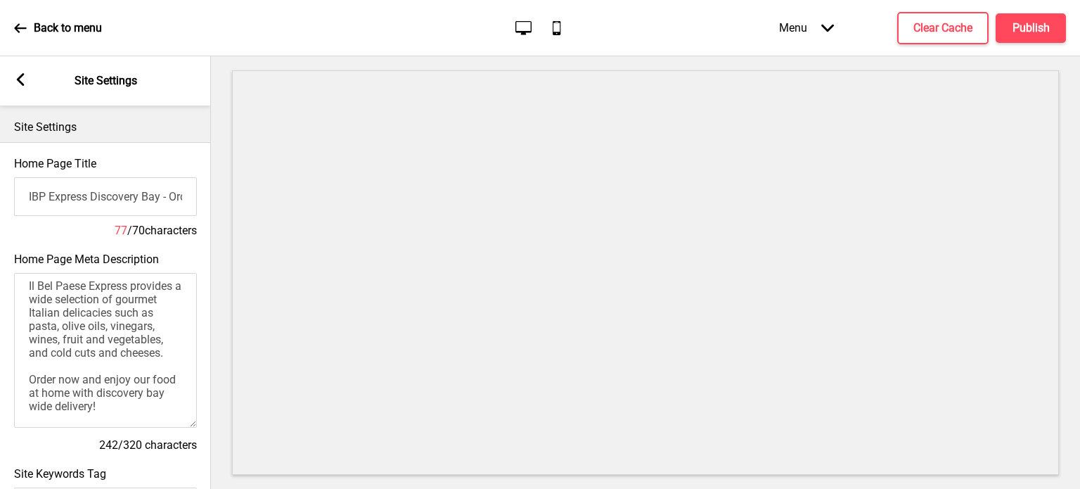
click at [152, 200] on input "IBP Express Discovery Bay - Order online for discovery bay delivery & pickup!" at bounding box center [105, 196] width 183 height 39
type input "IBP Italian Express - Order online for discovery bay delivery & pickup!"
click at [34, 230] on h4 "71 / 70 characters" at bounding box center [105, 230] width 183 height 15
drag, startPoint x: 103, startPoint y: 208, endPoint x: 189, endPoint y: 209, distance: 85.8
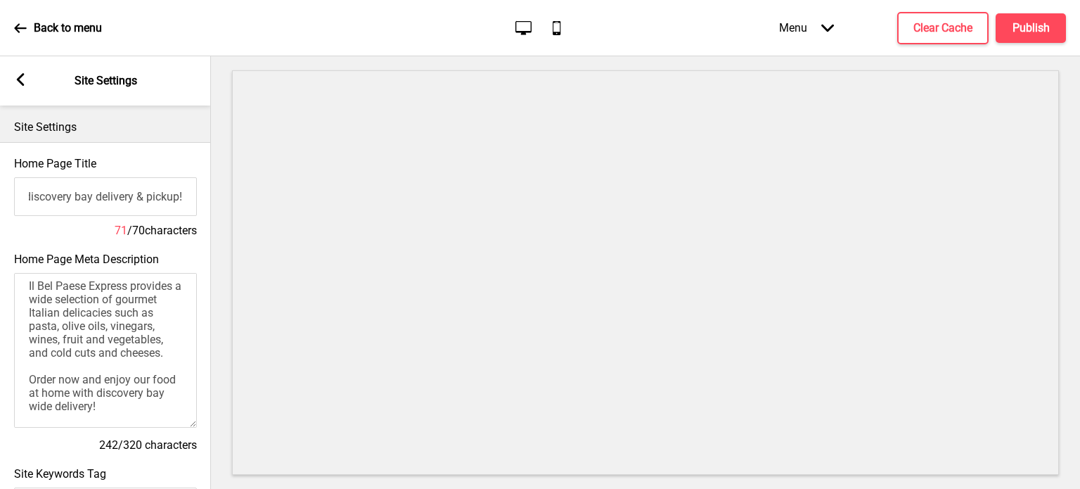
click at [189, 209] on input "IBP Italian Express - Order online for discovery bay delivery & pickup!" at bounding box center [105, 196] width 183 height 39
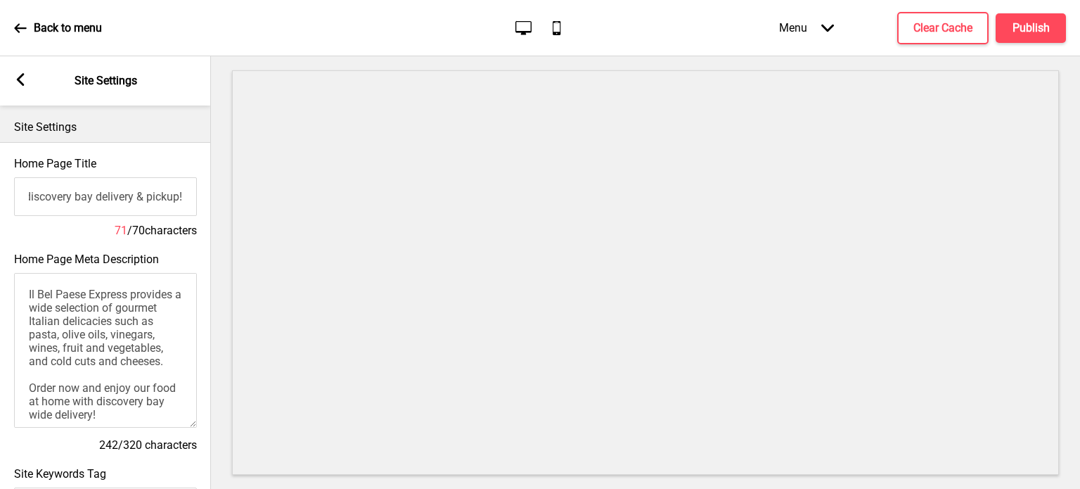
scroll to position [0, 0]
click at [86, 307] on textarea "Il Bel Paese Express provides a wide selection of gourmet Italian delicacies su…" at bounding box center [105, 350] width 183 height 155
click at [78, 304] on textarea "Il Bel Paese Express provides a wide selection of gourmet Italian delicacies su…" at bounding box center [105, 350] width 183 height 155
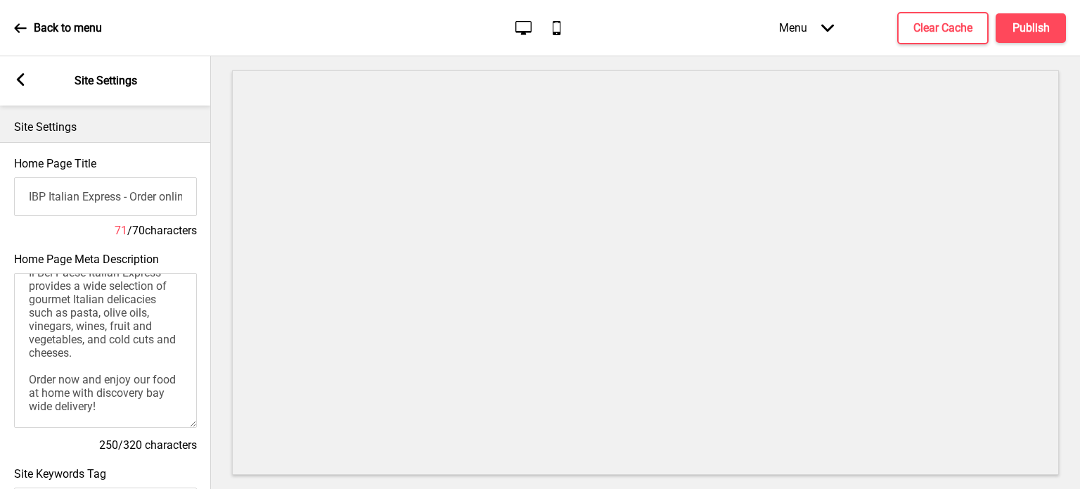
type textarea "Il Bel Paese Italian Express provides a wide selection of gourmet Italian delic…"
click at [22, 75] on icon at bounding box center [21, 79] width 8 height 13
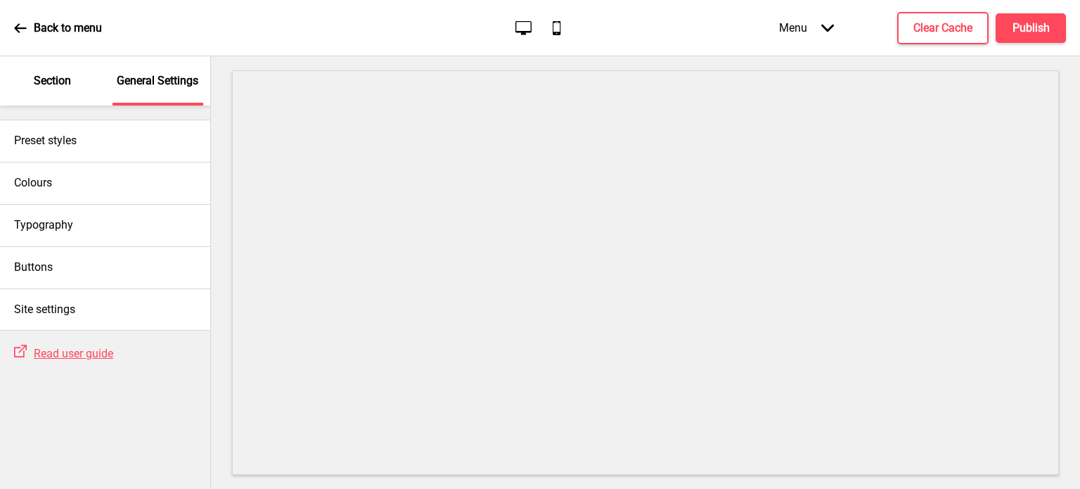
click at [44, 75] on p "Section" at bounding box center [52, 80] width 37 height 15
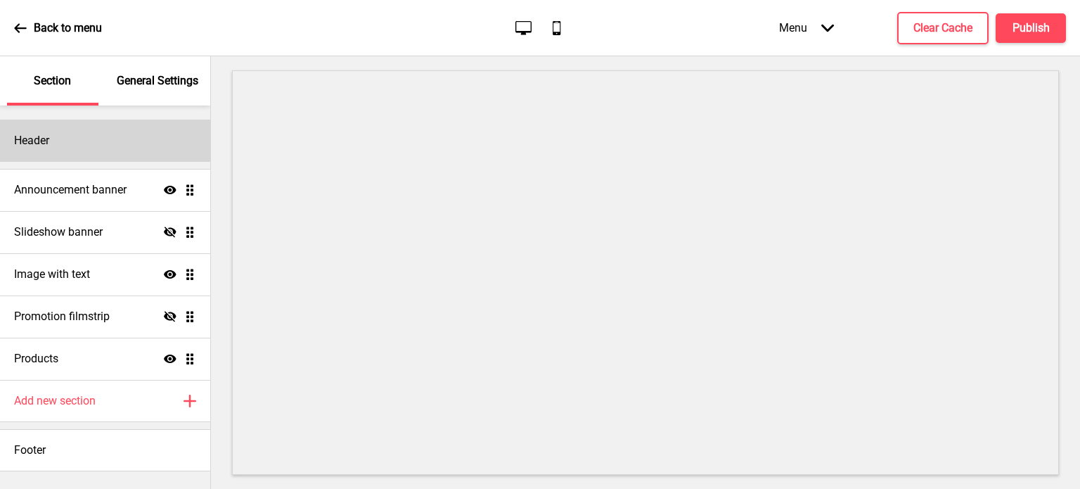
click at [81, 148] on div "Header" at bounding box center [105, 141] width 210 height 42
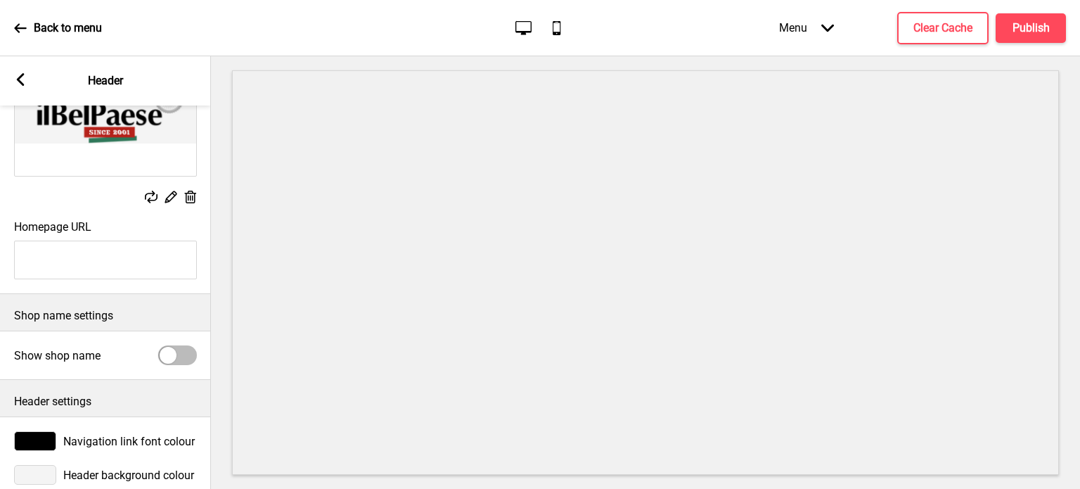
scroll to position [177, 0]
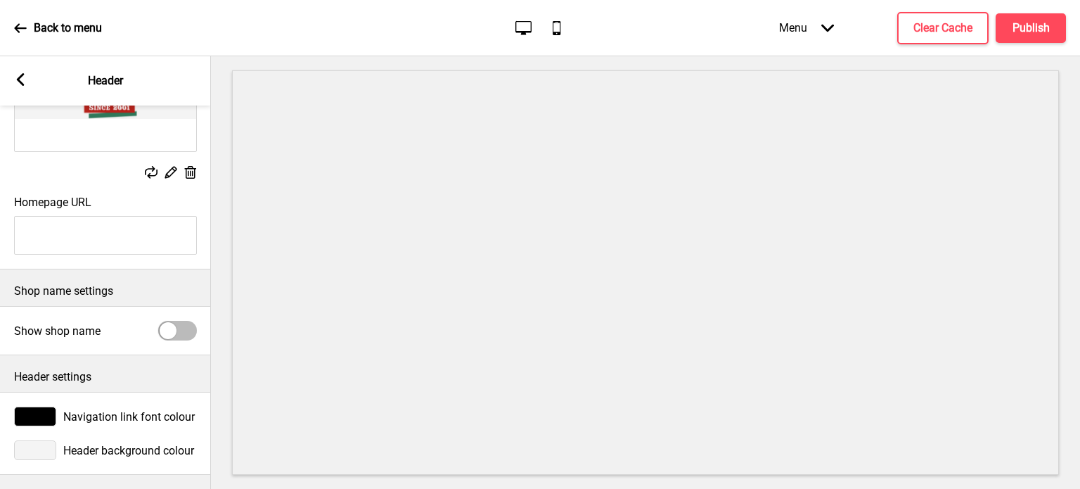
click at [91, 230] on input "Homepage URL" at bounding box center [105, 235] width 183 height 39
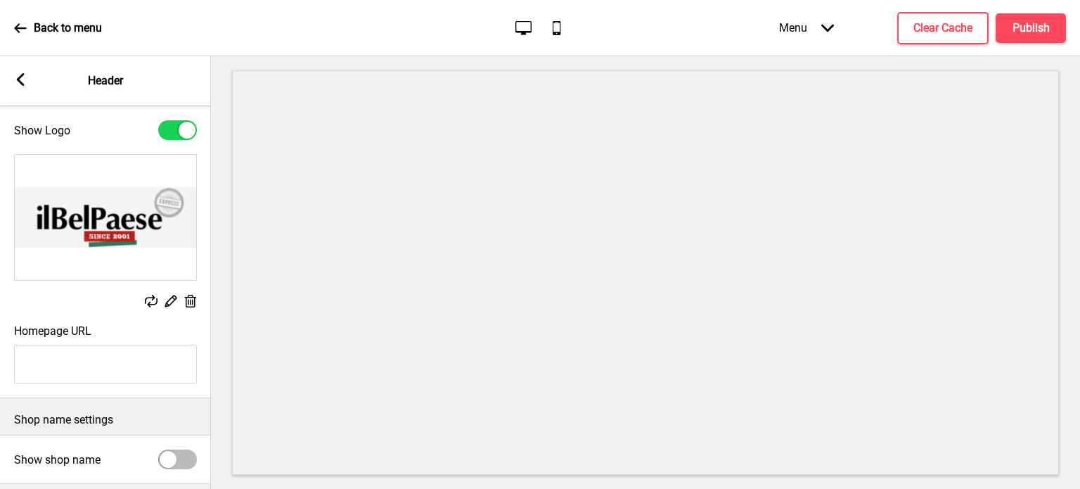
click at [13, 75] on div "Arrow left Header" at bounding box center [105, 80] width 211 height 49
click at [17, 81] on icon at bounding box center [21, 79] width 8 height 13
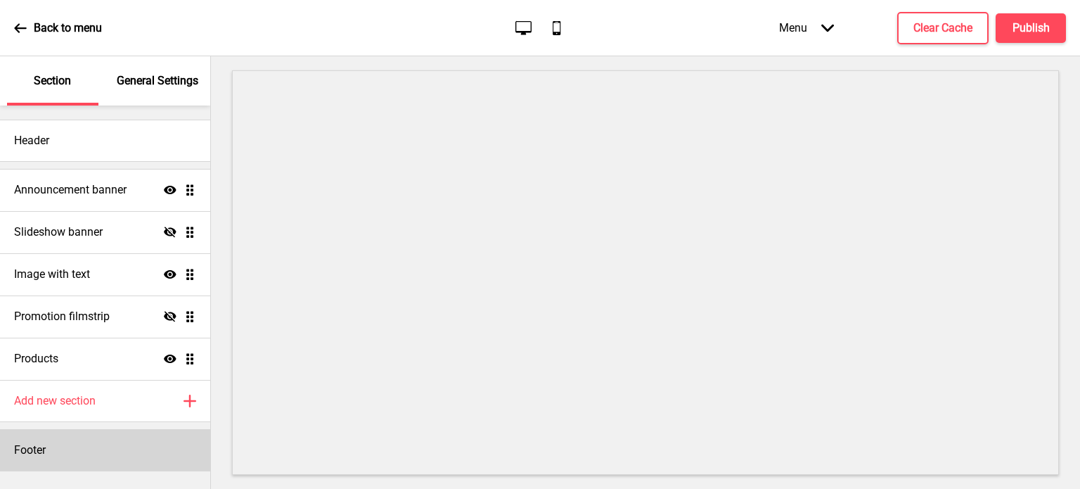
click at [75, 446] on div "Footer" at bounding box center [105, 450] width 210 height 42
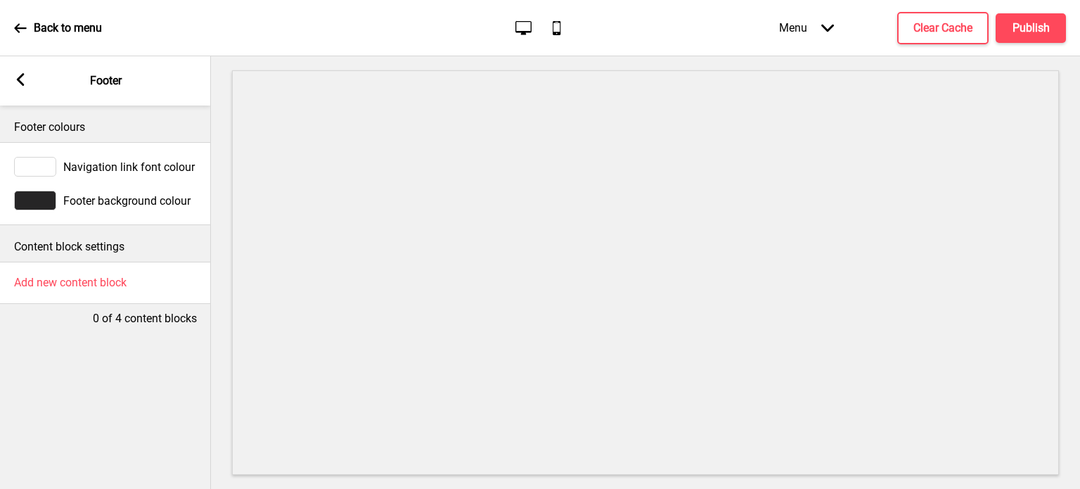
click at [18, 80] on icon at bounding box center [21, 79] width 8 height 13
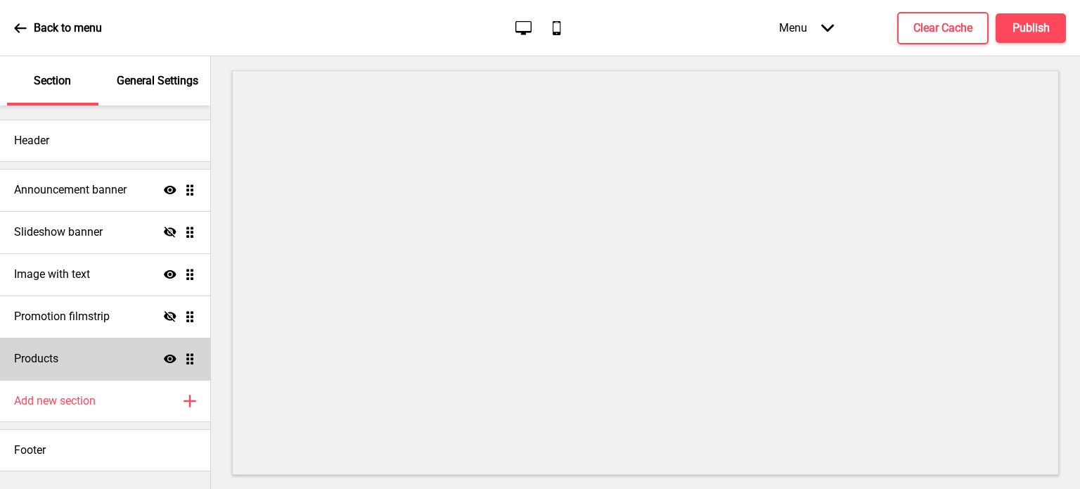
click at [102, 356] on div "Products Show Drag" at bounding box center [105, 358] width 210 height 42
select select "list"
select select "side"
select select "contain"
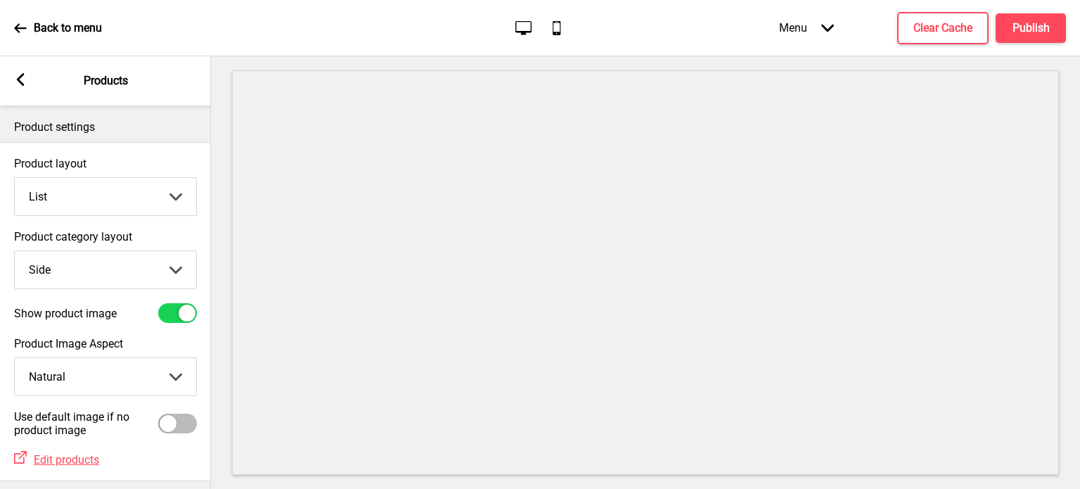
click at [120, 202] on select "Grid List" at bounding box center [105, 196] width 181 height 37
select select "grid"
click at [15, 178] on select "Grid List" at bounding box center [105, 196] width 181 height 37
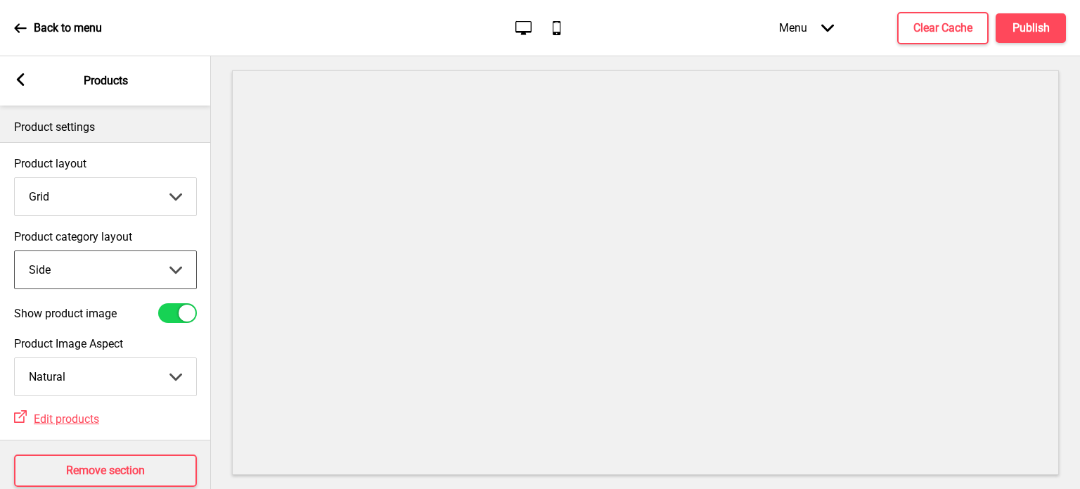
click at [108, 274] on select "Top Side" at bounding box center [105, 269] width 181 height 37
select select "top"
click at [15, 251] on select "Top Side" at bounding box center [105, 269] width 181 height 37
click at [181, 313] on div at bounding box center [187, 312] width 17 height 17
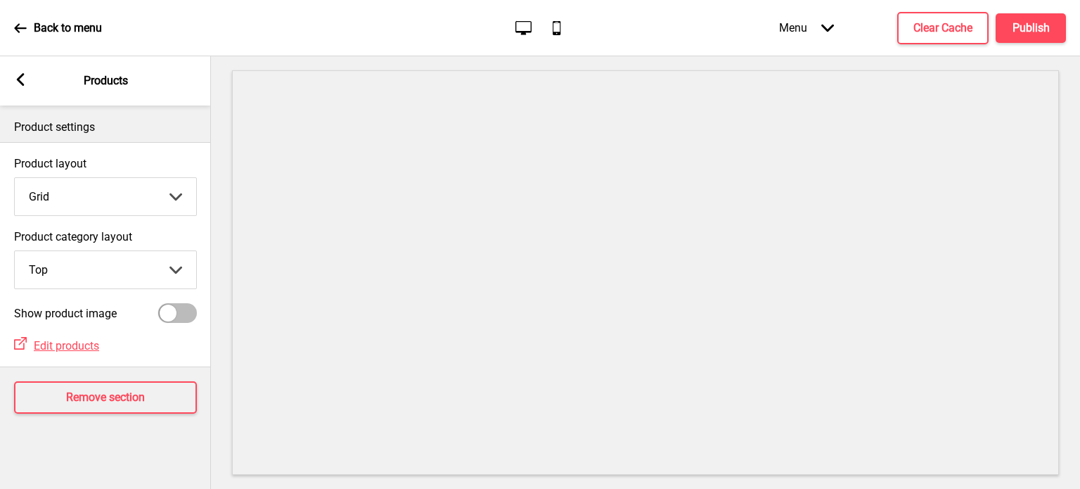
click at [178, 312] on div at bounding box center [177, 313] width 39 height 20
checkbox input "true"
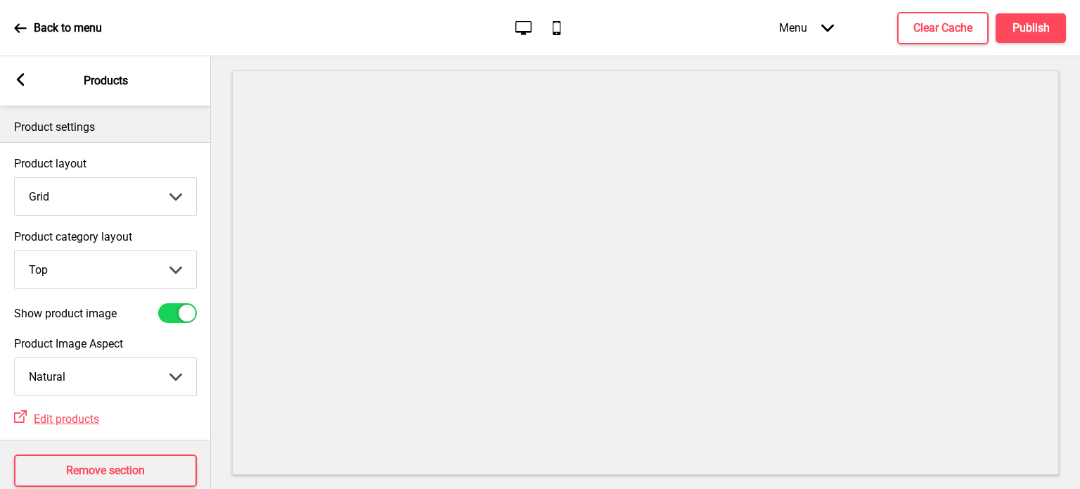
scroll to position [36, 0]
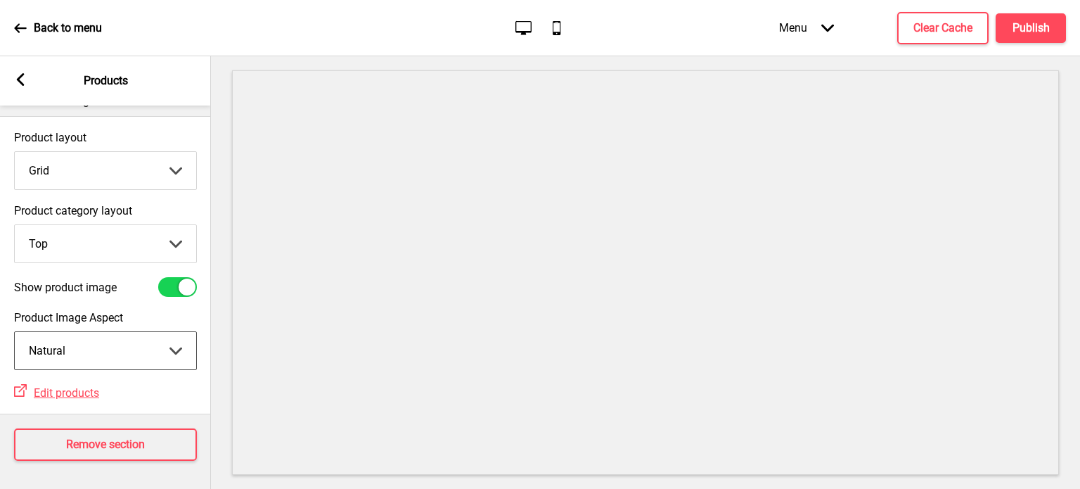
click at [148, 339] on select "Crop Natural" at bounding box center [105, 350] width 181 height 37
click at [15, 332] on select "Crop Natural" at bounding box center [105, 350] width 181 height 37
click at [157, 332] on select "Crop Natural" at bounding box center [105, 350] width 181 height 37
select select "contain"
click at [15, 332] on select "Crop Natural" at bounding box center [105, 350] width 181 height 37
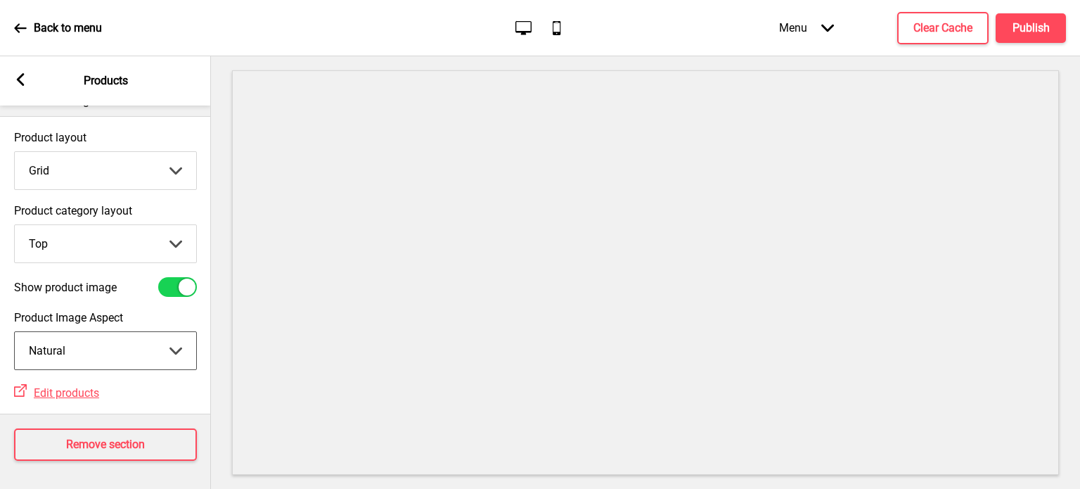
scroll to position [0, 0]
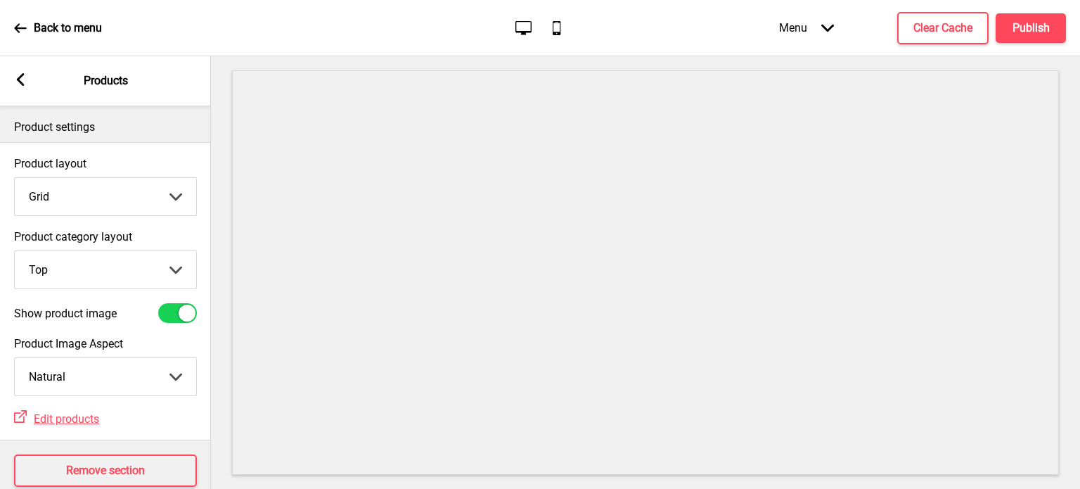
click at [86, 185] on select "Grid List" at bounding box center [105, 196] width 181 height 37
click at [15, 178] on select "Grid List" at bounding box center [105, 196] width 181 height 37
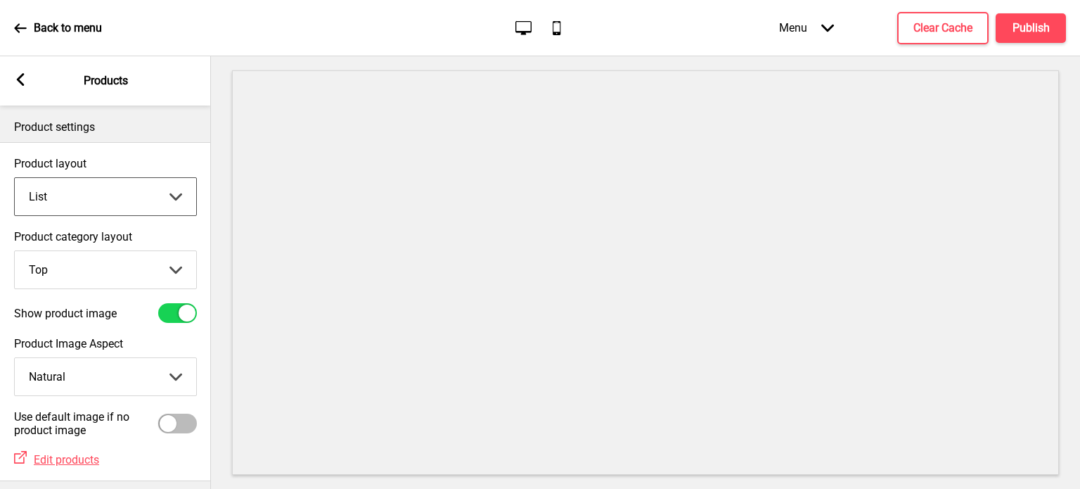
click at [84, 193] on select "Grid List" at bounding box center [105, 196] width 181 height 37
select select "grid"
click at [15, 178] on select "Grid List" at bounding box center [105, 196] width 181 height 37
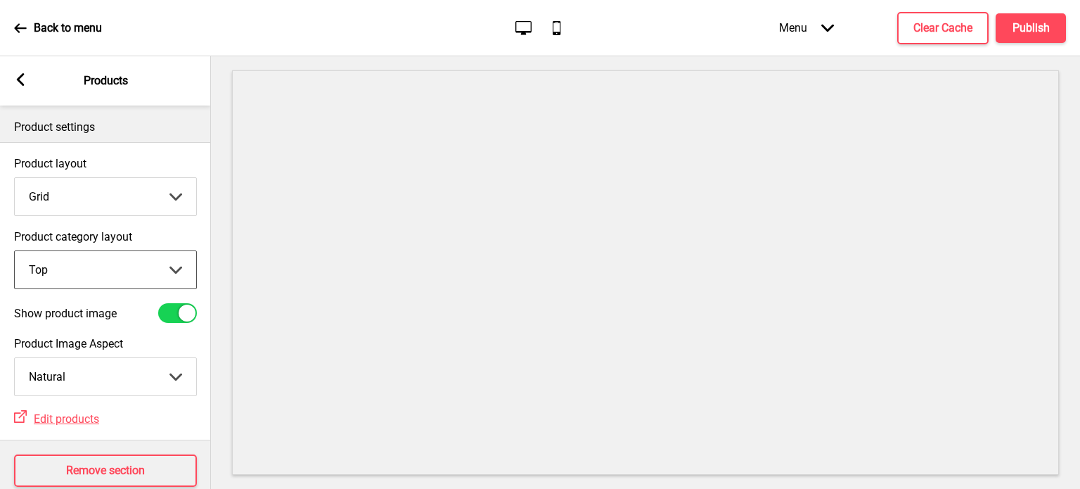
click at [135, 275] on select "Top Side" at bounding box center [105, 269] width 181 height 37
click at [15, 251] on select "Top Side" at bounding box center [105, 269] width 181 height 37
click at [1024, 17] on button "Publish" at bounding box center [1031, 28] width 70 height 30
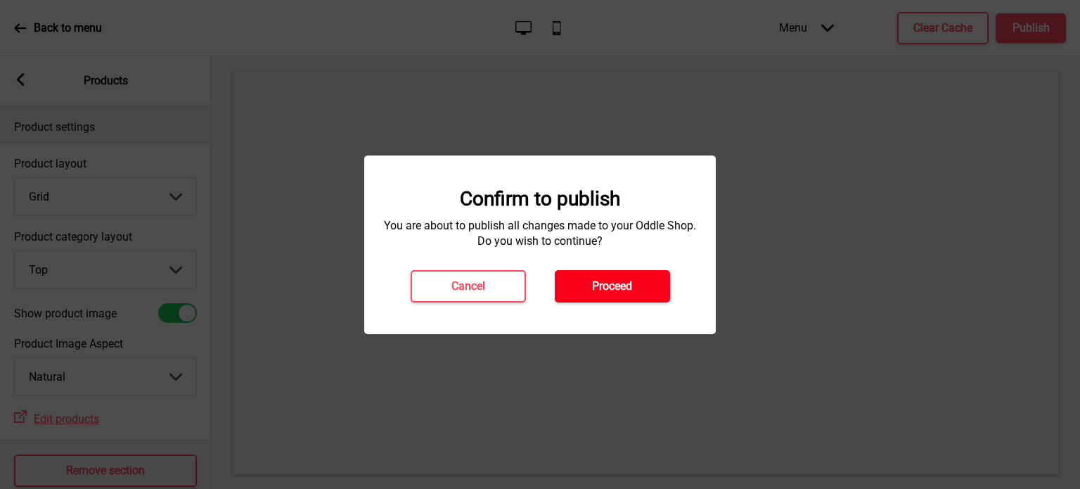
click at [605, 278] on h4 "Proceed" at bounding box center [612, 285] width 40 height 15
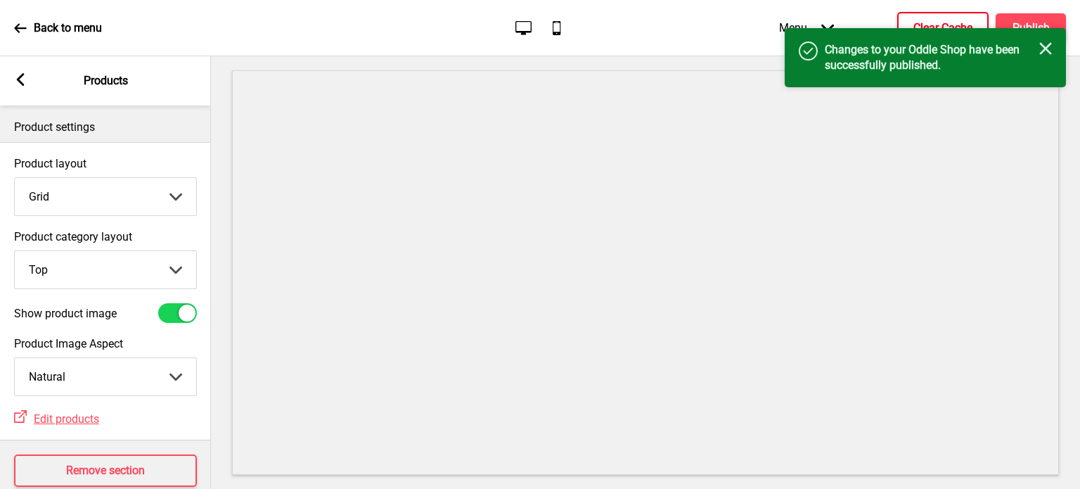
click at [937, 25] on h4 "Clear Cache" at bounding box center [942, 27] width 59 height 15
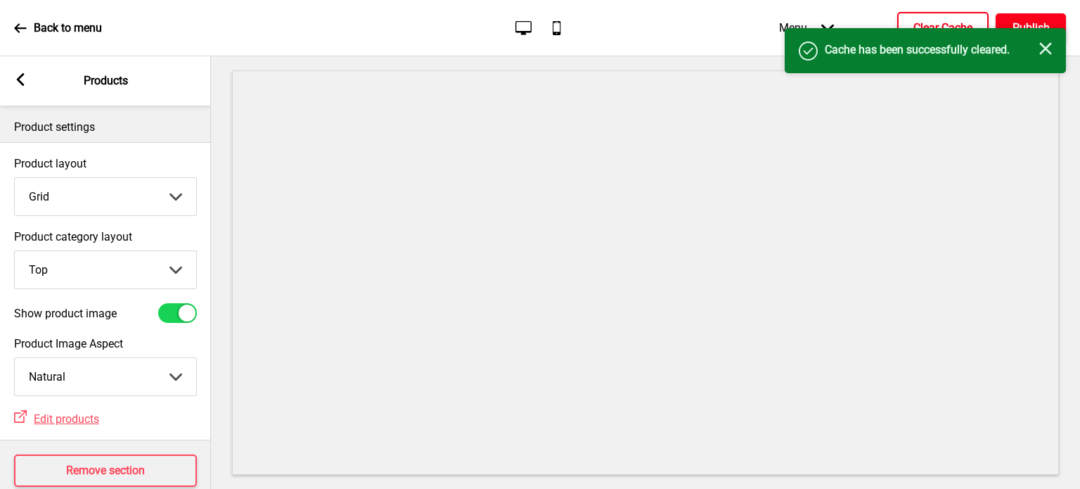
click at [1012, 21] on h4 "Publish" at bounding box center [1030, 27] width 37 height 15
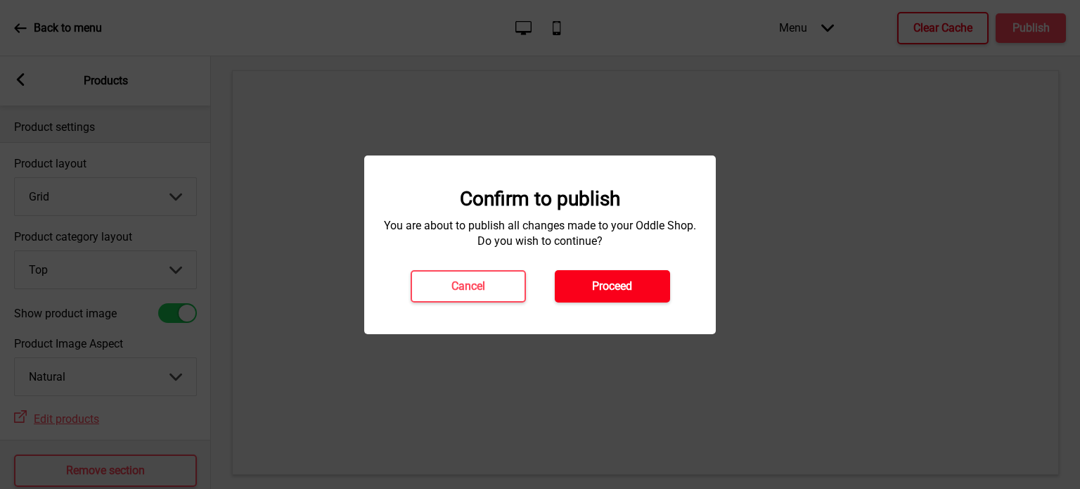
click at [620, 283] on h4 "Proceed" at bounding box center [612, 285] width 40 height 15
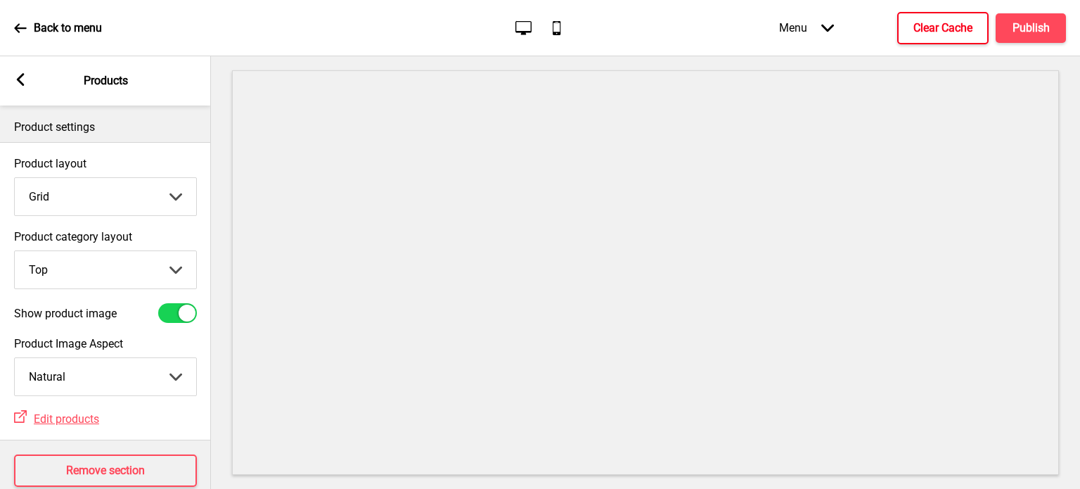
click at [806, 37] on div "Menu Arrow down" at bounding box center [806, 27] width 83 height 41
click at [17, 75] on rect at bounding box center [20, 79] width 13 height 13
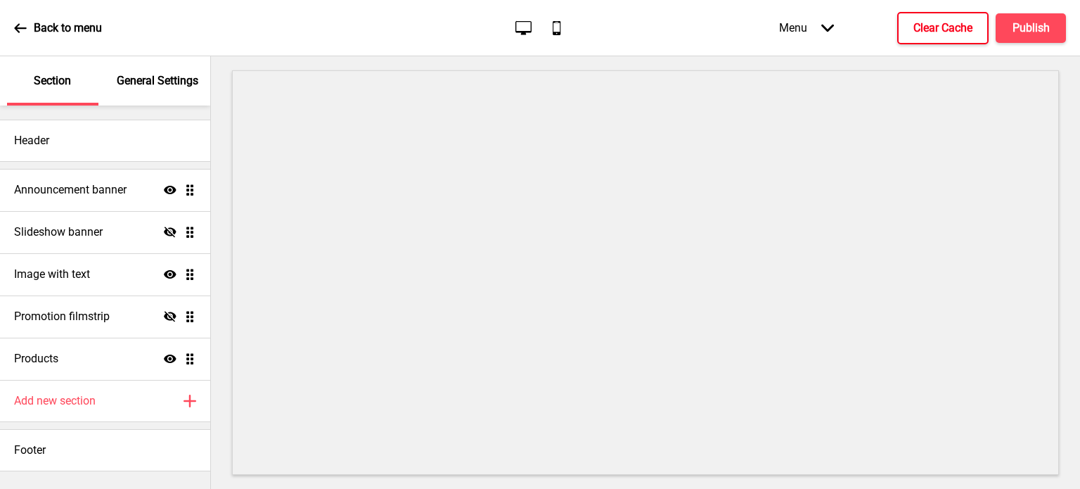
click at [136, 85] on p "General Settings" at bounding box center [158, 80] width 82 height 15
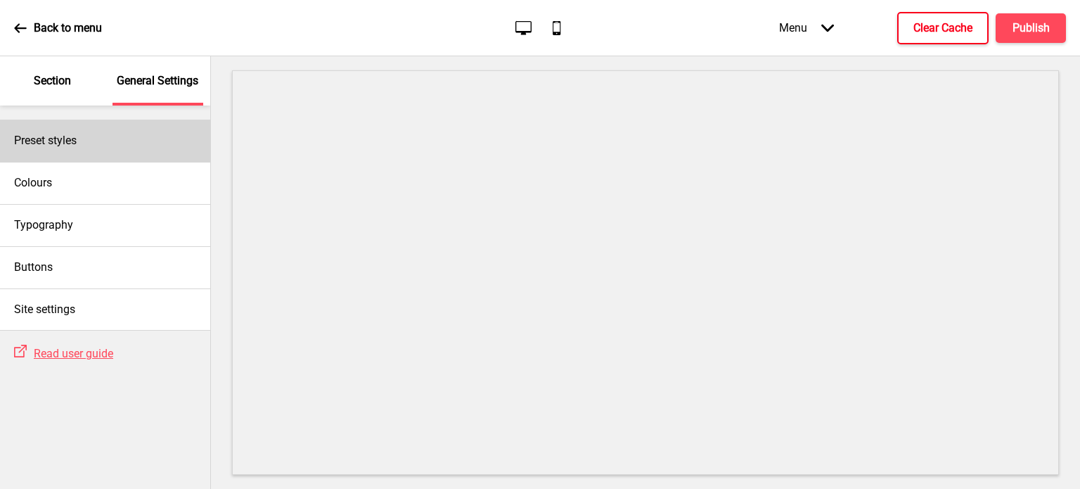
click at [55, 145] on h4 "Preset styles" at bounding box center [45, 140] width 63 height 15
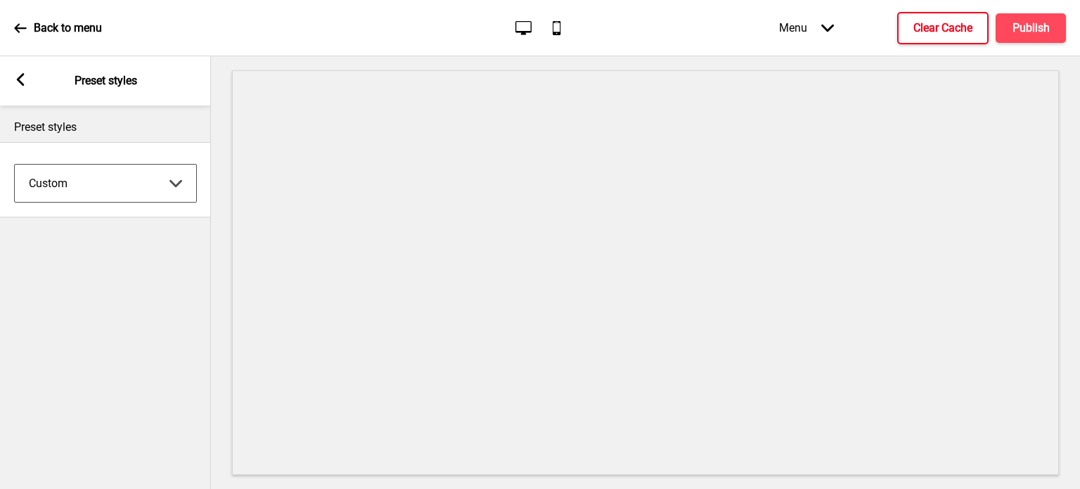
click at [67, 177] on select "Coffee Contrast Dark Earth Marine Minimalist Modern Oddle Pastel Yellow Fruits …" at bounding box center [105, 183] width 181 height 37
click at [15, 165] on select "Coffee Contrast Dark Earth Marine Minimalist Modern Oddle Pastel Yellow Fruits …" at bounding box center [105, 183] width 181 height 37
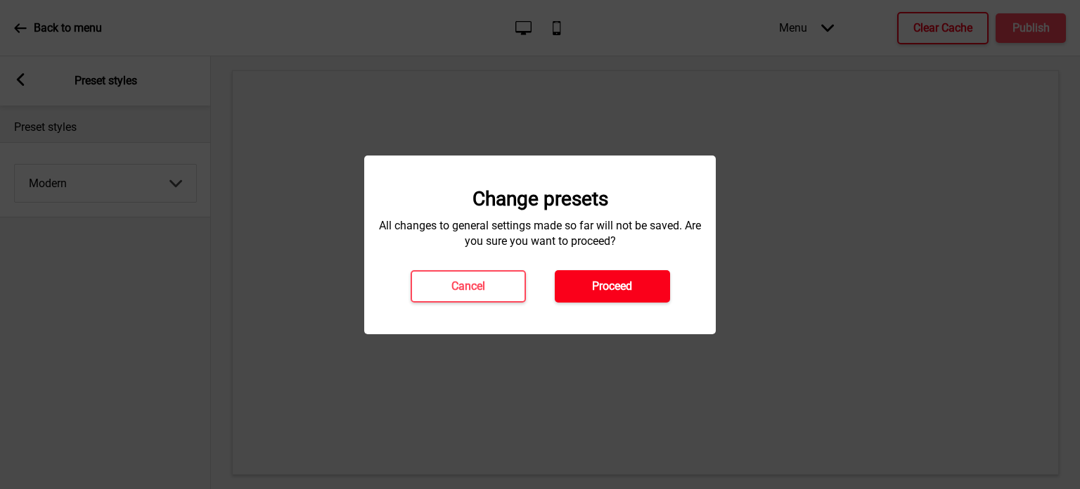
click at [589, 286] on button "Proceed" at bounding box center [612, 286] width 115 height 32
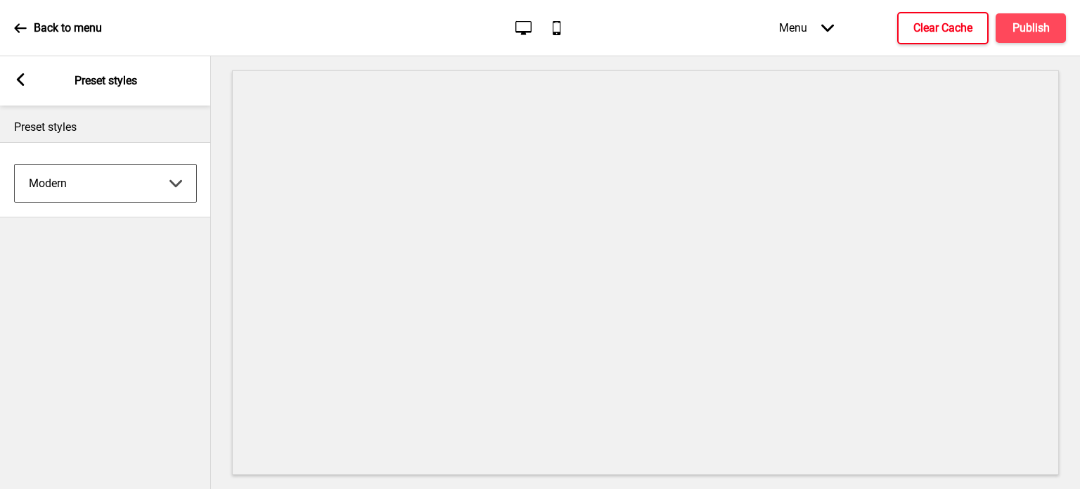
click at [145, 180] on select "Coffee Contrast Dark Earth Marine Minimalist Modern Oddle Pastel Yellow Fruits …" at bounding box center [105, 183] width 181 height 37
click at [15, 165] on select "Coffee Contrast Dark Earth Marine Minimalist Modern Oddle Pastel Yellow Fruits …" at bounding box center [105, 183] width 181 height 37
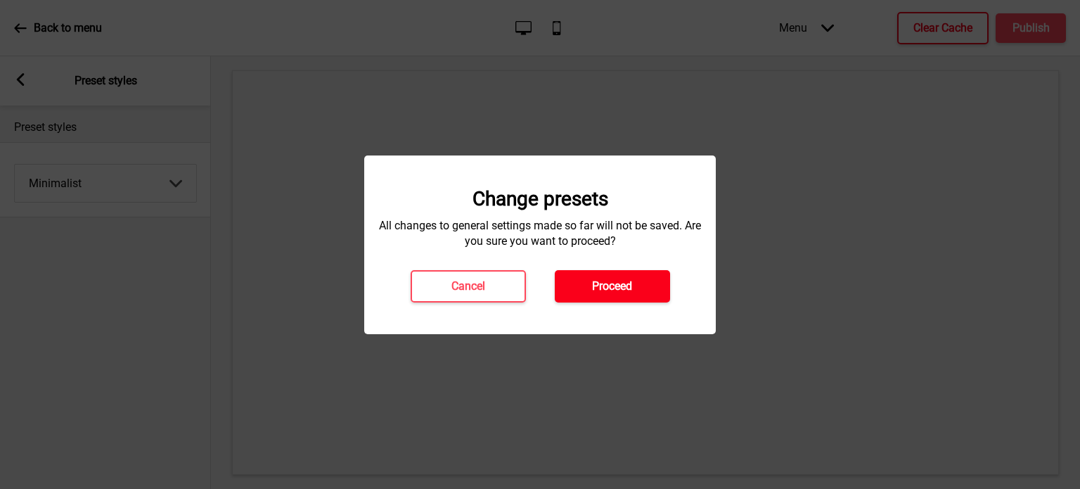
click at [593, 289] on h4 "Proceed" at bounding box center [612, 285] width 40 height 15
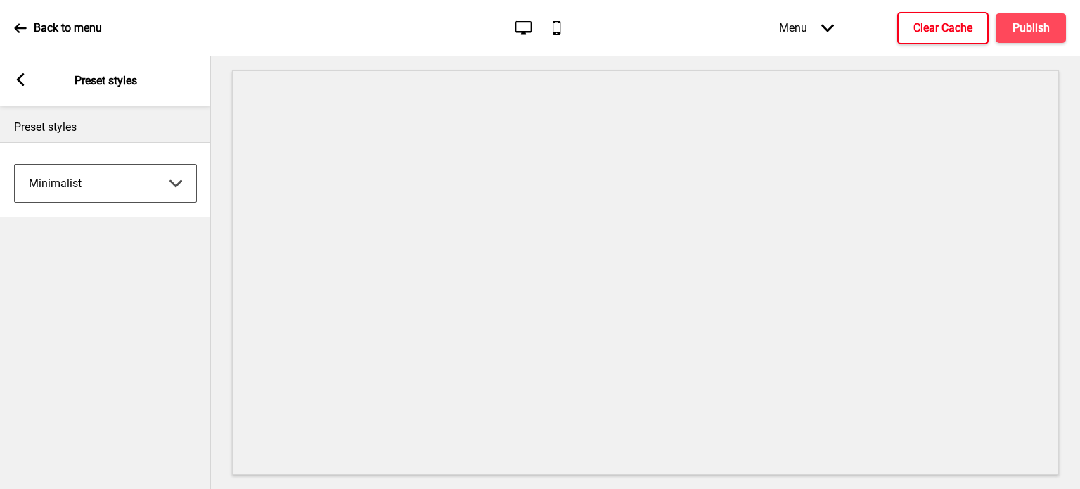
click at [127, 195] on select "Coffee Contrast Dark Earth Marine Minimalist Modern Oddle Pastel Yellow Fruits …" at bounding box center [105, 183] width 181 height 37
click at [15, 165] on select "Coffee Contrast Dark Earth Marine Minimalist Modern Oddle Pastel Yellow Fruits …" at bounding box center [105, 183] width 181 height 37
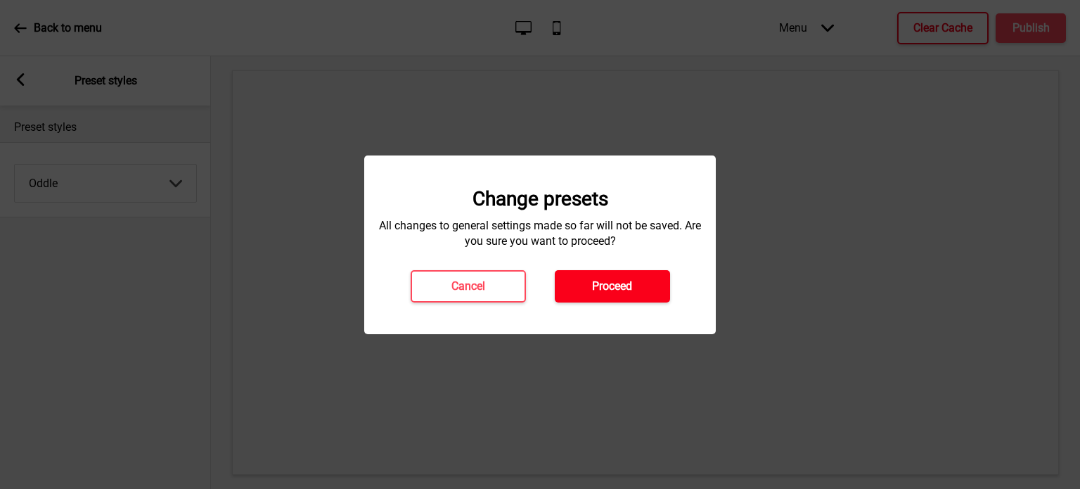
click at [610, 283] on h4 "Proceed" at bounding box center [612, 285] width 40 height 15
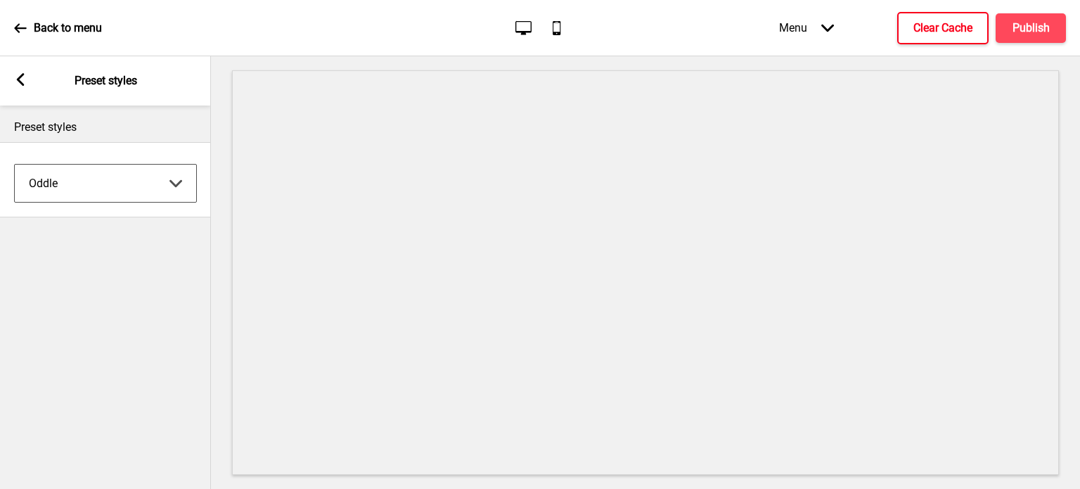
click at [132, 188] on select "Coffee Contrast Dark Earth Marine Minimalist Modern Oddle Pastel Yellow Fruits …" at bounding box center [105, 183] width 181 height 37
click at [15, 165] on select "Coffee Contrast Dark Earth Marine Minimalist Modern Oddle Pastel Yellow Fruits …" at bounding box center [105, 183] width 181 height 37
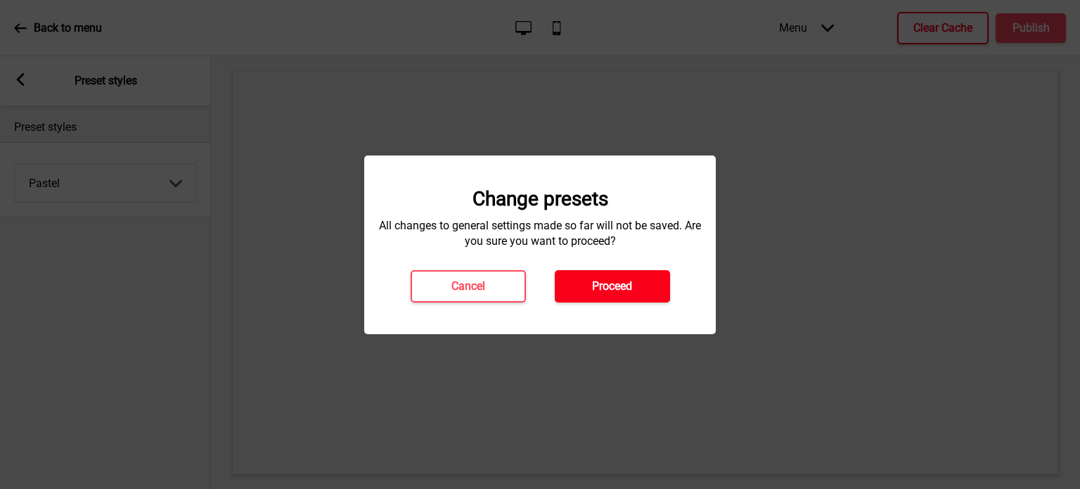
click at [608, 287] on h4 "Proceed" at bounding box center [612, 285] width 40 height 15
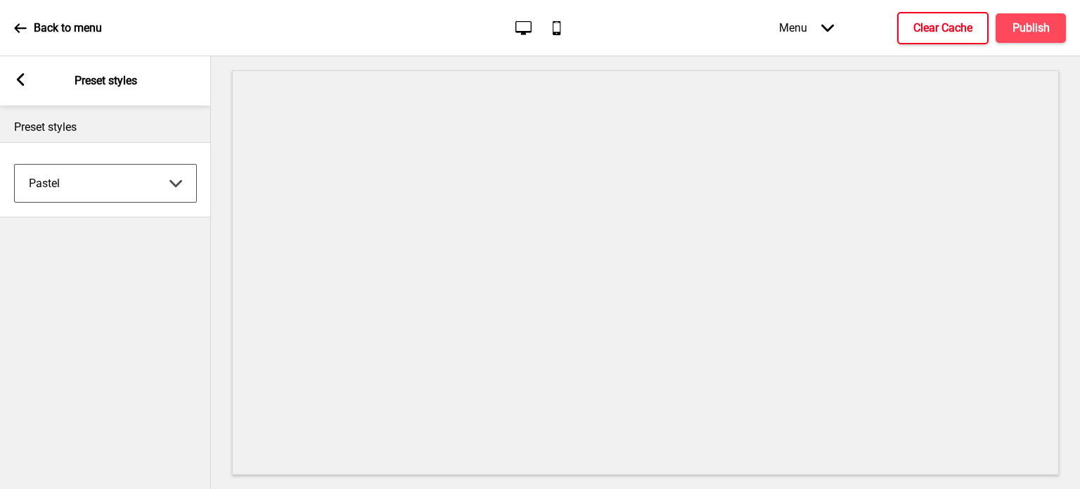
click at [184, 189] on select "Coffee Contrast Dark Earth Marine Minimalist Modern Oddle Pastel Yellow Fruits …" at bounding box center [105, 183] width 181 height 37
click at [15, 165] on select "Coffee Contrast Dark Earth Marine Minimalist Modern Oddle Pastel Yellow Fruits …" at bounding box center [105, 183] width 181 height 37
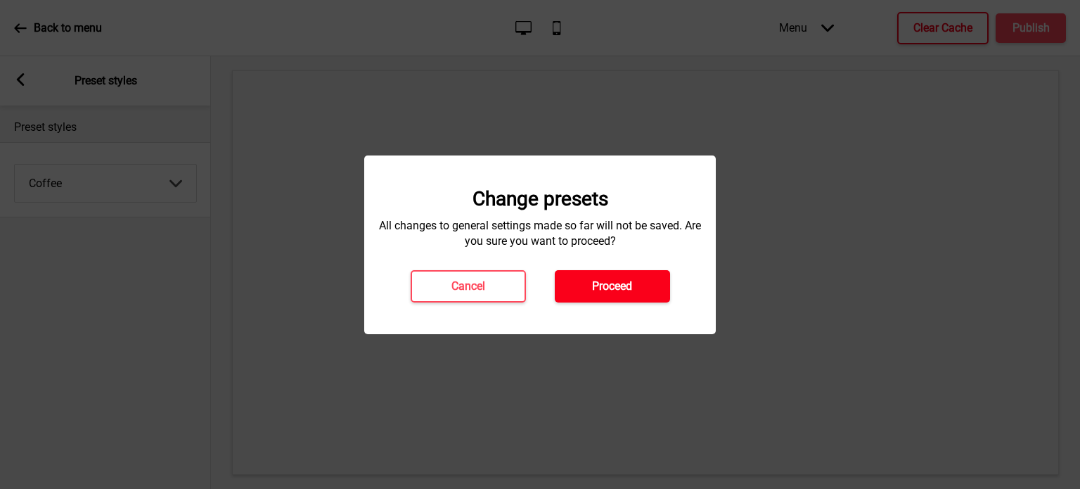
click at [612, 287] on h4 "Proceed" at bounding box center [612, 285] width 40 height 15
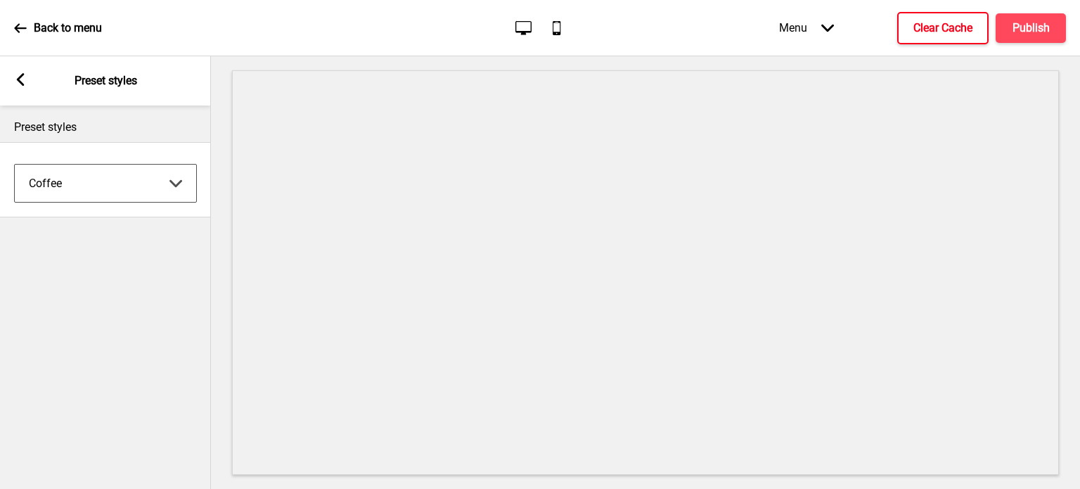
click at [148, 182] on select "Coffee Contrast Dark Earth Marine Minimalist Modern Oddle Pastel Yellow Fruits …" at bounding box center [105, 183] width 181 height 37
click at [15, 165] on select "Coffee Contrast Dark Earth Marine Minimalist Modern Oddle Pastel Yellow Fruits …" at bounding box center [105, 183] width 181 height 37
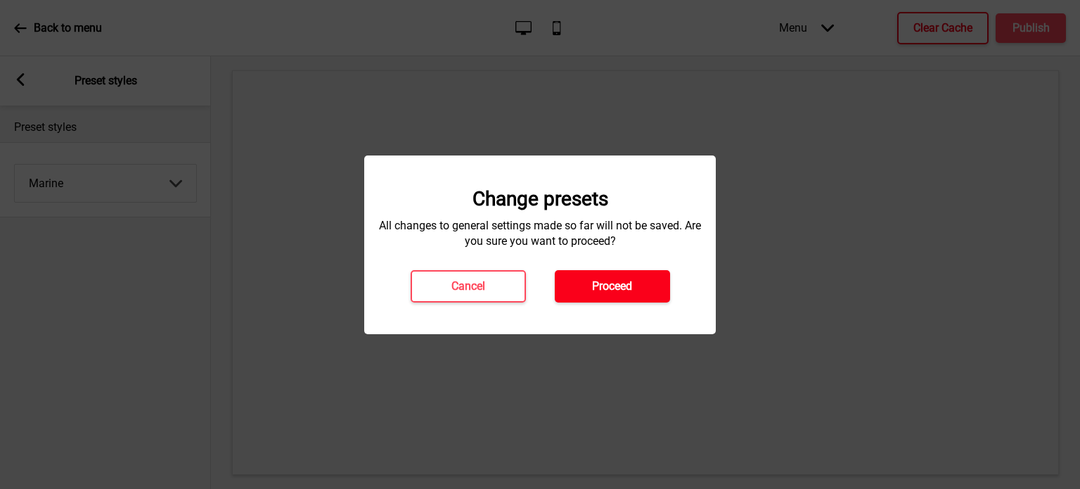
click at [628, 290] on h4 "Proceed" at bounding box center [612, 285] width 40 height 15
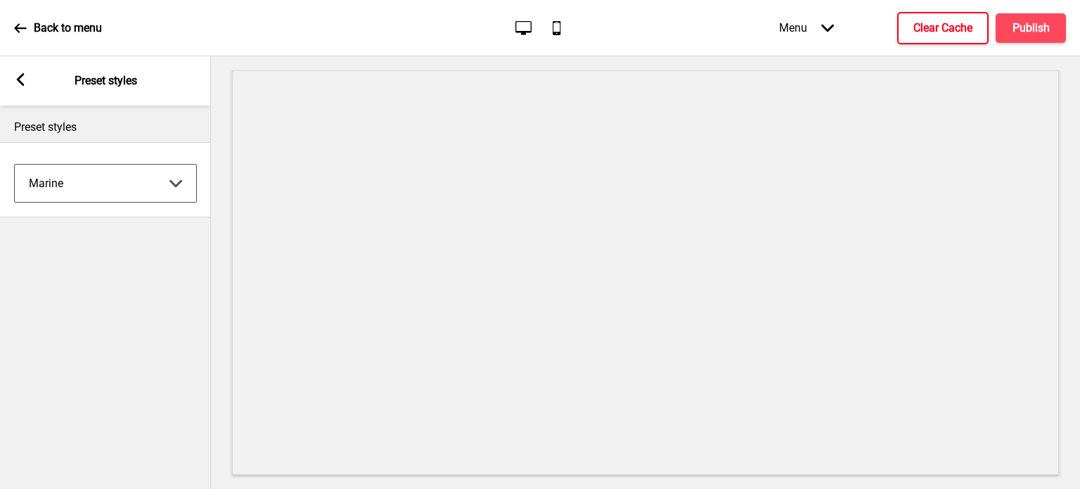
click at [147, 179] on select "Coffee Contrast Dark Earth Marine Minimalist Modern Oddle Pastel Yellow Fruits …" at bounding box center [105, 183] width 181 height 37
click at [15, 165] on select "Coffee Contrast Dark Earth Marine Minimalist Modern Oddle Pastel Yellow Fruits …" at bounding box center [105, 183] width 181 height 37
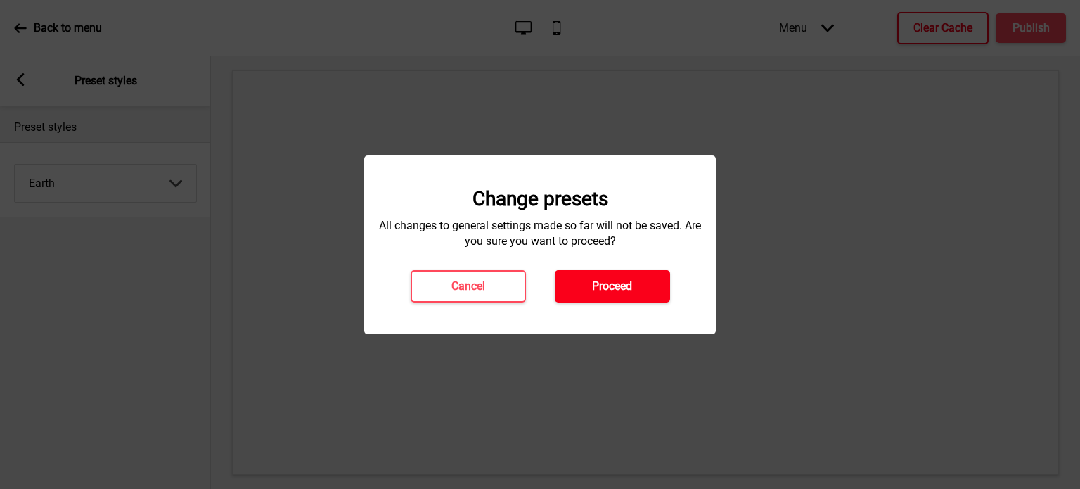
click at [586, 292] on button "Proceed" at bounding box center [612, 286] width 115 height 32
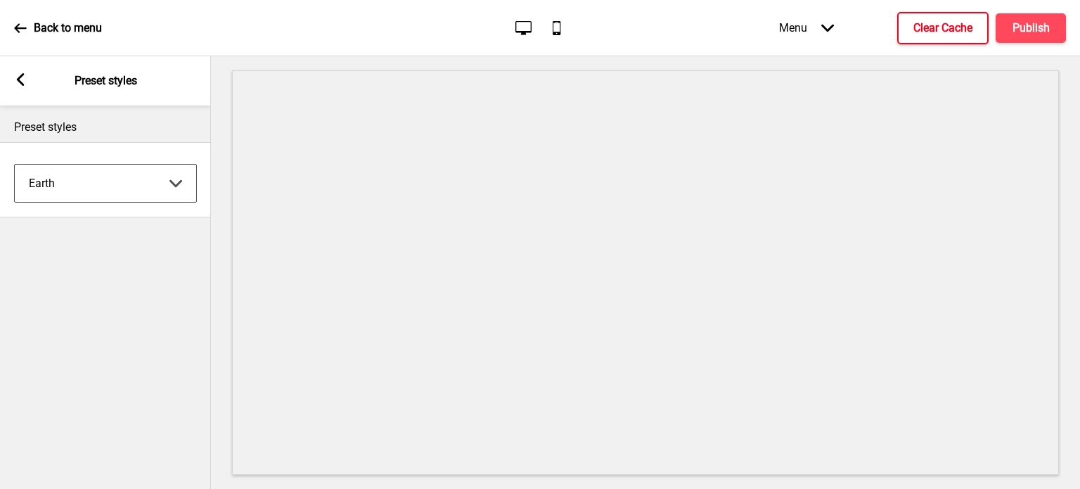
click at [119, 188] on select "Coffee Contrast Dark Earth Marine Minimalist Modern Oddle Pastel Yellow Fruits …" at bounding box center [105, 183] width 181 height 37
click at [15, 165] on select "Coffee Contrast Dark Earth Marine Minimalist Modern Oddle Pastel Yellow Fruits …" at bounding box center [105, 183] width 181 height 37
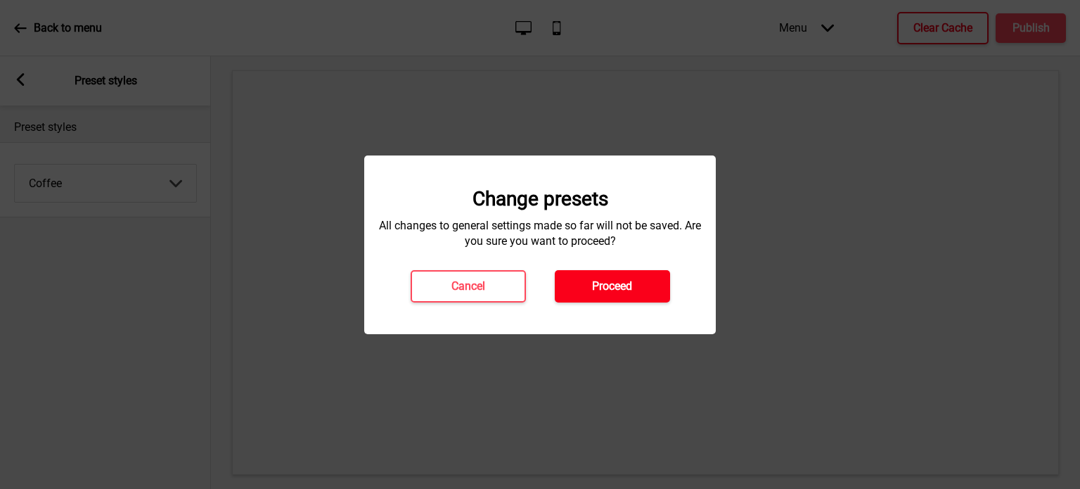
click at [621, 281] on h4 "Proceed" at bounding box center [612, 285] width 40 height 15
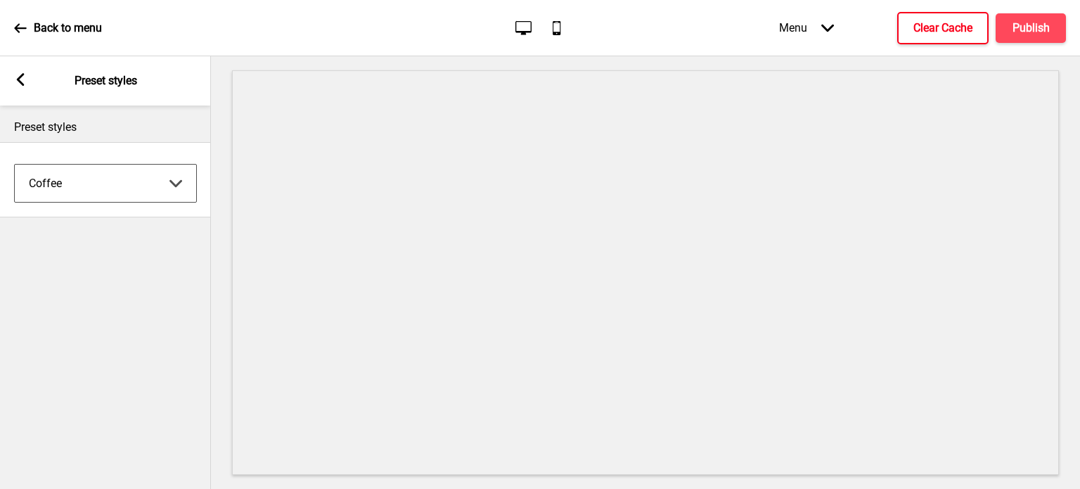
click at [112, 184] on select "Coffee Contrast Dark Earth Marine Minimalist Modern Oddle Pastel Yellow Fruits …" at bounding box center [105, 183] width 181 height 37
click at [15, 165] on select "Coffee Contrast Dark Earth Marine Minimalist Modern Oddle Pastel Yellow Fruits …" at bounding box center [105, 183] width 181 height 37
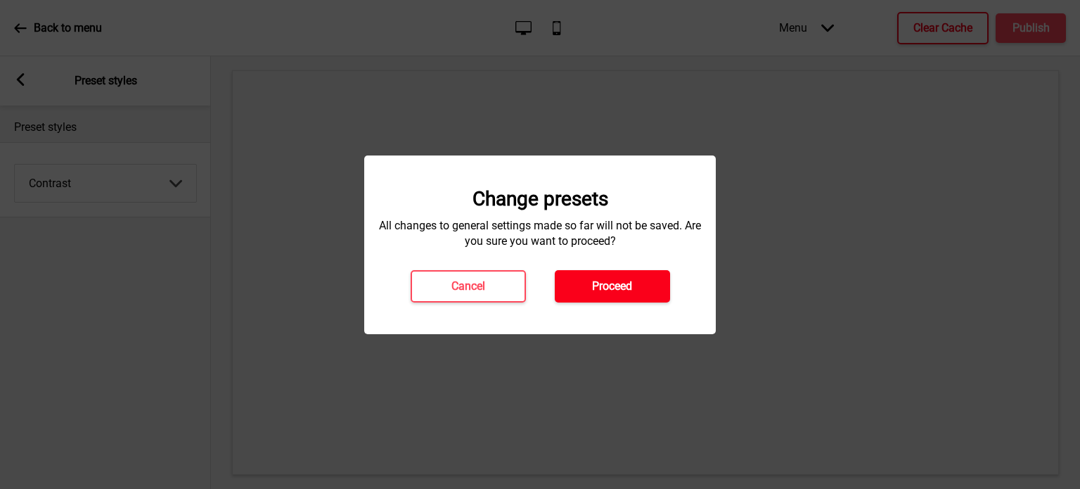
click at [585, 282] on button "Proceed" at bounding box center [612, 286] width 115 height 32
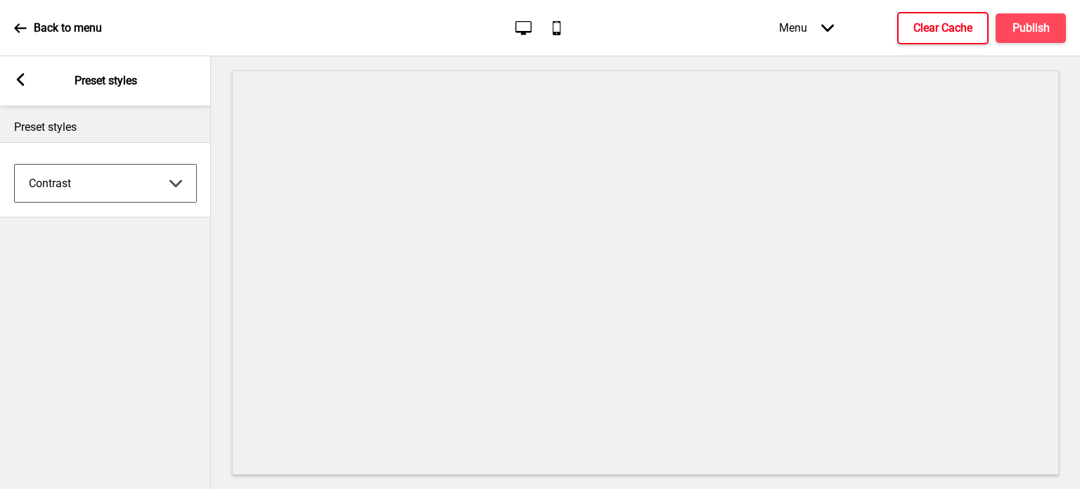
click at [109, 179] on select "Coffee Contrast Dark Earth Marine Minimalist Modern Oddle Pastel Yellow Fruits …" at bounding box center [105, 183] width 181 height 37
select select "dark"
click at [15, 165] on select "Coffee Contrast Dark Earth Marine Minimalist Modern Oddle Pastel Yellow Fruits …" at bounding box center [105, 183] width 181 height 37
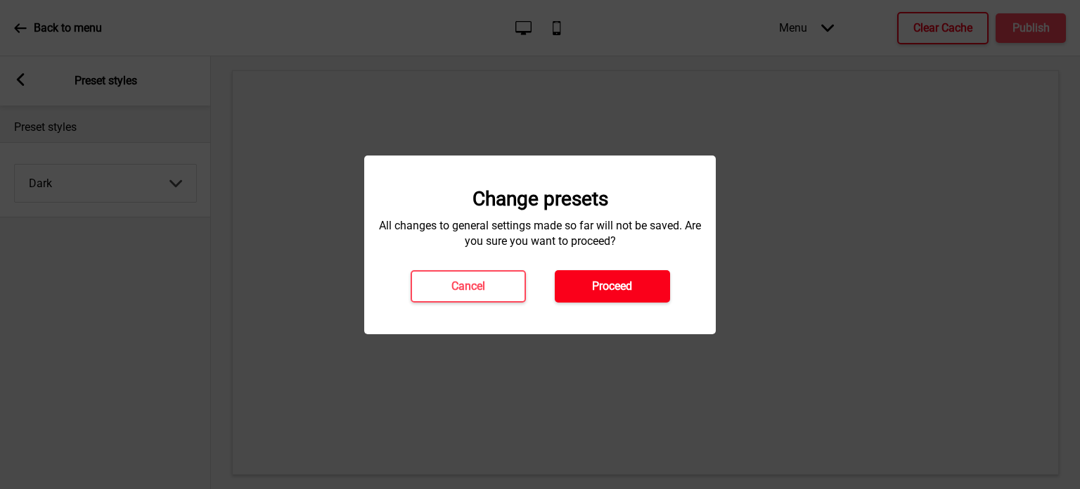
click at [638, 290] on button "Proceed" at bounding box center [612, 286] width 115 height 32
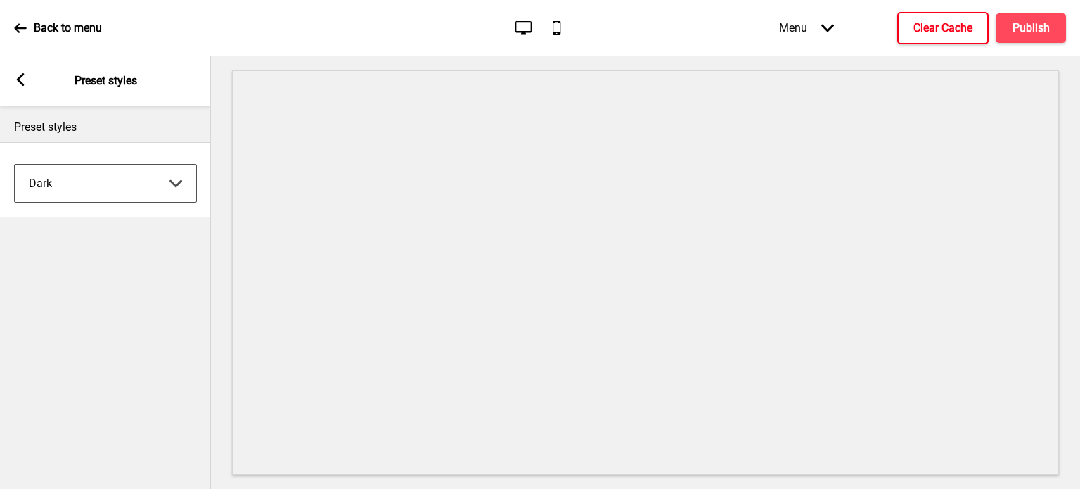
click at [94, 174] on select "Coffee Contrast Dark Earth Marine Minimalist Modern Oddle Pastel Yellow Fruits …" at bounding box center [105, 183] width 181 height 37
click at [16, 78] on rect at bounding box center [20, 79] width 13 height 13
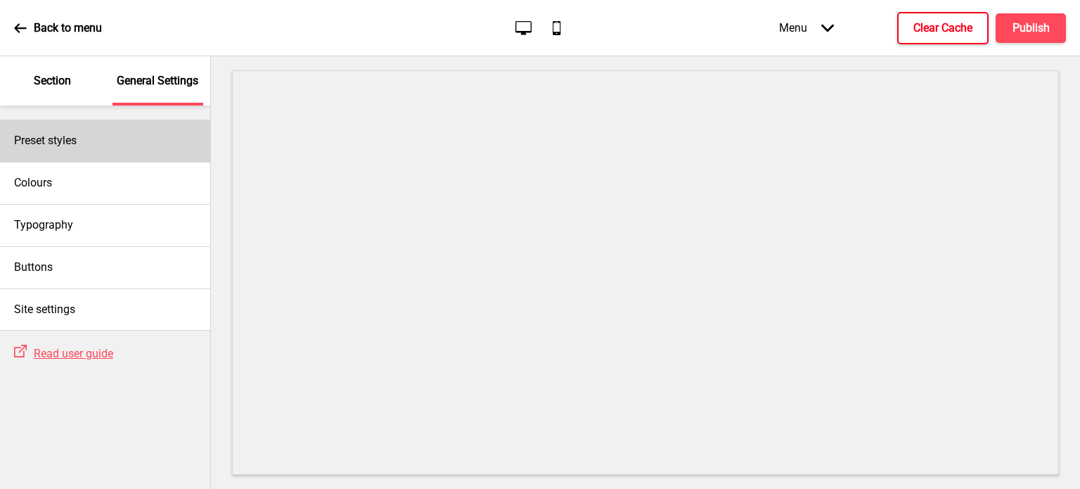
click at [62, 141] on h4 "Preset styles" at bounding box center [45, 140] width 63 height 15
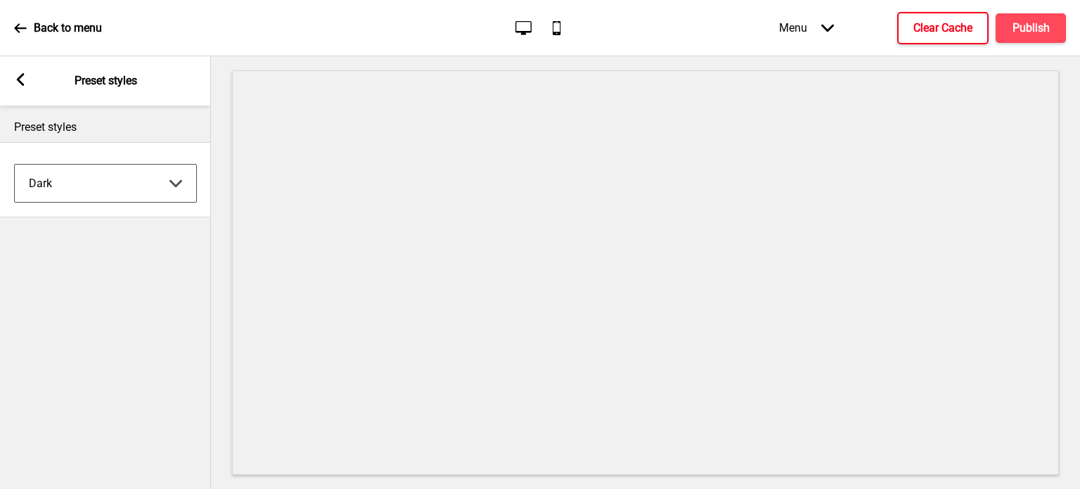
click at [153, 188] on select "Coffee Contrast Dark Earth Marine Minimalist Modern Oddle Pastel Yellow Fruits …" at bounding box center [105, 183] width 181 height 37
click at [939, 30] on h4 "Clear Cache" at bounding box center [942, 27] width 59 height 15
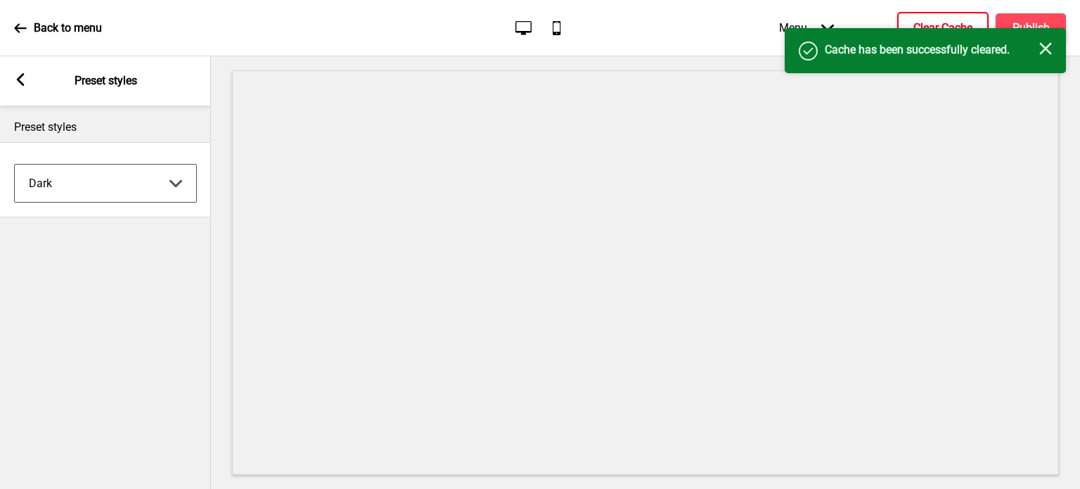
click at [116, 172] on select "Coffee Contrast Dark Earth Marine Minimalist Modern Oddle Pastel Yellow Fruits …" at bounding box center [105, 183] width 181 height 37
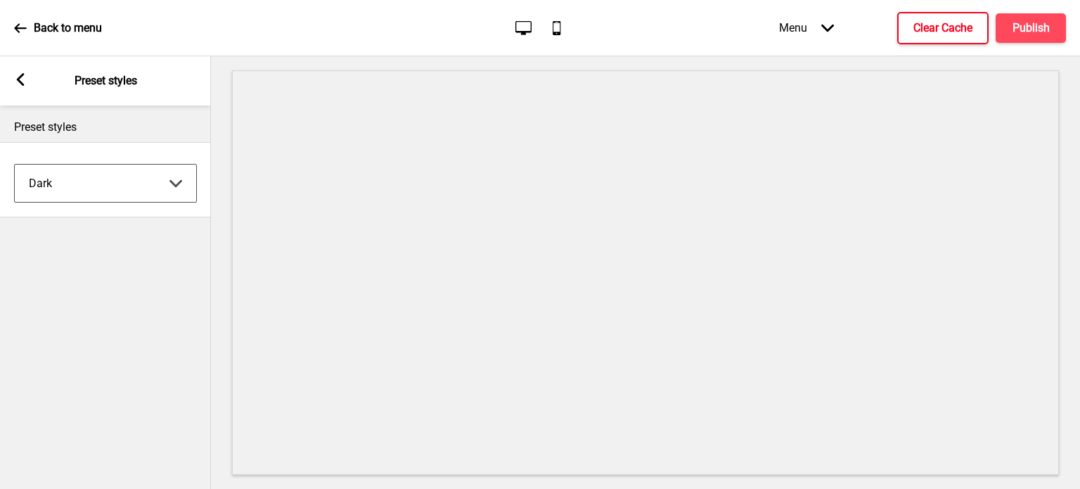
click at [15, 165] on select "Coffee Contrast Dark Earth Marine Minimalist Modern Oddle Pastel Yellow Fruits …" at bounding box center [105, 183] width 181 height 37
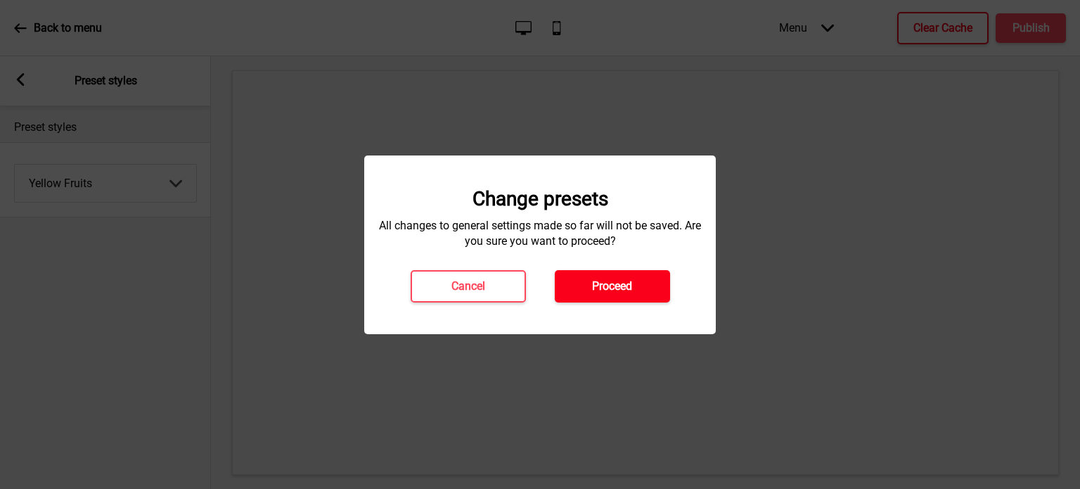
click at [634, 278] on button "Proceed" at bounding box center [612, 286] width 115 height 32
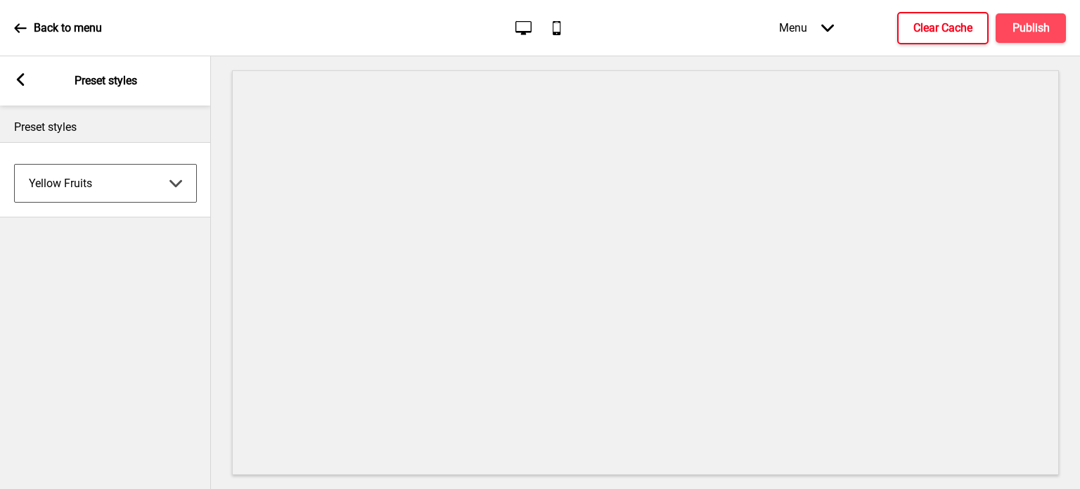
click at [73, 174] on select "Coffee Contrast Dark Earth Marine Minimalist Modern Oddle Pastel Yellow Fruits …" at bounding box center [105, 183] width 181 height 37
click at [15, 165] on select "Coffee Contrast Dark Earth Marine Minimalist Modern Oddle Pastel Yellow Fruits …" at bounding box center [105, 183] width 181 height 37
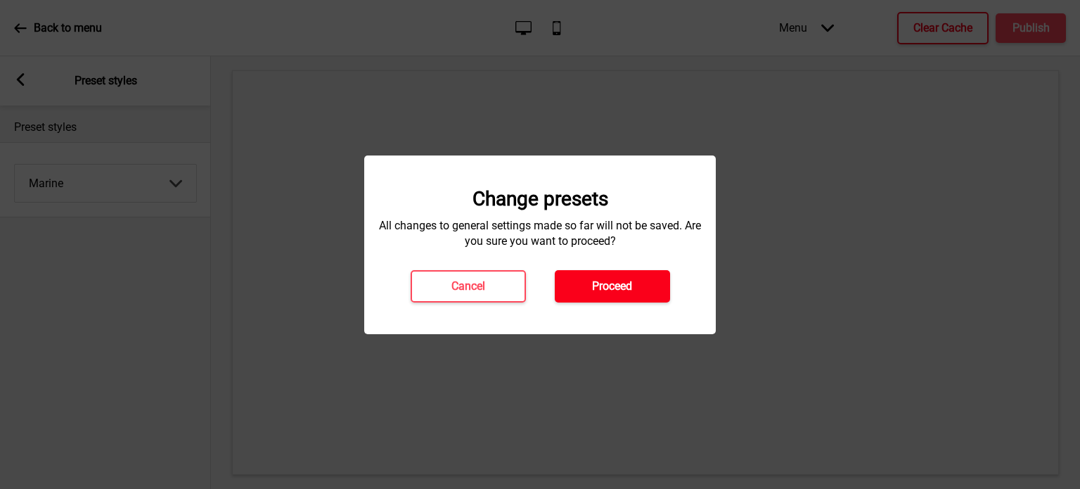
click at [565, 272] on button "Proceed" at bounding box center [612, 286] width 115 height 32
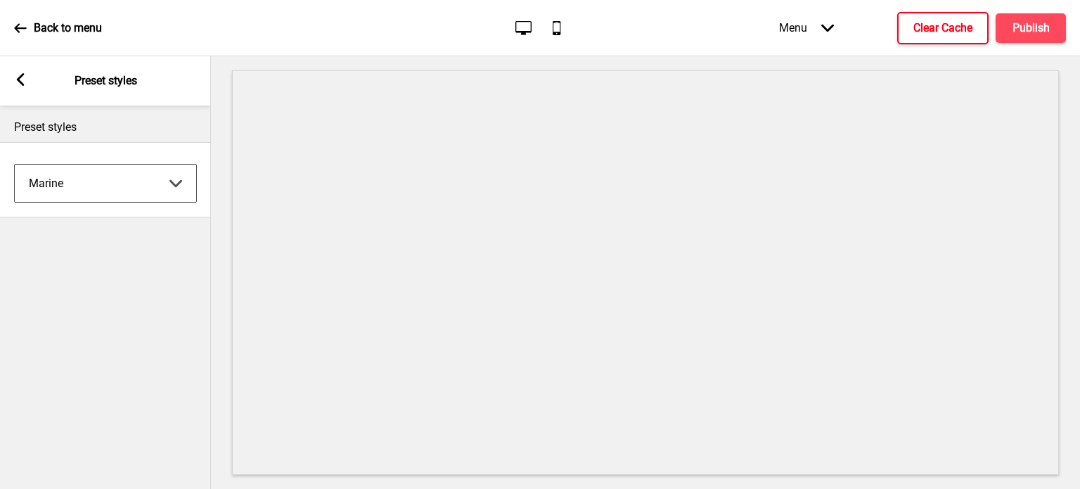
click at [123, 165] on select "Coffee Contrast Dark Earth Marine Minimalist Modern Oddle Pastel Yellow Fruits …" at bounding box center [105, 183] width 181 height 37
select select "coffee"
click at [15, 165] on select "Coffee Contrast Dark Earth Marine Minimalist Modern Oddle Pastel Yellow Fruits …" at bounding box center [105, 183] width 181 height 37
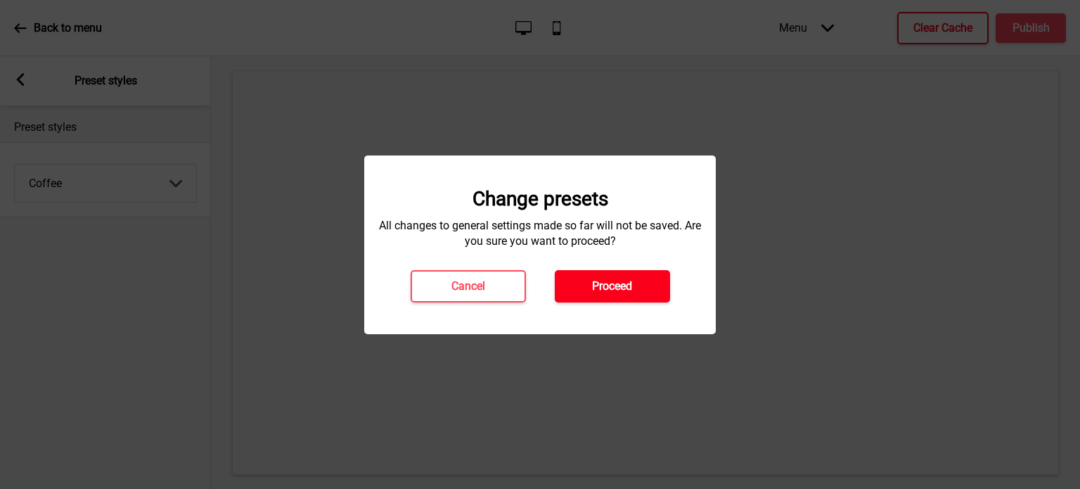
click at [579, 283] on button "Proceed" at bounding box center [612, 286] width 115 height 32
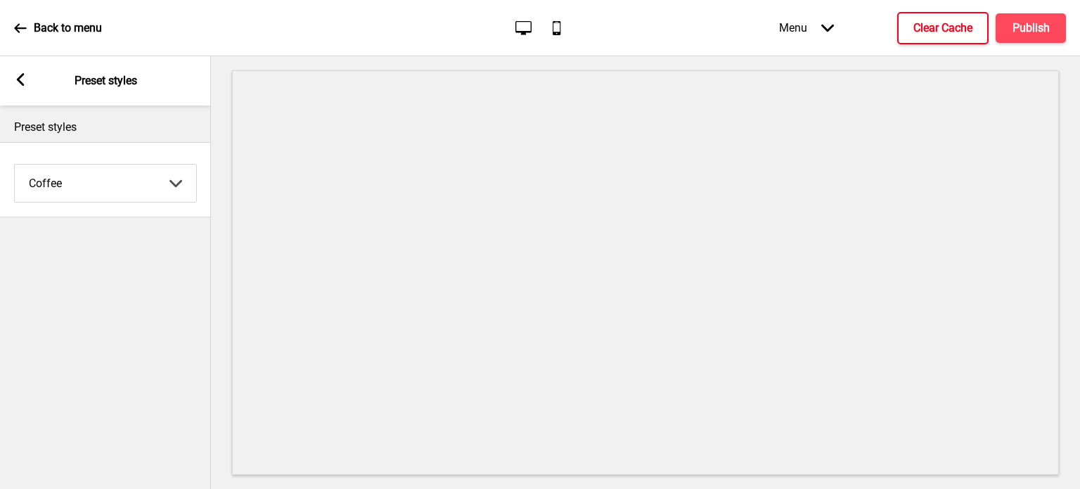
click at [20, 27] on icon at bounding box center [20, 27] width 12 height 9
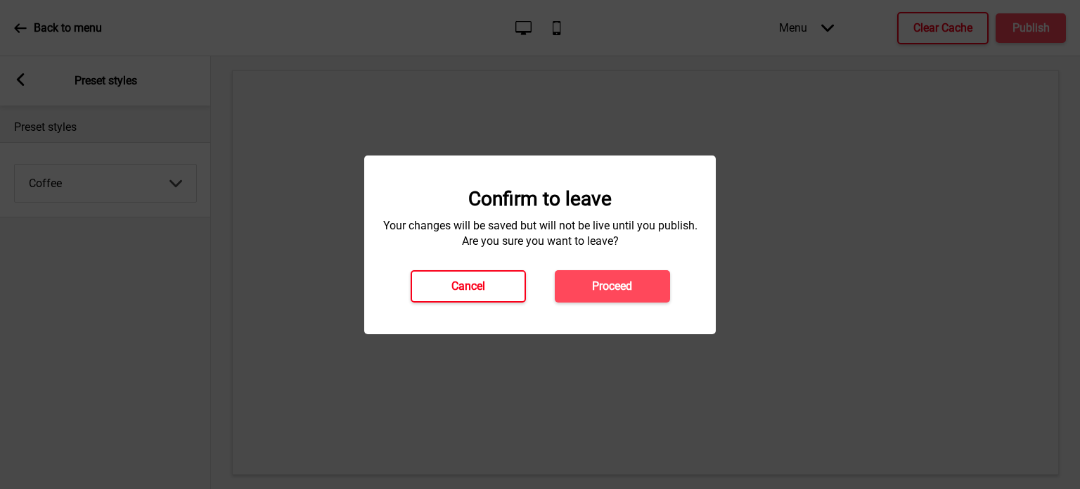
drag, startPoint x: 476, startPoint y: 282, endPoint x: 315, endPoint y: 176, distance: 192.9
click at [475, 282] on h4 "Cancel" at bounding box center [468, 285] width 34 height 15
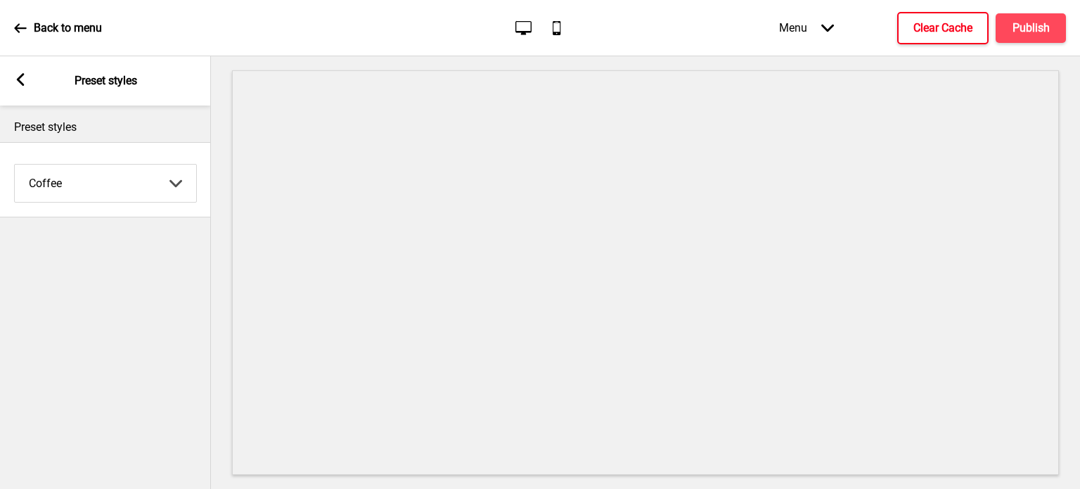
click at [22, 74] on icon at bounding box center [21, 79] width 8 height 13
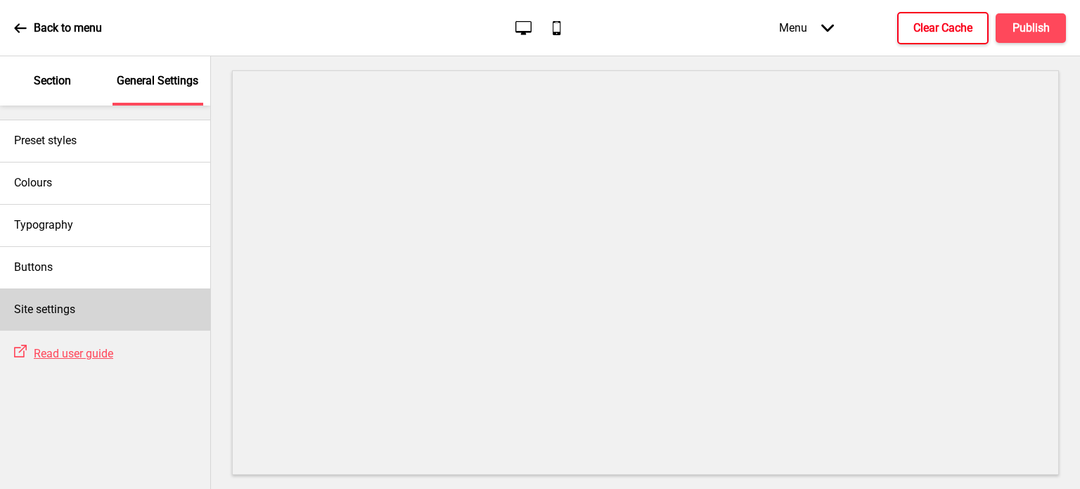
click at [50, 306] on h4 "Site settings" at bounding box center [44, 309] width 61 height 15
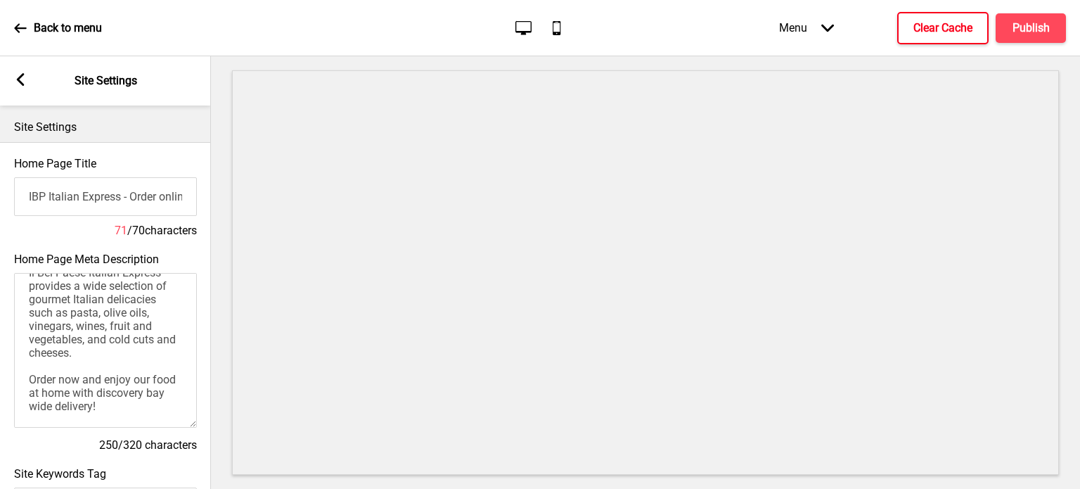
drag, startPoint x: 568, startPoint y: 22, endPoint x: 554, endPoint y: 33, distance: 18.0
click at [567, 23] on div "Desktop Mobile" at bounding box center [540, 27] width 66 height 19
click at [553, 33] on icon at bounding box center [557, 28] width 8 height 14
click at [524, 24] on icon "Desktop" at bounding box center [523, 27] width 19 height 19
click at [14, 71] on div "Arrow left Site Settings" at bounding box center [105, 80] width 211 height 49
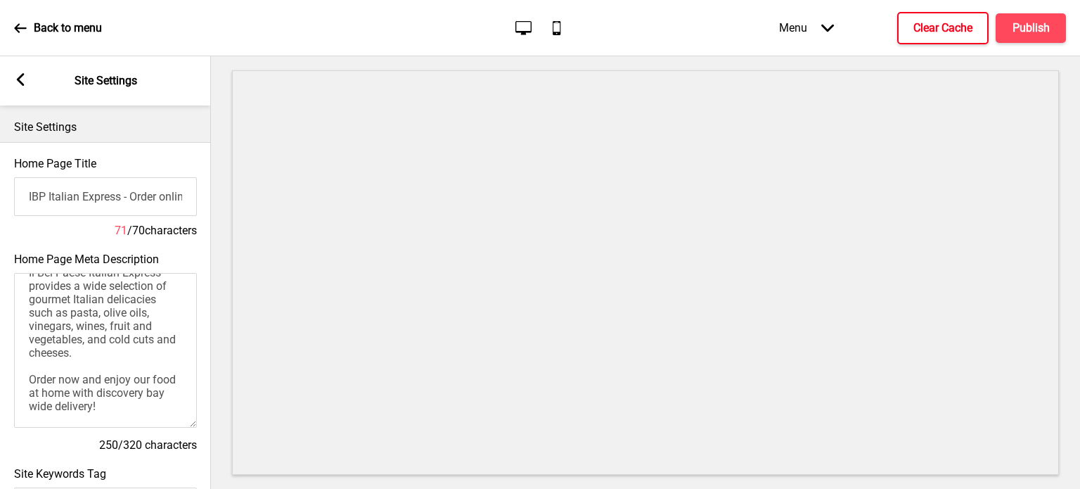
click at [15, 79] on rect at bounding box center [20, 79] width 13 height 13
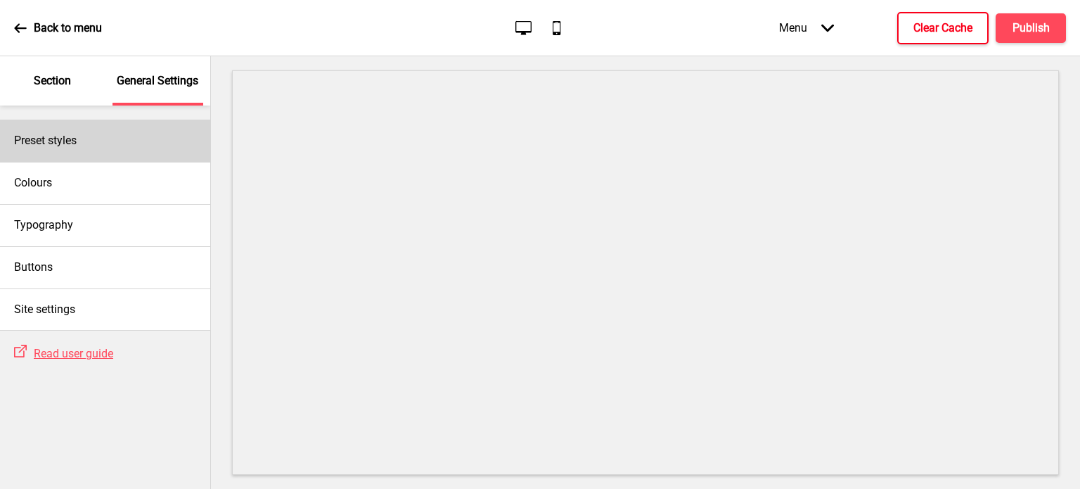
click at [62, 150] on div "Preset styles" at bounding box center [105, 141] width 210 height 42
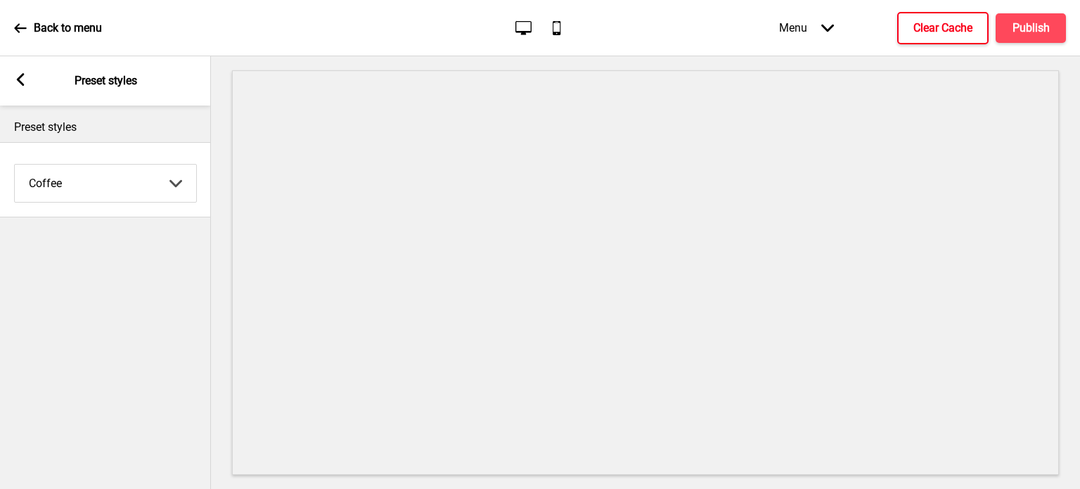
click at [70, 191] on select "Coffee Contrast Dark Earth Marine Minimalist Modern Oddle Pastel Yellow Fruits …" at bounding box center [105, 183] width 181 height 37
select select "contrast"
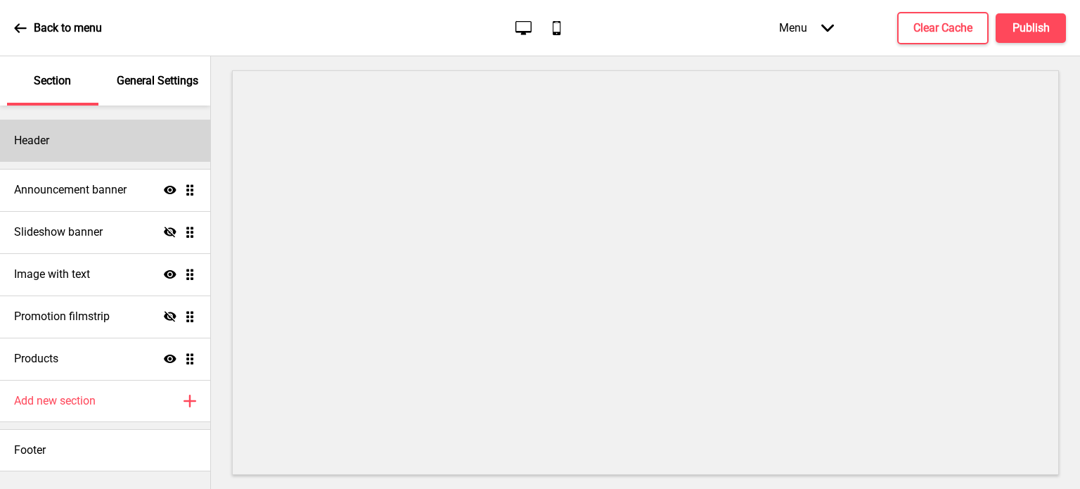
click at [42, 146] on h4 "Header" at bounding box center [31, 140] width 35 height 15
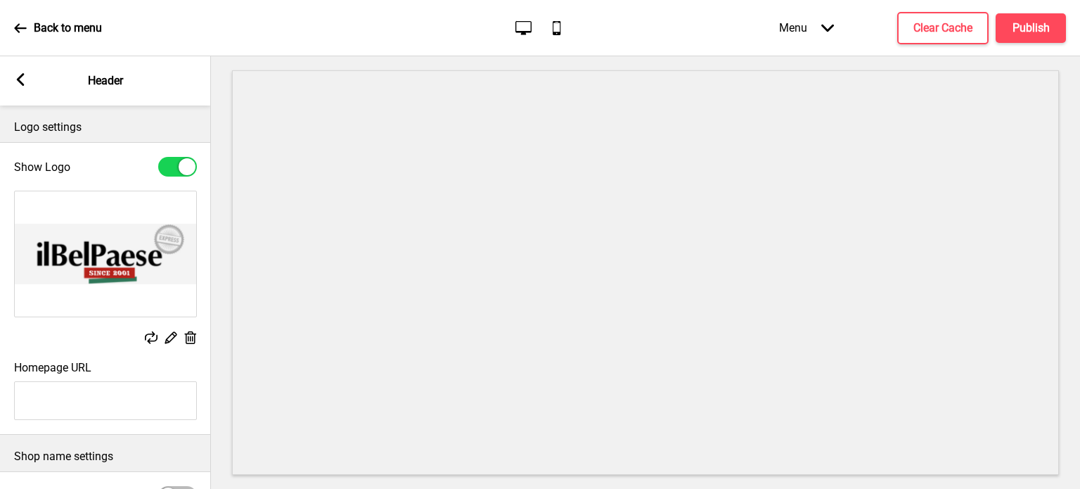
scroll to position [141, 0]
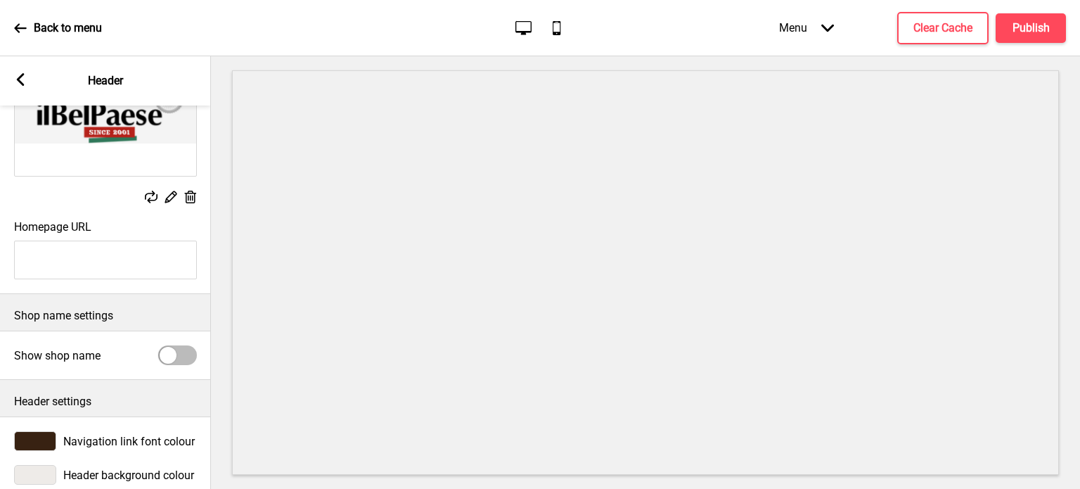
click at [188, 350] on div at bounding box center [177, 355] width 39 height 20
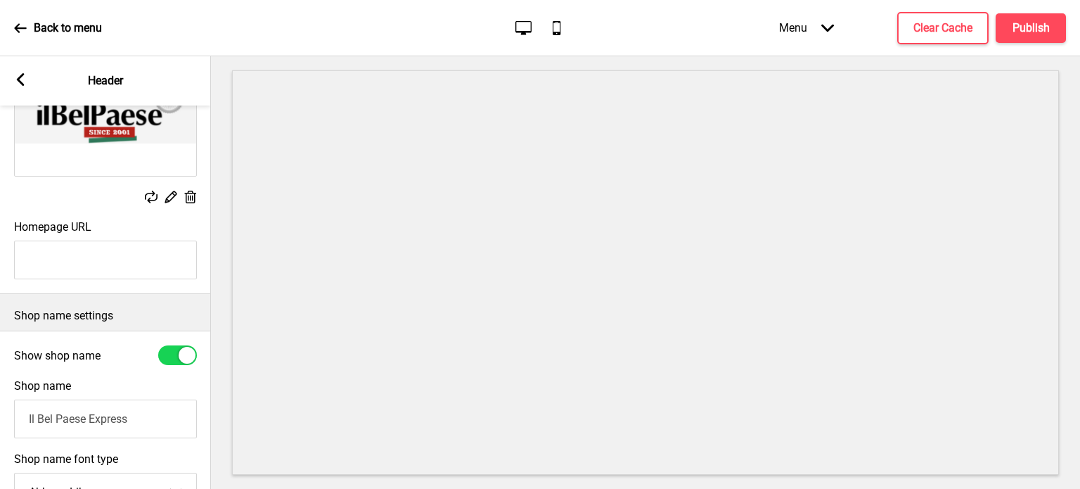
click at [172, 355] on div at bounding box center [177, 355] width 39 height 20
checkbox input "false"
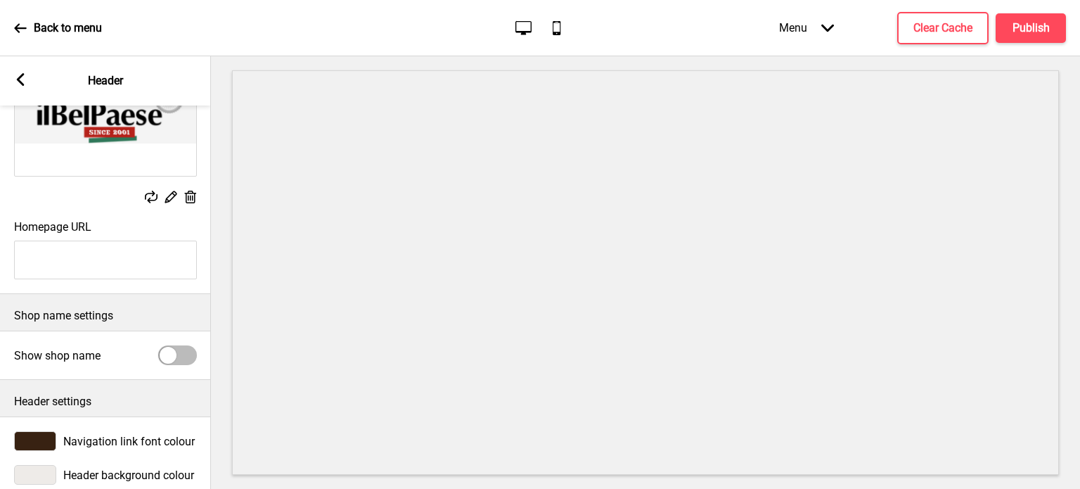
scroll to position [177, 0]
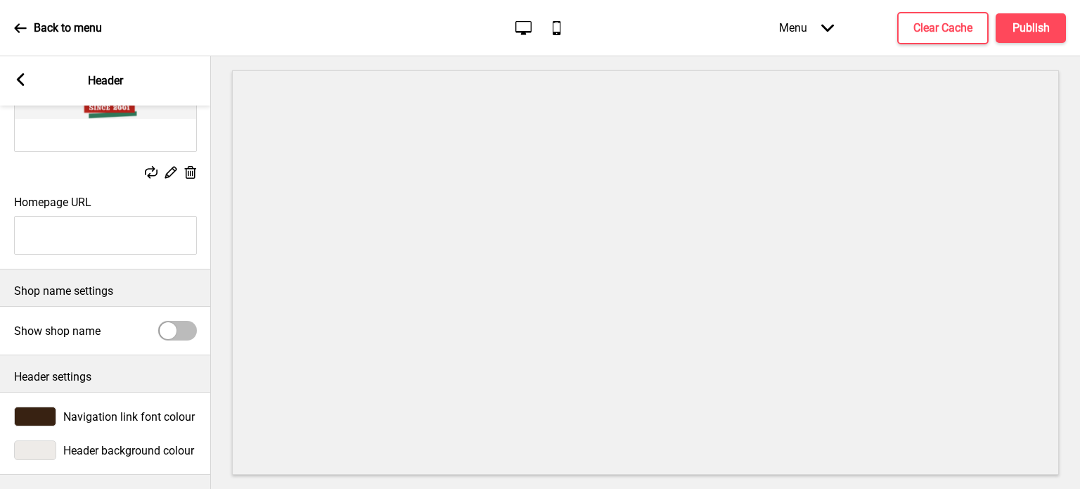
click at [42, 440] on div at bounding box center [35, 450] width 42 height 20
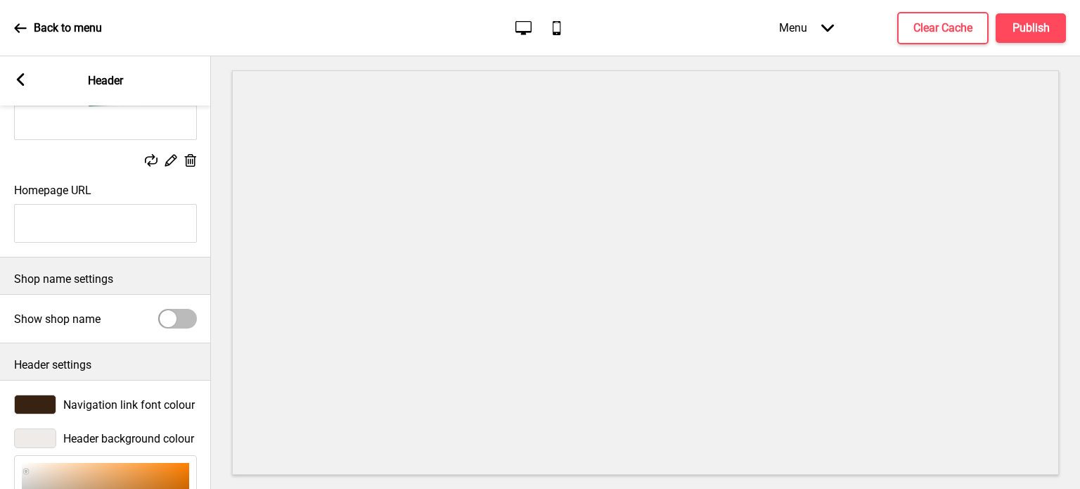
scroll to position [411, 0]
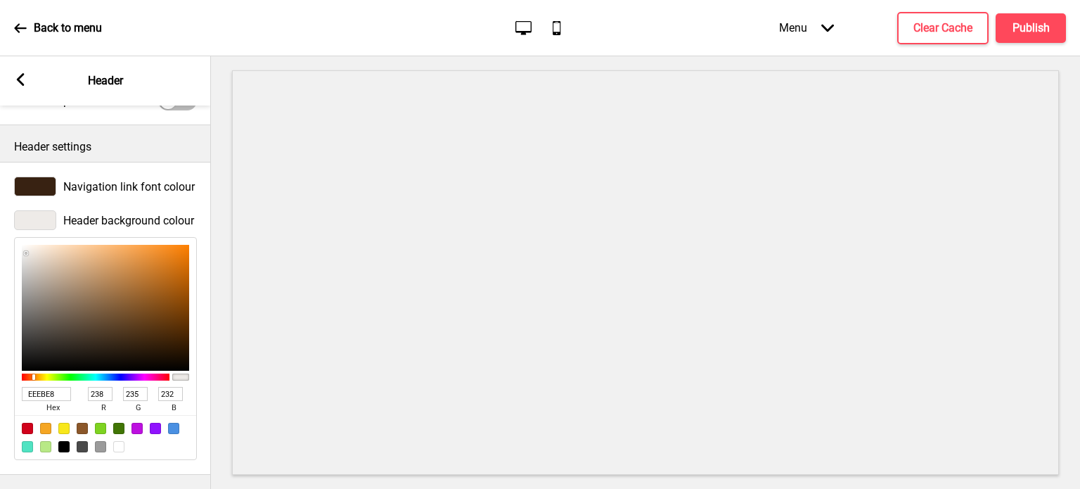
click at [49, 387] on input "EEEBE8" at bounding box center [46, 394] width 49 height 14
type input "fff"
type input "255"
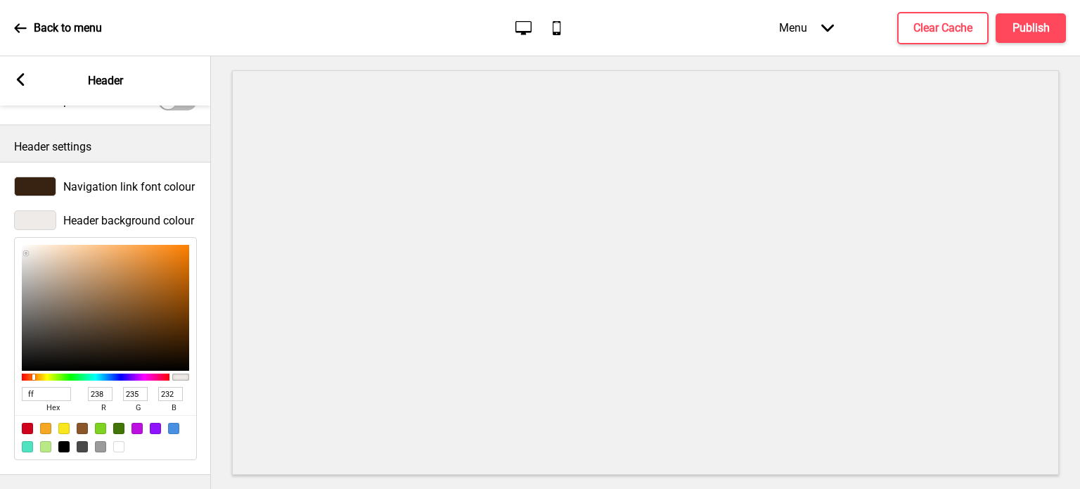
type input "255"
click at [98, 441] on div at bounding box center [100, 446] width 11 height 11
type input "9B9B9B"
type input "155"
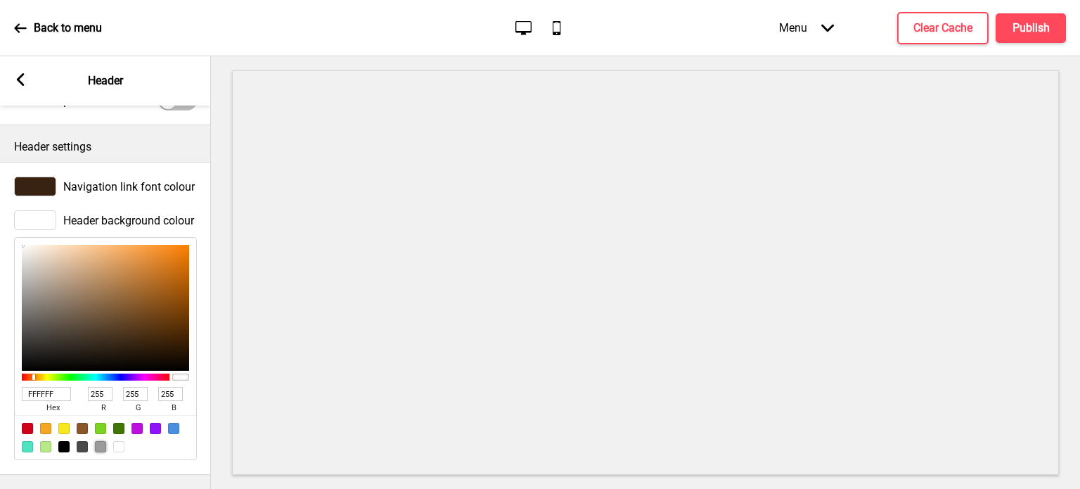
type input "155"
click at [118, 441] on div at bounding box center [118, 446] width 11 height 11
type input "FFFFFF"
type input "255"
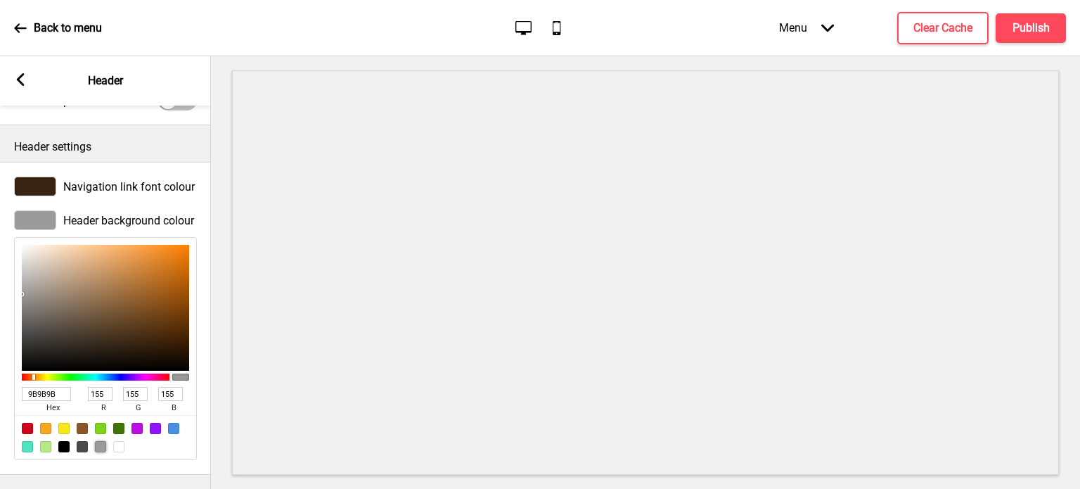
type input "255"
click at [119, 441] on div at bounding box center [118, 446] width 11 height 11
click at [41, 387] on input "FFFFFF" at bounding box center [46, 394] width 49 height 14
paste input "f4f4f4"
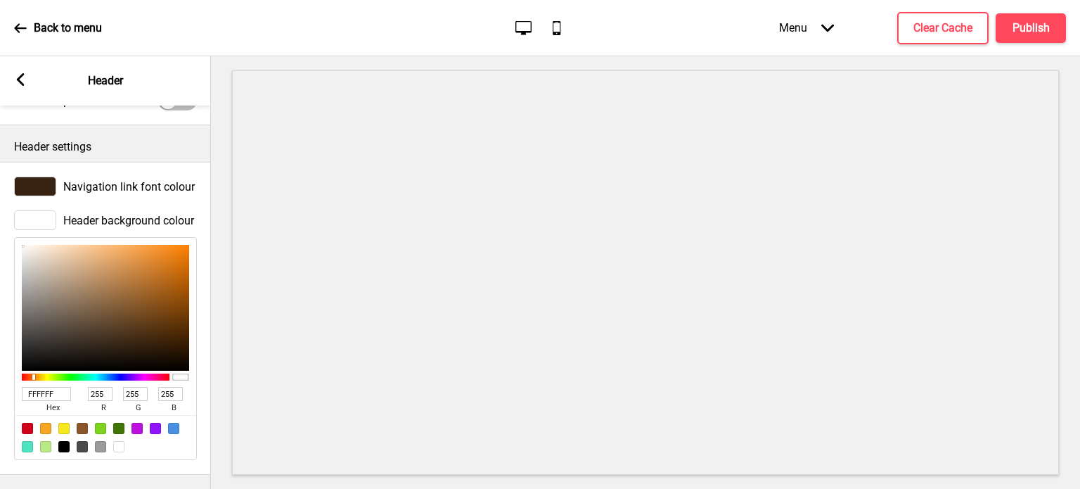
type input "f4f4f4"
type input "244"
type input "F4F4F4"
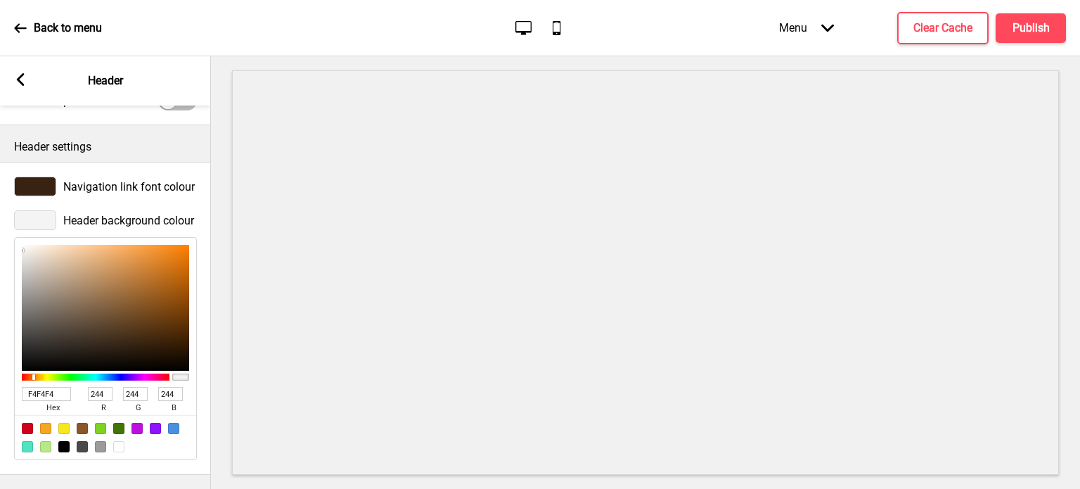
click at [43, 211] on div at bounding box center [35, 220] width 42 height 20
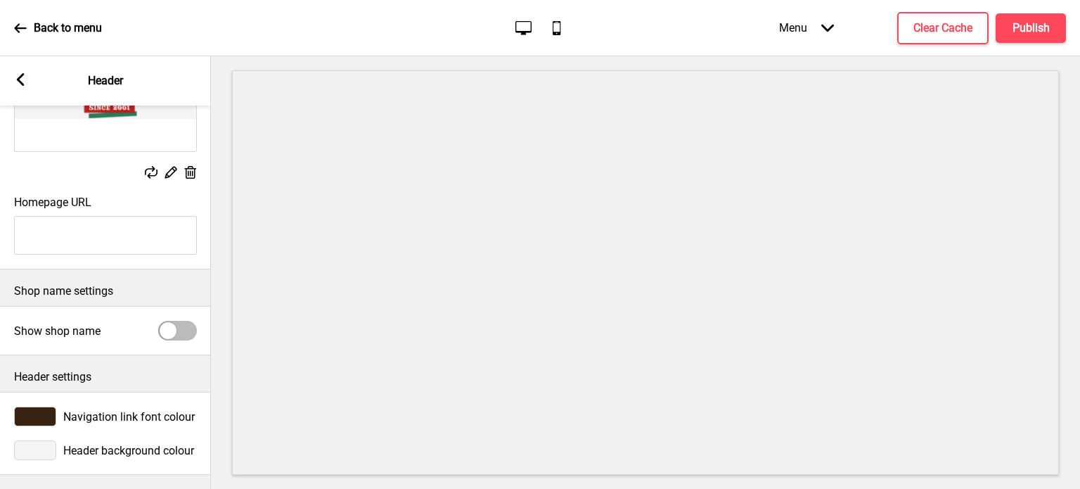
scroll to position [177, 0]
click at [167, 322] on div at bounding box center [168, 330] width 17 height 17
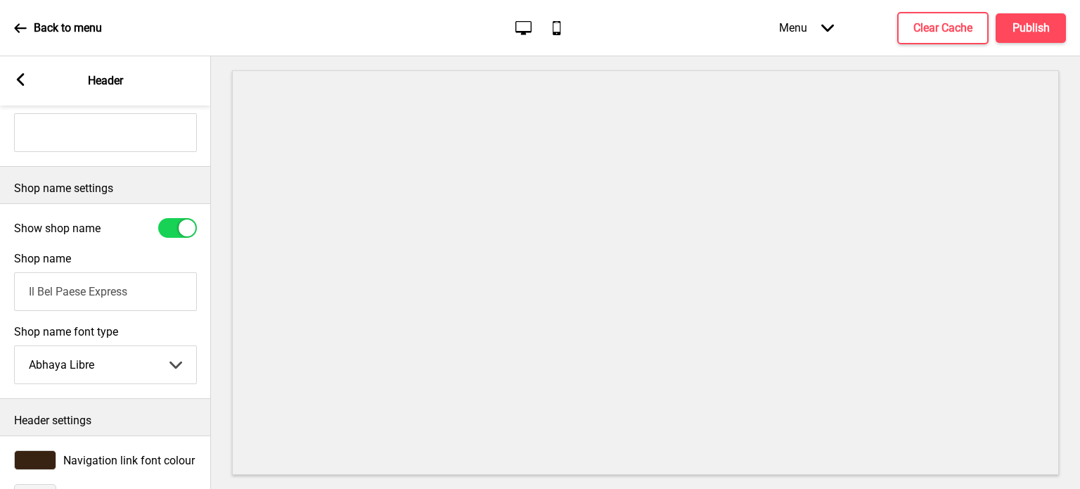
scroll to position [326, 0]
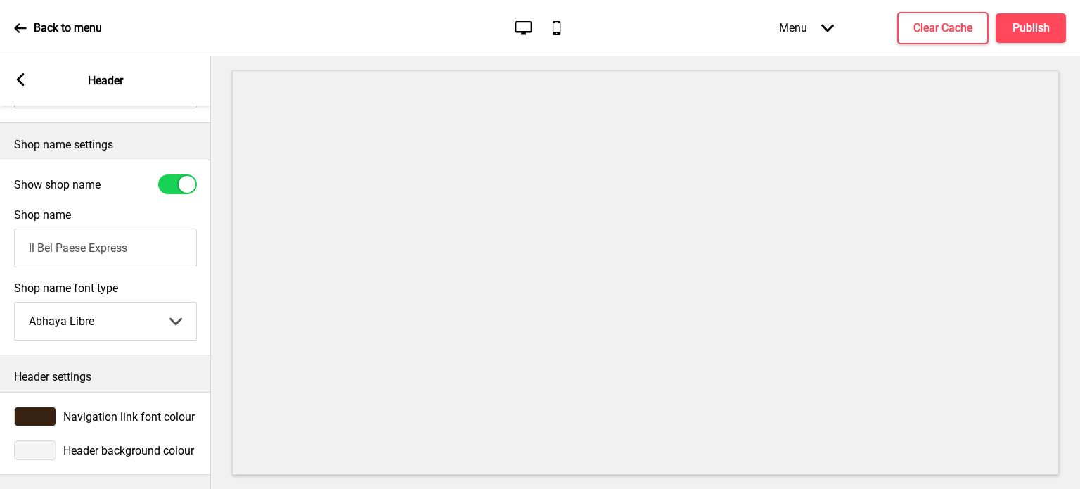
click at [181, 176] on div at bounding box center [187, 184] width 17 height 17
checkbox input "false"
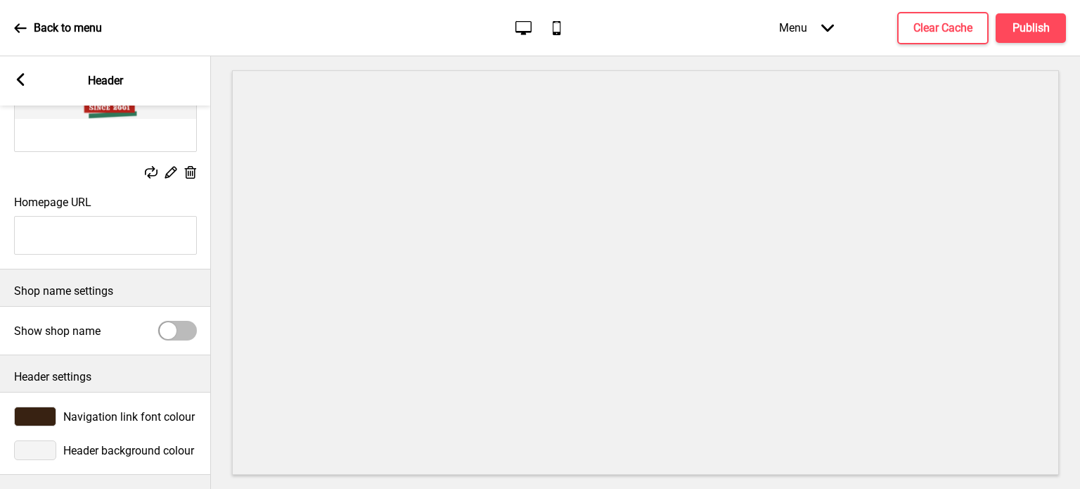
scroll to position [177, 0]
click at [1019, 18] on button "Publish" at bounding box center [1031, 28] width 70 height 30
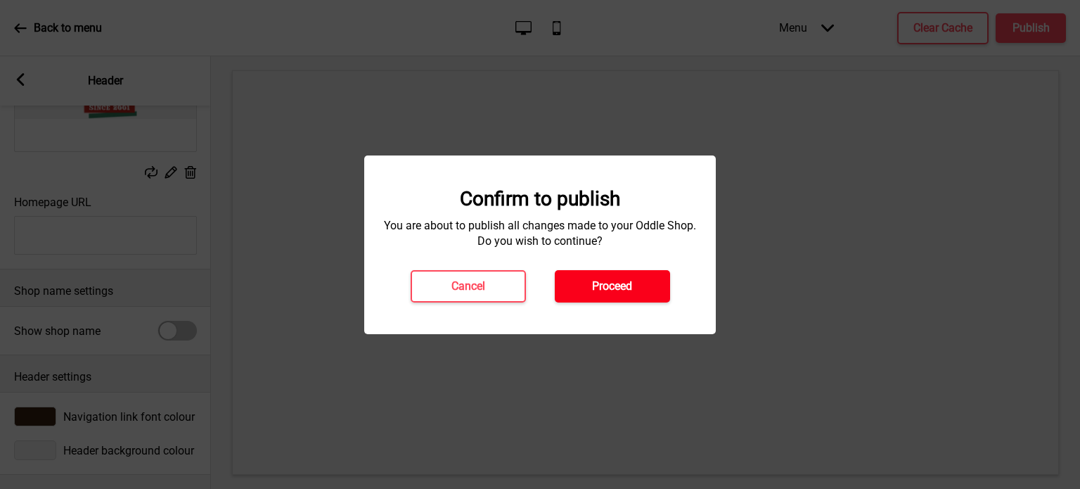
click at [592, 288] on h4 "Proceed" at bounding box center [612, 285] width 40 height 15
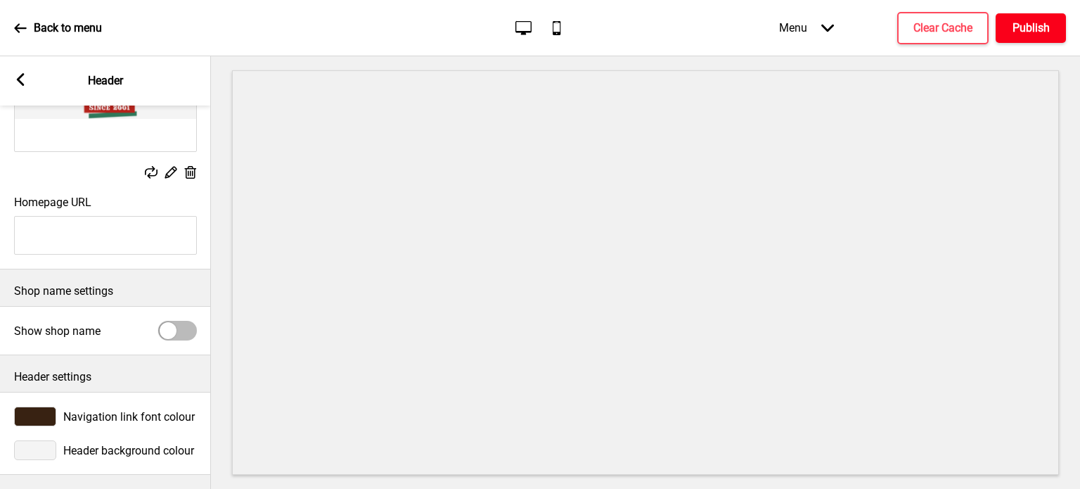
click at [1023, 35] on h4 "Publish" at bounding box center [1030, 27] width 37 height 15
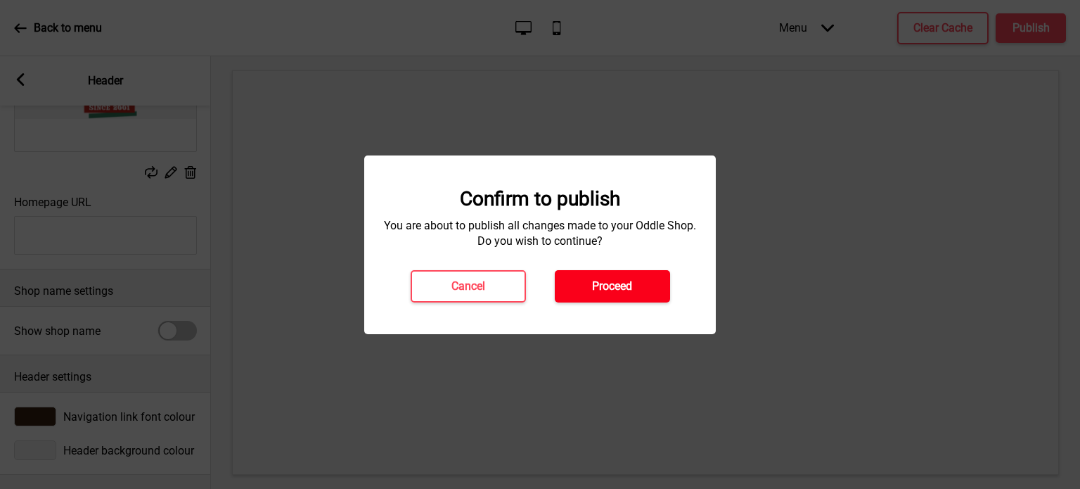
click at [611, 289] on h4 "Proceed" at bounding box center [612, 285] width 40 height 15
